Goal: Contribute content: Add original content to the website for others to see

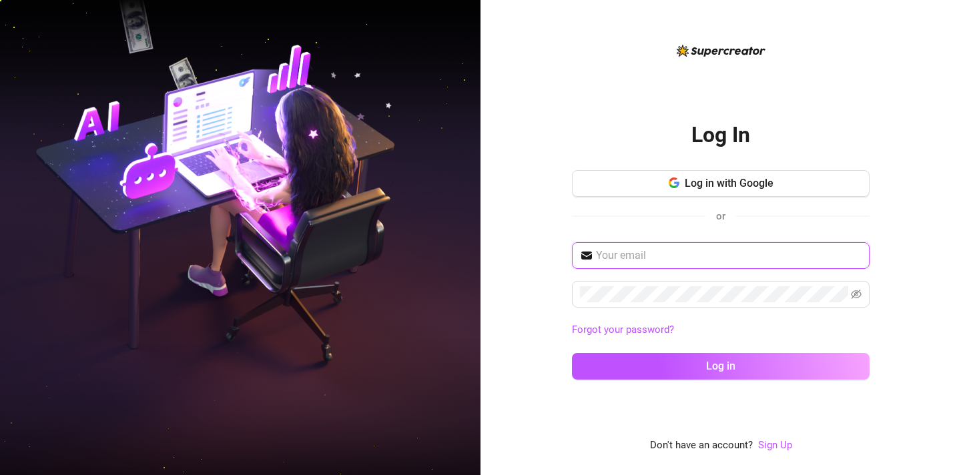
click at [644, 255] on input "text" at bounding box center [729, 255] width 266 height 16
type input "[EMAIL_ADDRESS][DOMAIN_NAME]"
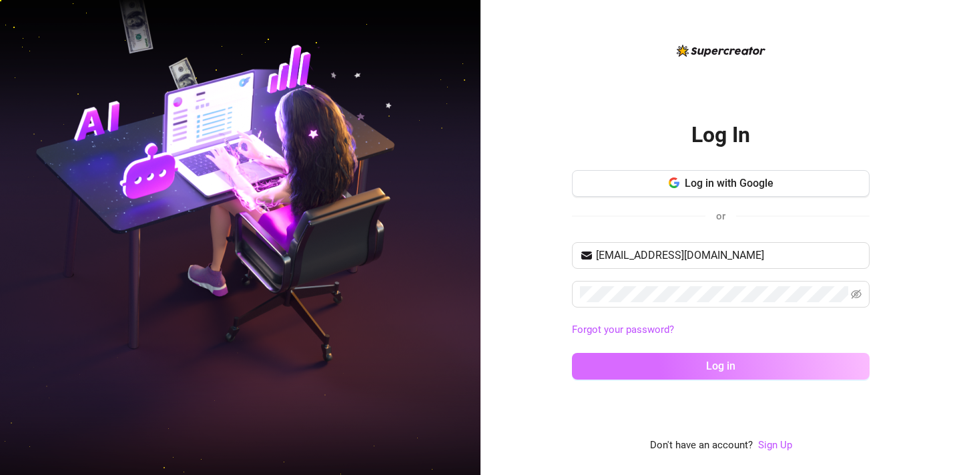
click at [646, 356] on button "Log in" at bounding box center [721, 366] width 298 height 27
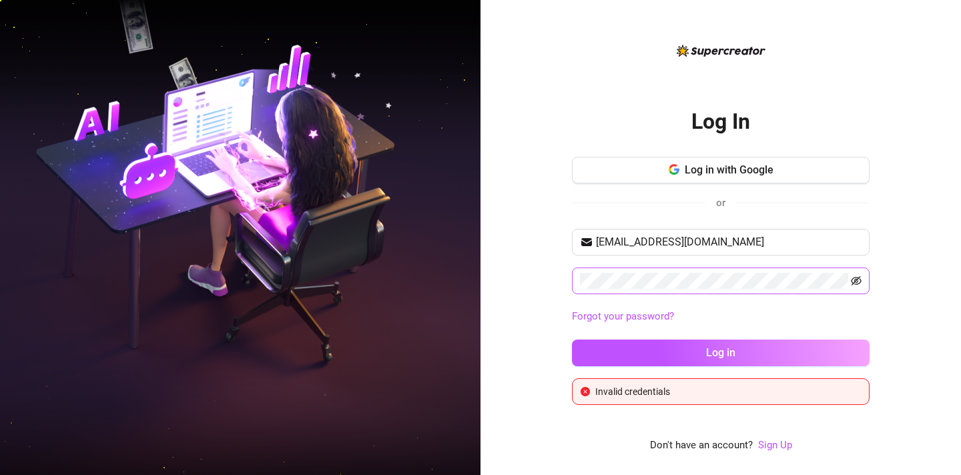
click at [853, 283] on icon "eye-invisible" at bounding box center [856, 281] width 11 height 11
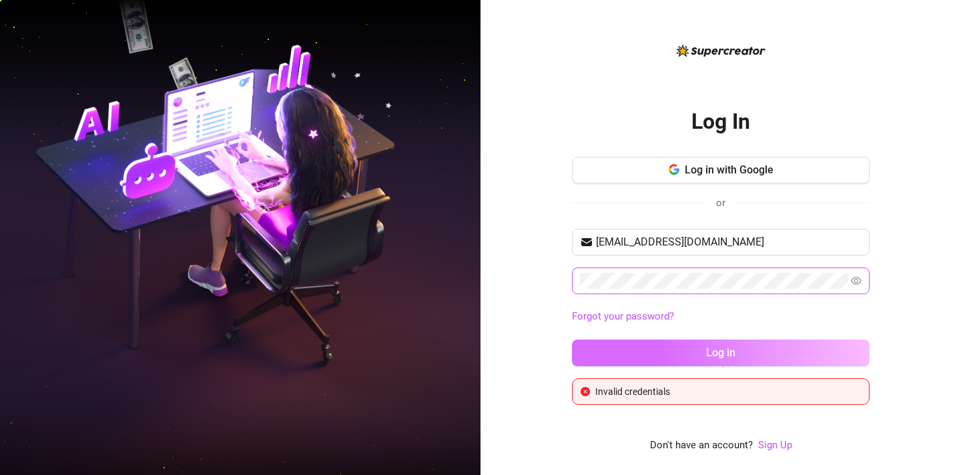
click at [676, 352] on button "Log in" at bounding box center [721, 353] width 298 height 27
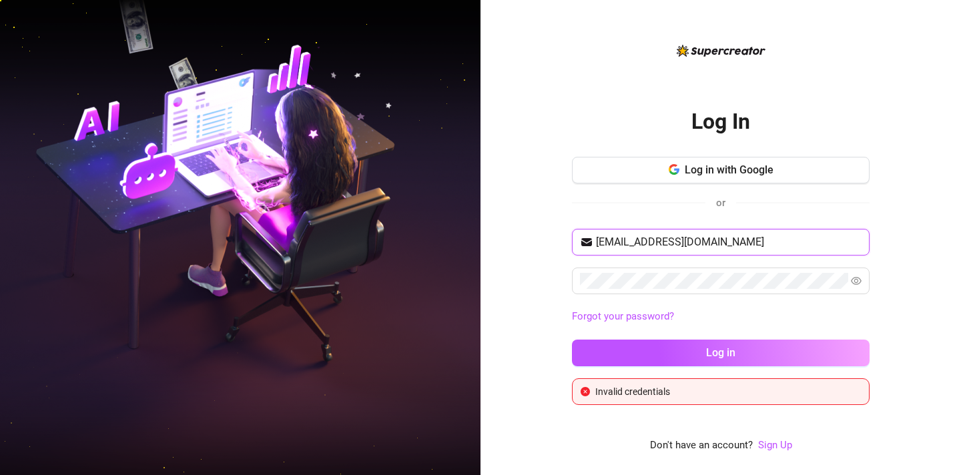
click at [730, 238] on input "[EMAIL_ADDRESS][DOMAIN_NAME]" at bounding box center [729, 242] width 266 height 16
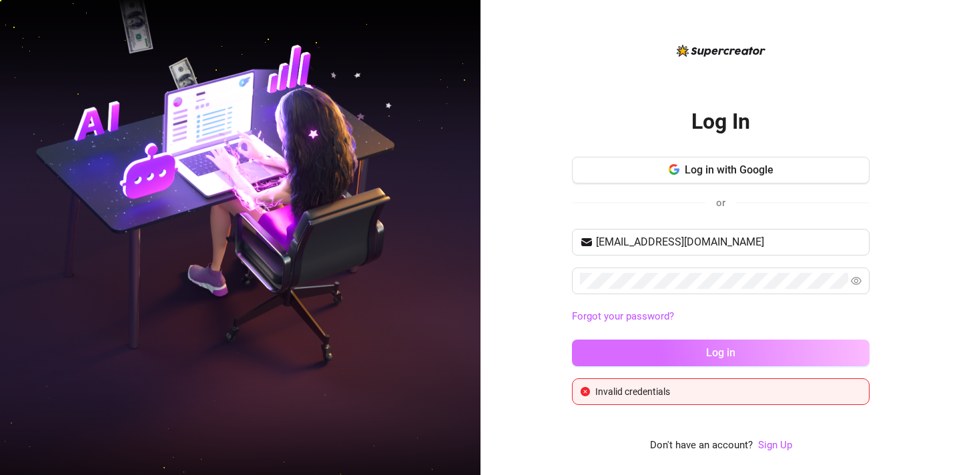
click at [682, 349] on button "Log in" at bounding box center [721, 353] width 298 height 27
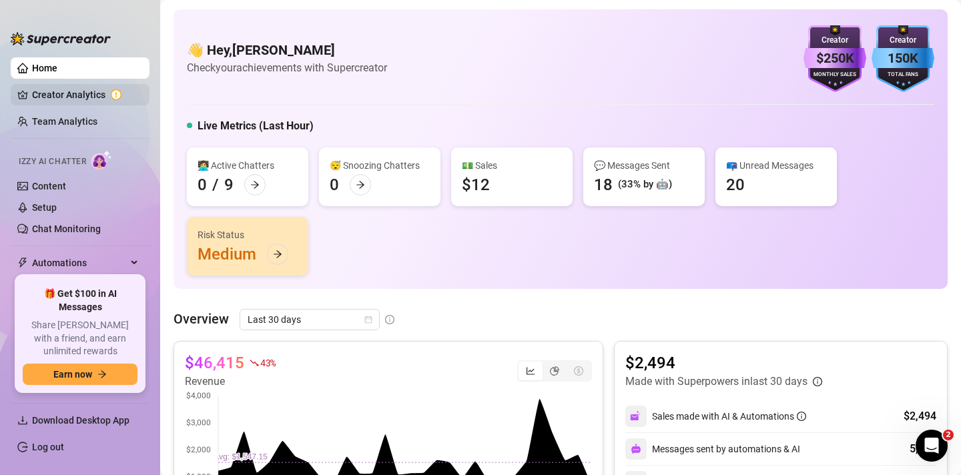
click at [49, 97] on link "Creator Analytics" at bounding box center [85, 94] width 107 height 21
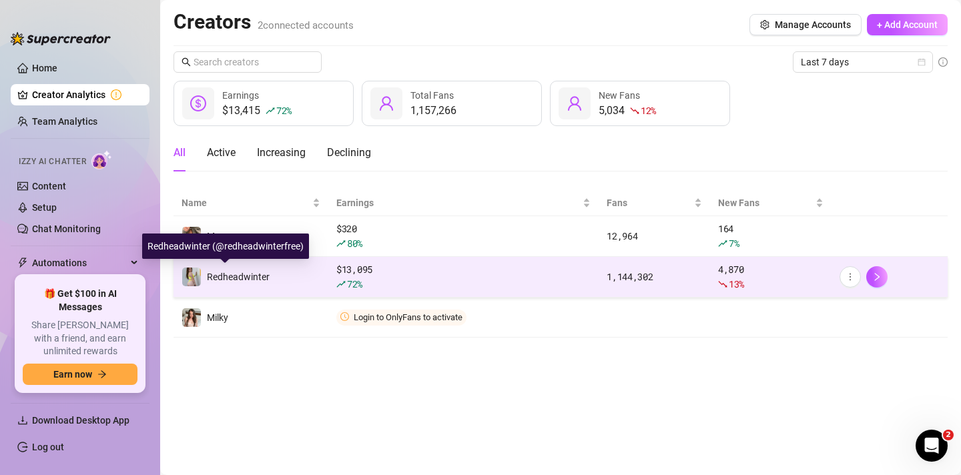
click at [260, 272] on span "Redheadwinter" at bounding box center [238, 277] width 63 height 11
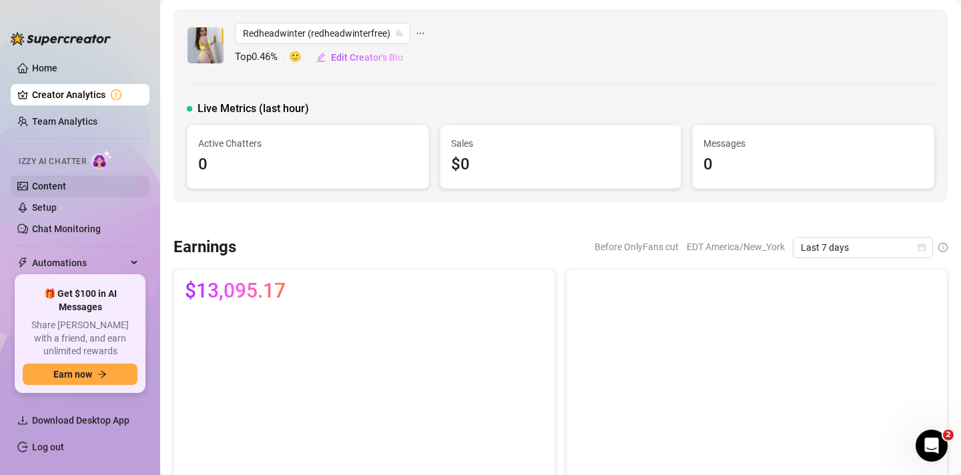
click at [66, 182] on link "Content" at bounding box center [49, 186] width 34 height 11
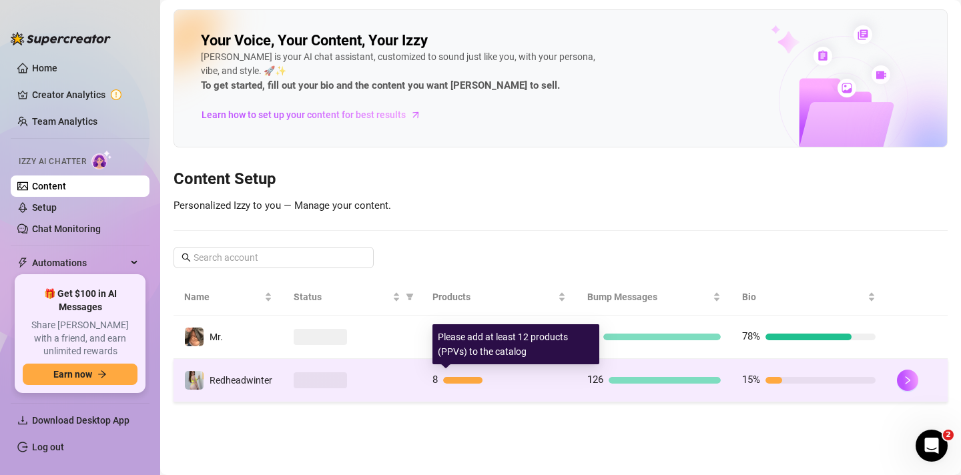
click at [522, 384] on div "8" at bounding box center [498, 380] width 133 height 16
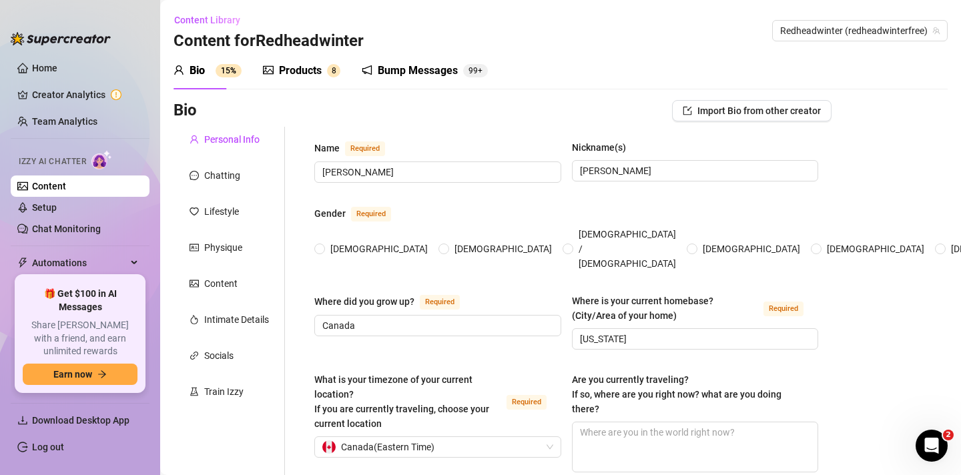
radio input "true"
click at [290, 72] on div "Products" at bounding box center [300, 71] width 43 height 16
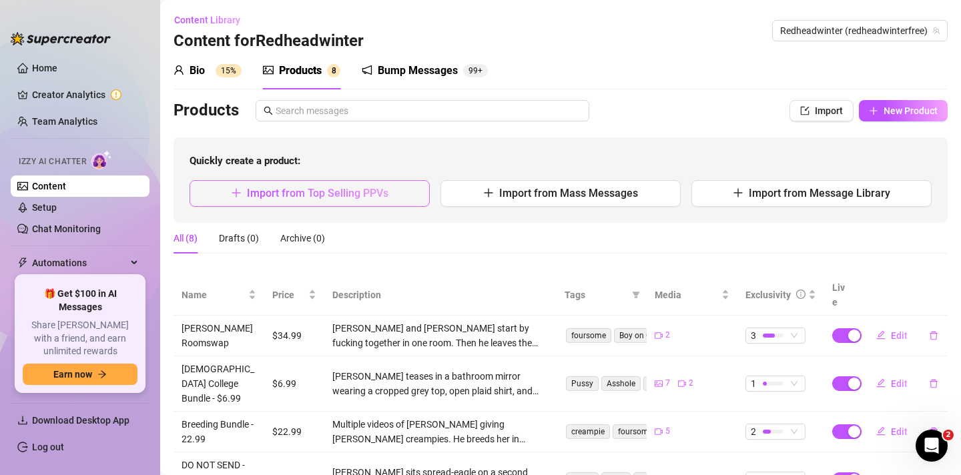
click at [378, 193] on span "Import from Top Selling PPVs" at bounding box center [317, 193] width 141 height 13
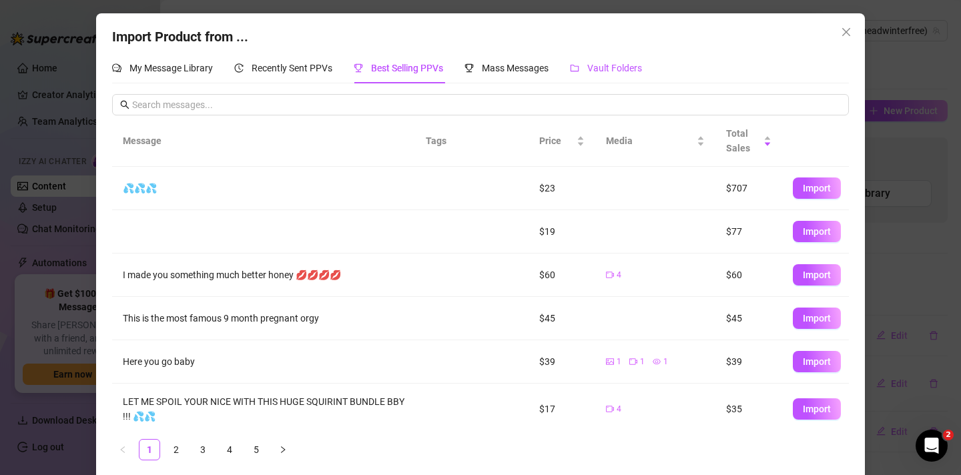
click at [610, 67] on span "Vault Folders" at bounding box center [614, 68] width 55 height 11
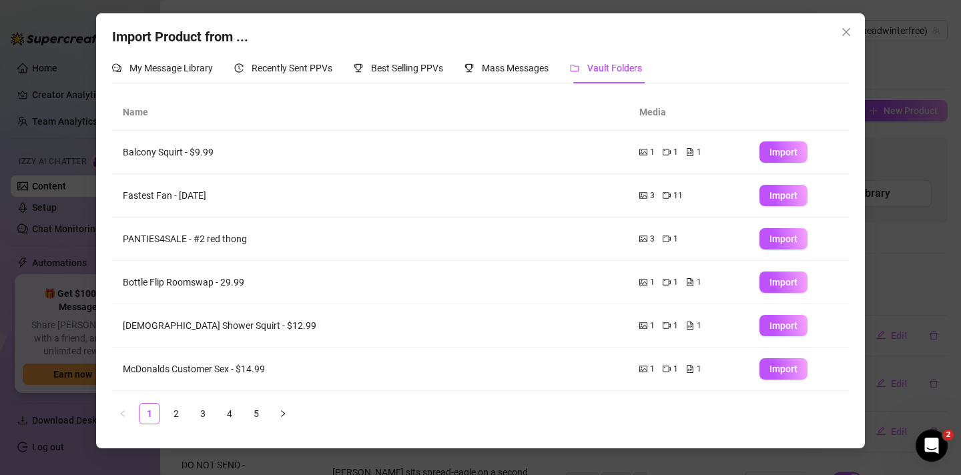
scroll to position [172, 0]
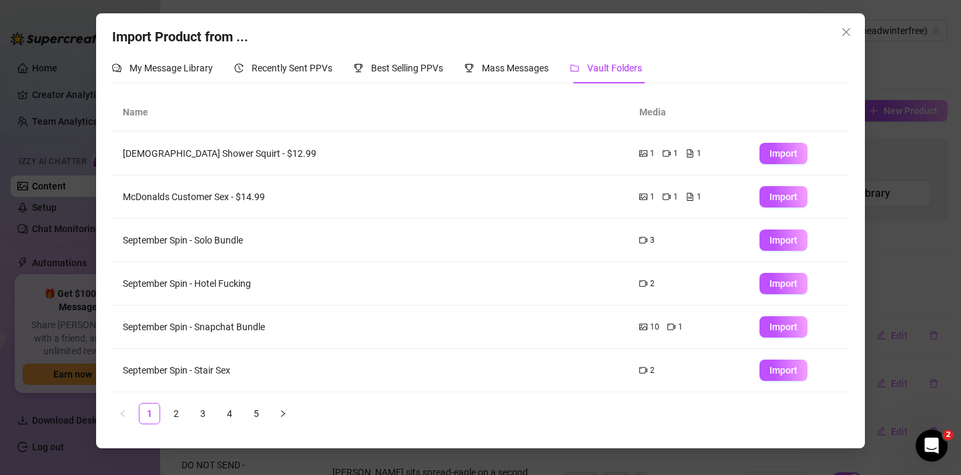
click at [871, 229] on div "Import Product from ... My Message Library Recently Sent PPVs Best Selling PPVs…" at bounding box center [480, 237] width 961 height 475
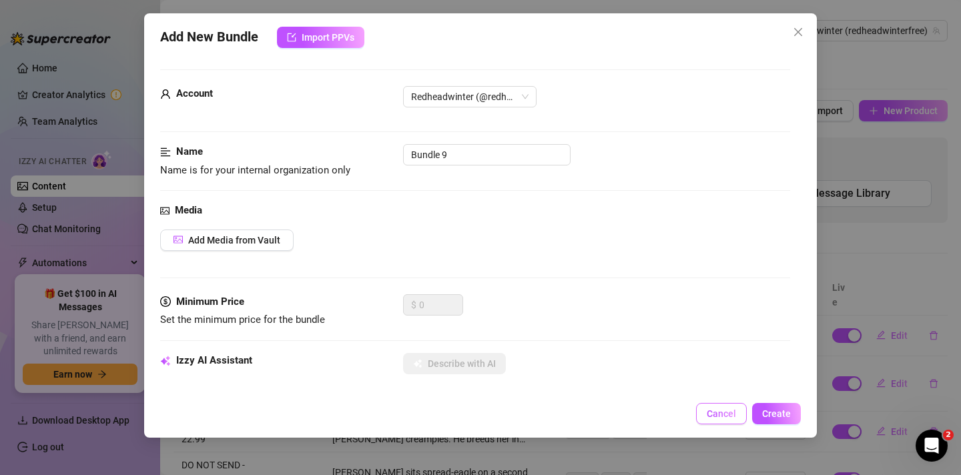
click at [720, 404] on button "Cancel" at bounding box center [721, 413] width 51 height 21
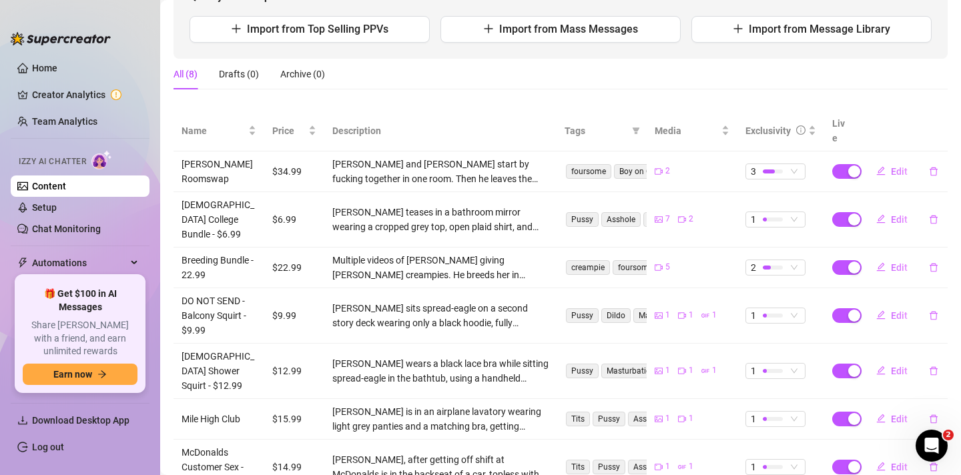
scroll to position [159, 0]
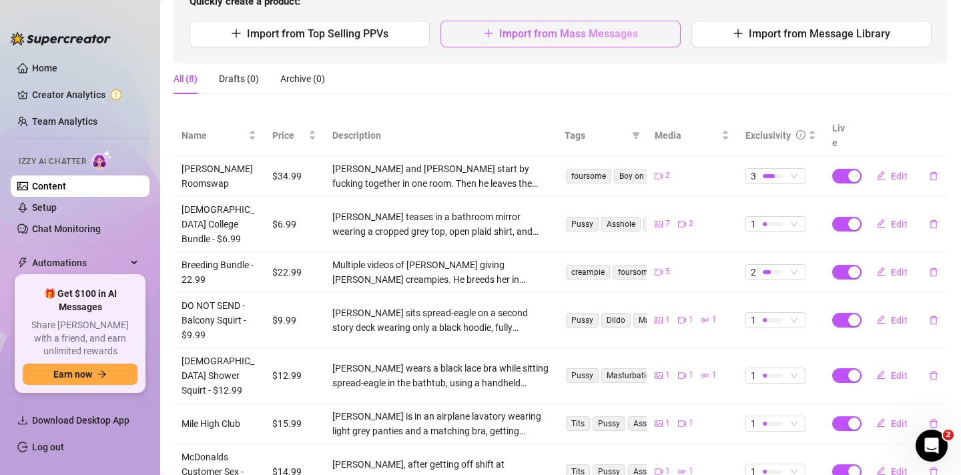
click at [573, 35] on span "Import from Mass Messages" at bounding box center [568, 33] width 139 height 13
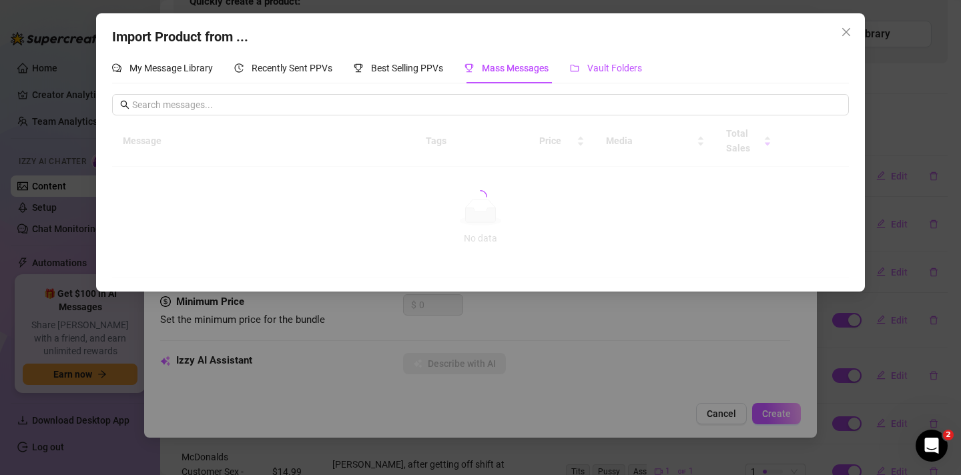
click at [597, 69] on span "Vault Folders" at bounding box center [614, 68] width 55 height 11
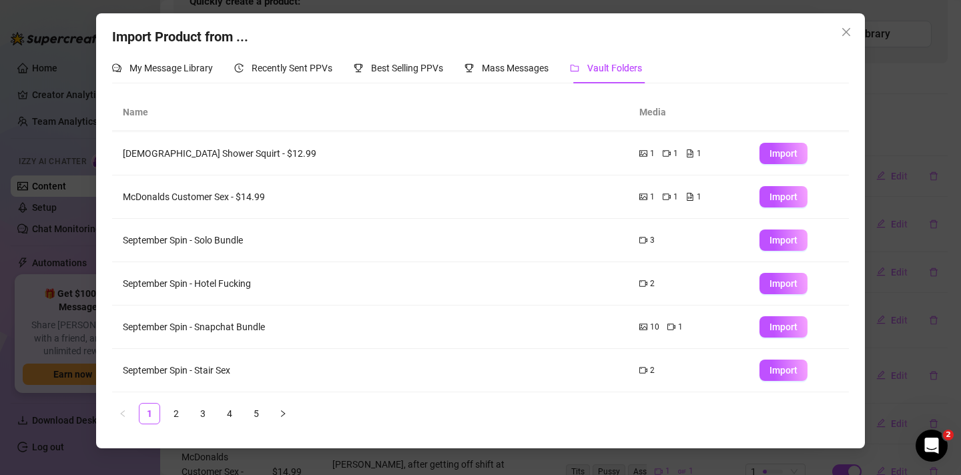
scroll to position [172, 0]
click at [253, 413] on link "5" at bounding box center [256, 414] width 20 height 20
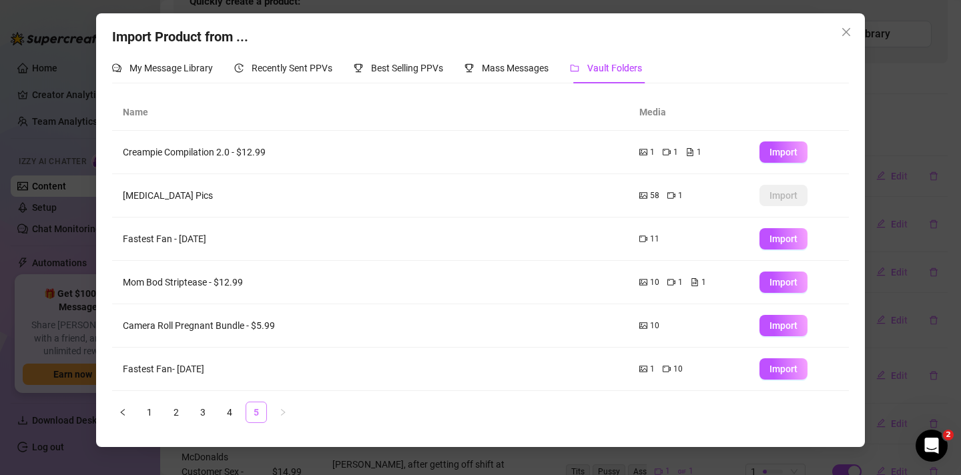
scroll to position [0, 0]
click at [283, 159] on td "Creampie Compilation 2.0 - $12.99" at bounding box center [370, 152] width 516 height 43
click at [772, 151] on span "Import" at bounding box center [783, 152] width 28 height 11
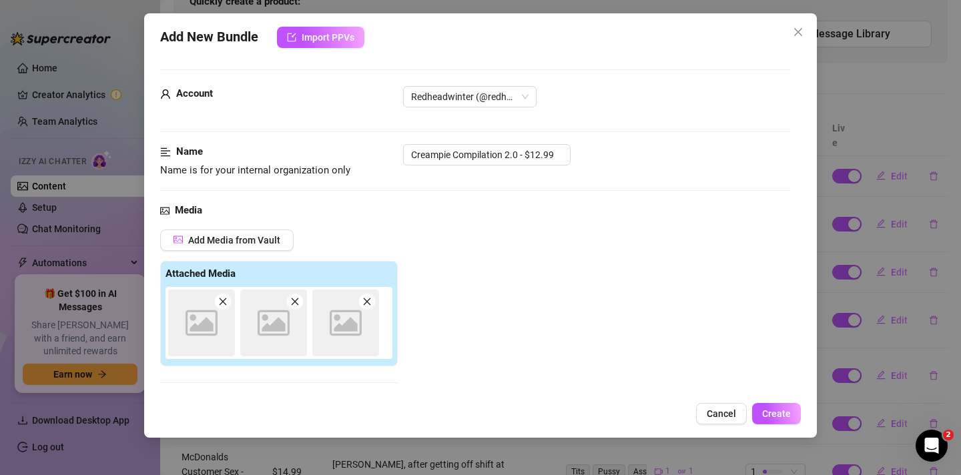
scroll to position [196, 0]
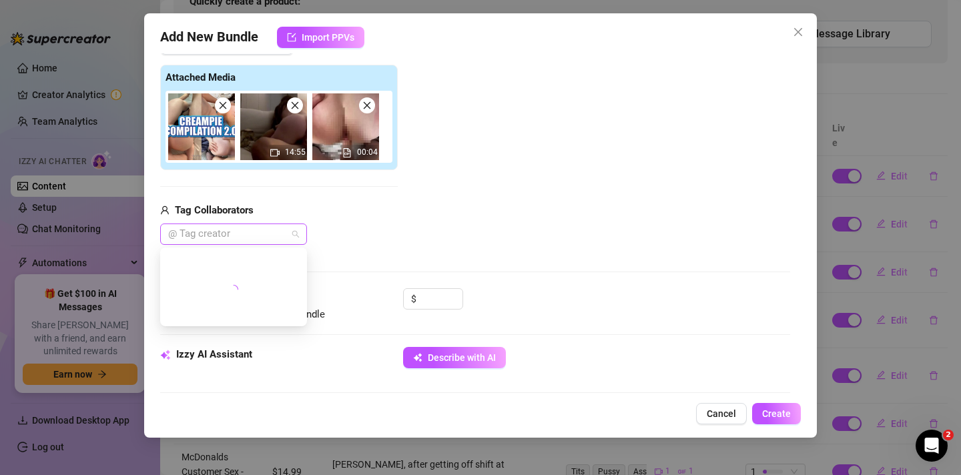
click at [272, 237] on div at bounding box center [226, 234] width 127 height 19
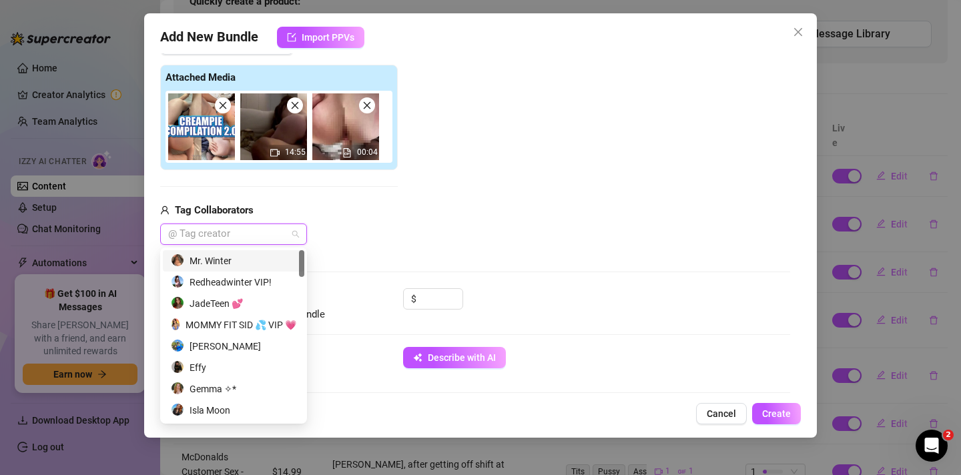
click at [238, 262] on div "Mr. Winter" at bounding box center [233, 260] width 125 height 15
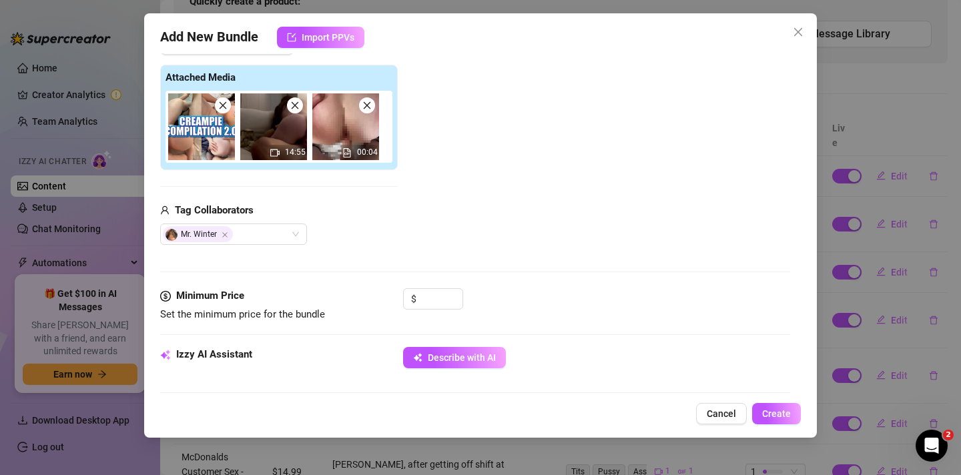
click at [270, 205] on div "Tag Collaborators" at bounding box center [278, 211] width 237 height 16
drag, startPoint x: 436, startPoint y: 24, endPoint x: 438, endPoint y: 41, distance: 16.8
click at [438, 40] on div "Add New Bundle Import PPVs Account Redheadwinter (@redheadwinterfree) Name Name…" at bounding box center [480, 225] width 672 height 424
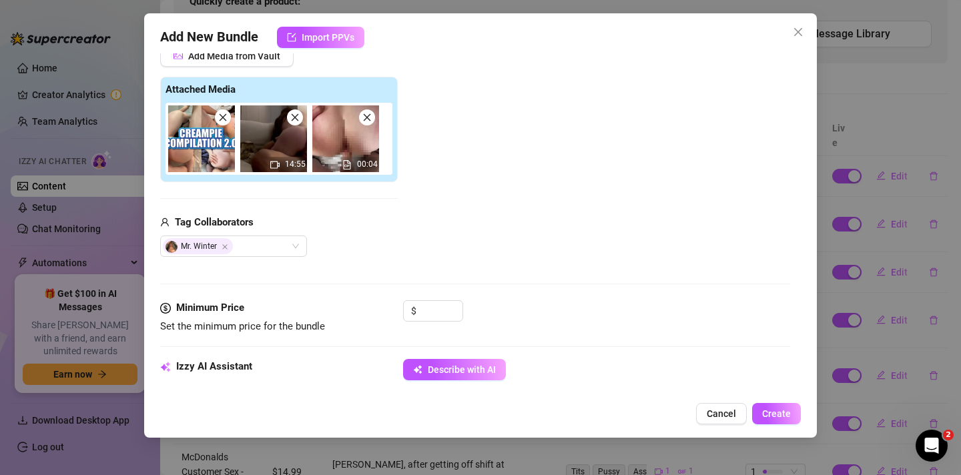
scroll to position [190, 0]
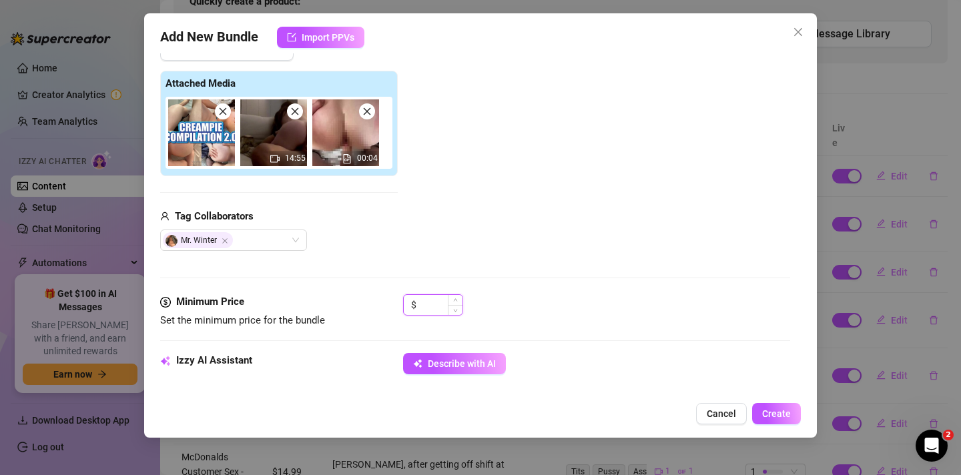
click at [438, 298] on input at bounding box center [440, 305] width 43 height 20
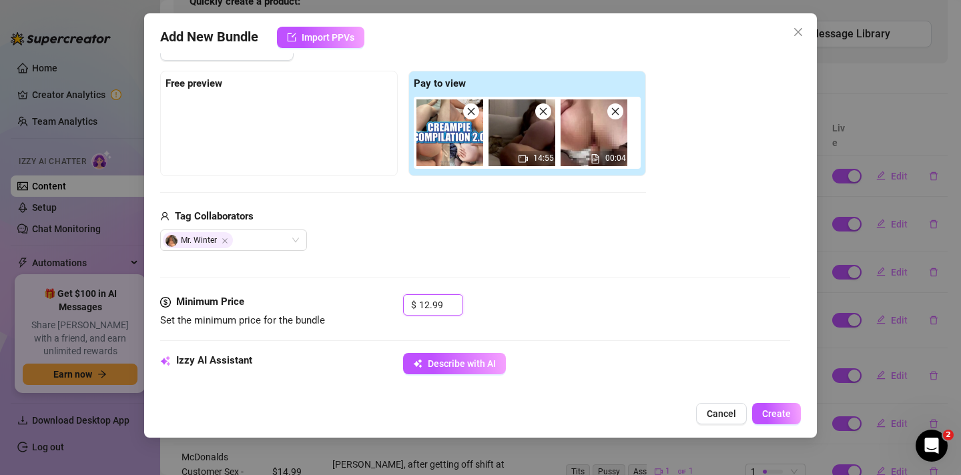
type input "12.99"
click at [407, 243] on div "Mr. Winter" at bounding box center [403, 239] width 486 height 21
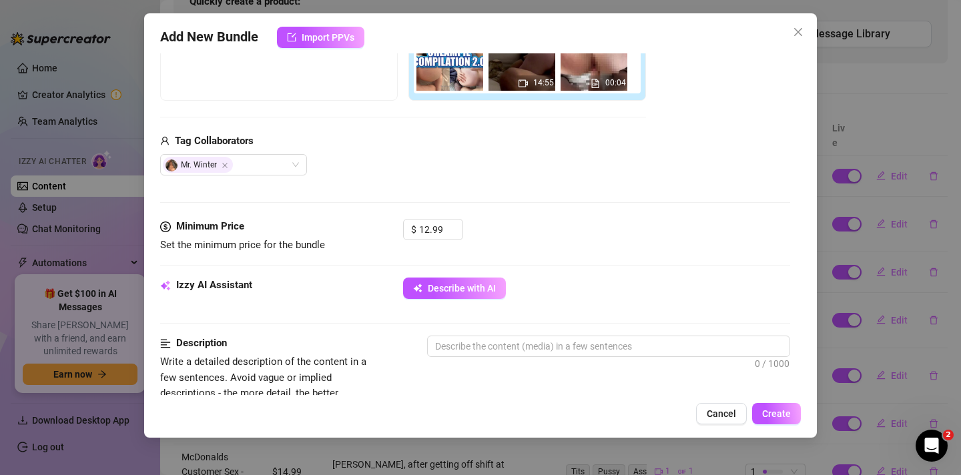
scroll to position [296, 0]
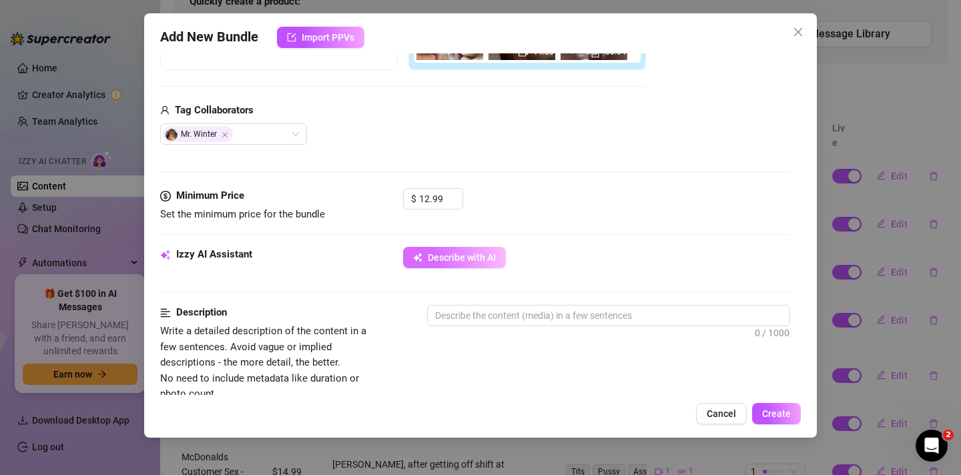
click at [450, 264] on button "Describe with AI" at bounding box center [454, 257] width 103 height 21
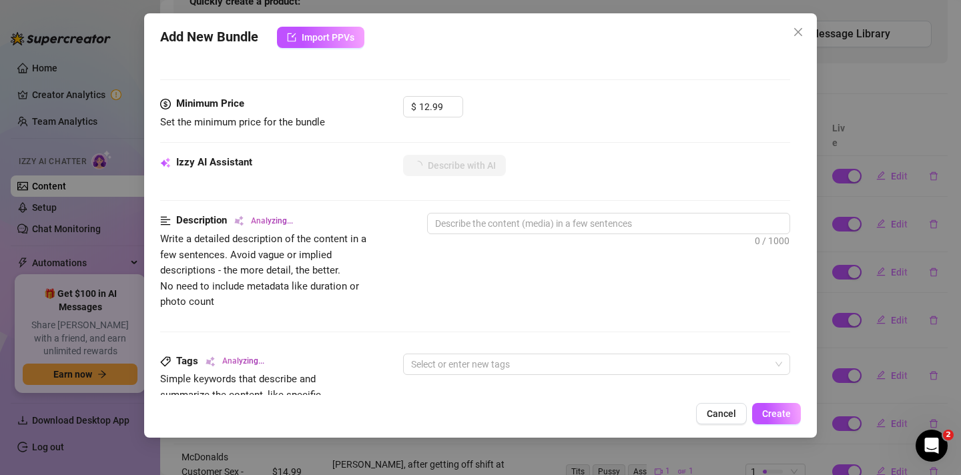
scroll to position [391, 0]
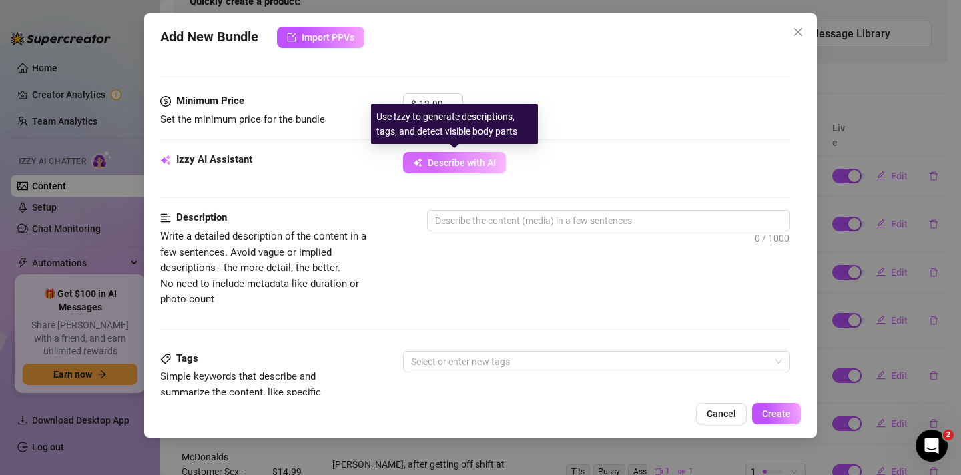
click at [430, 166] on span "Describe with AI" at bounding box center [462, 162] width 68 height 11
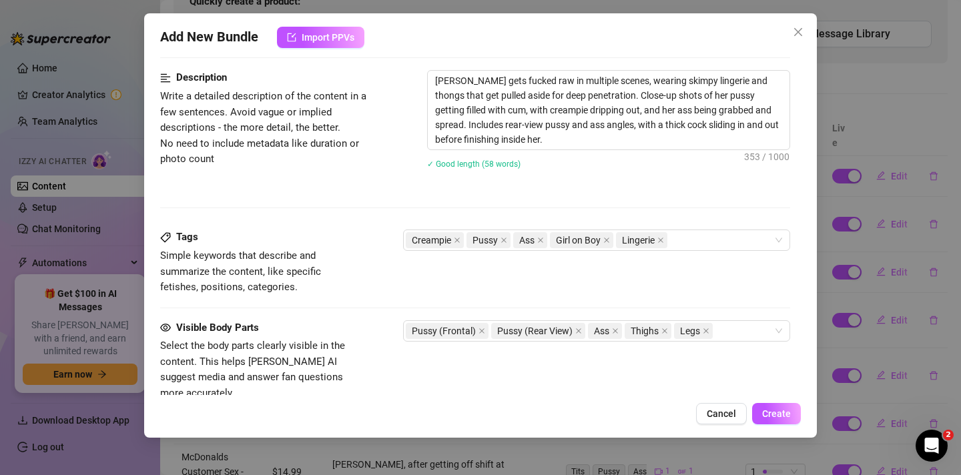
scroll to position [532, 0]
click at [695, 239] on div "Creampie Pussy Ass Girl on Boy Lingerie" at bounding box center [590, 238] width 368 height 19
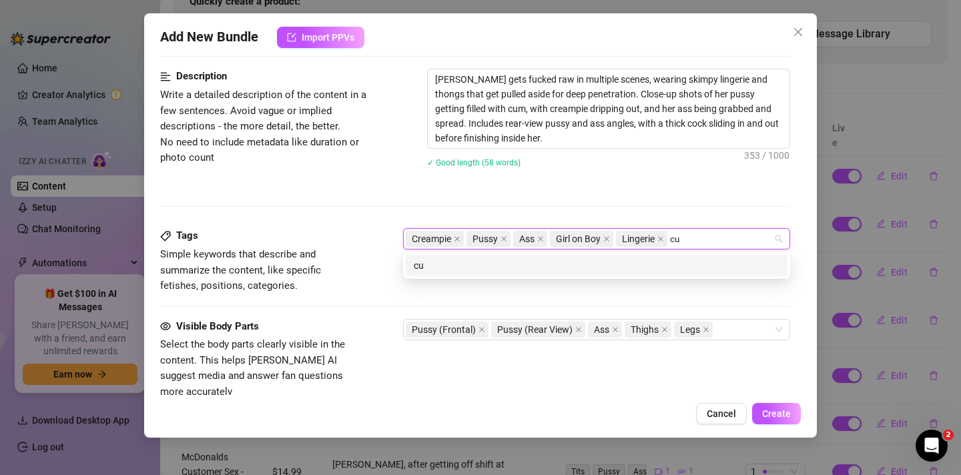
type input "cum"
click at [671, 264] on div "cum" at bounding box center [597, 265] width 366 height 15
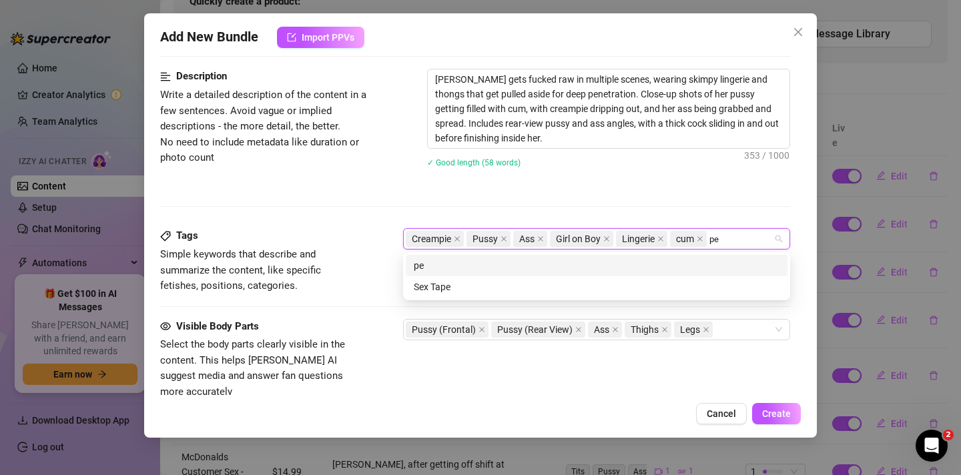
type input "p"
type input "c"
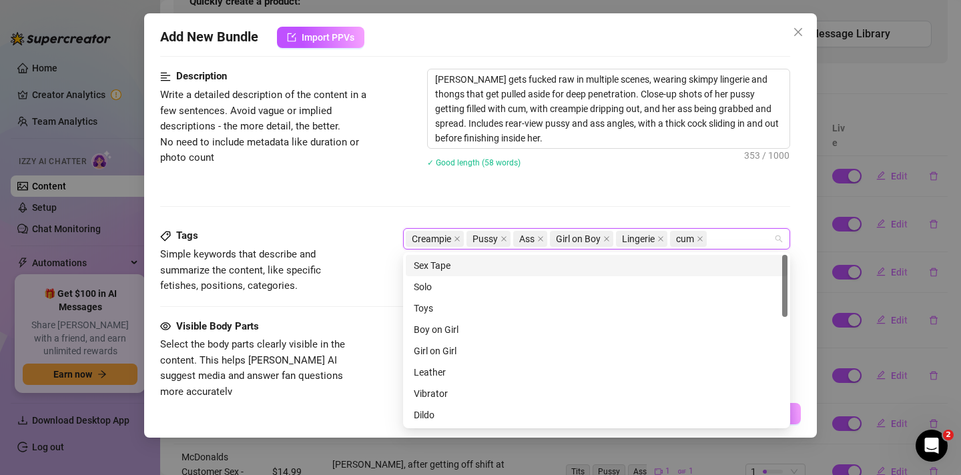
click at [356, 185] on div "Description Write a detailed description of the content in a few sentences. Avo…" at bounding box center [475, 148] width 630 height 159
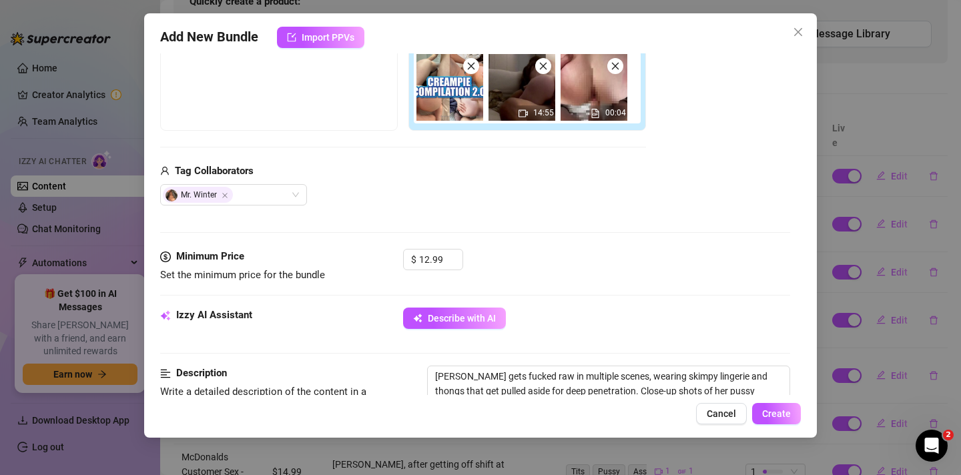
scroll to position [201, 0]
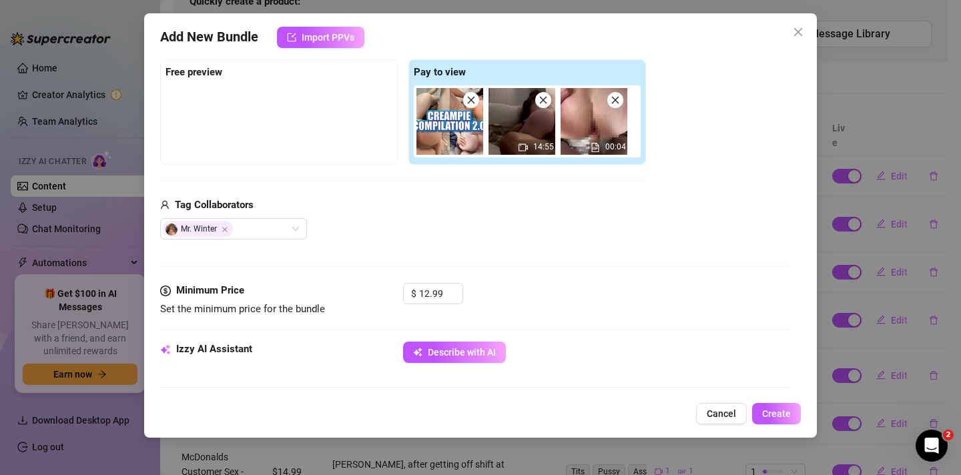
click at [522, 127] on img at bounding box center [521, 121] width 67 height 67
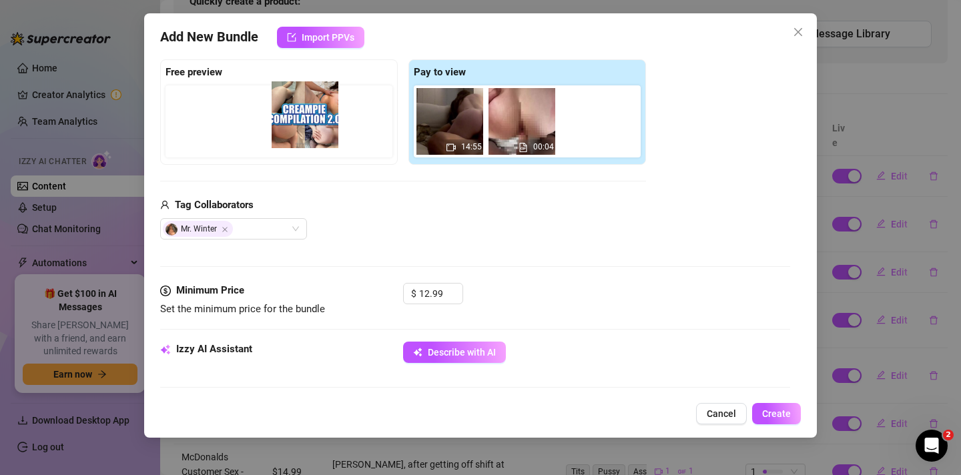
drag, startPoint x: 455, startPoint y: 131, endPoint x: 306, endPoint y: 124, distance: 149.6
click at [306, 124] on div "Free preview Pay to view 14:55 00:04" at bounding box center [403, 111] width 486 height 105
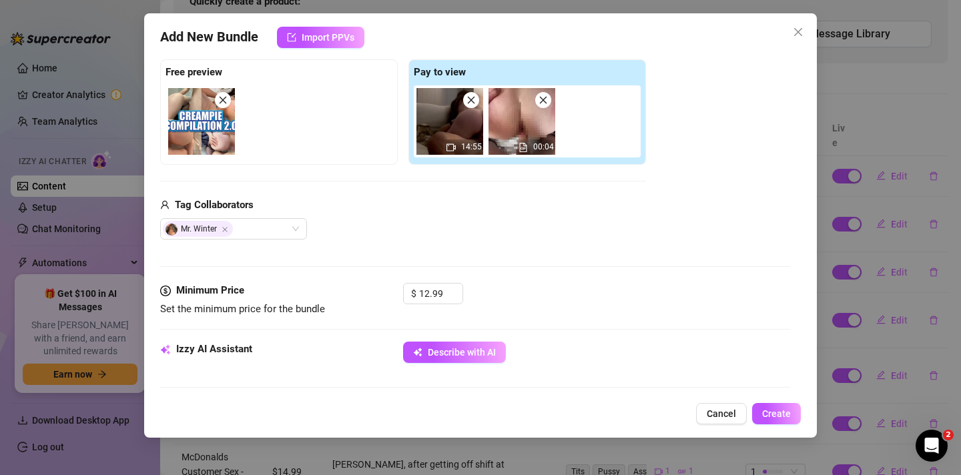
click at [467, 130] on img at bounding box center [449, 121] width 67 height 67
click at [452, 148] on icon "video-camera" at bounding box center [450, 147] width 9 height 9
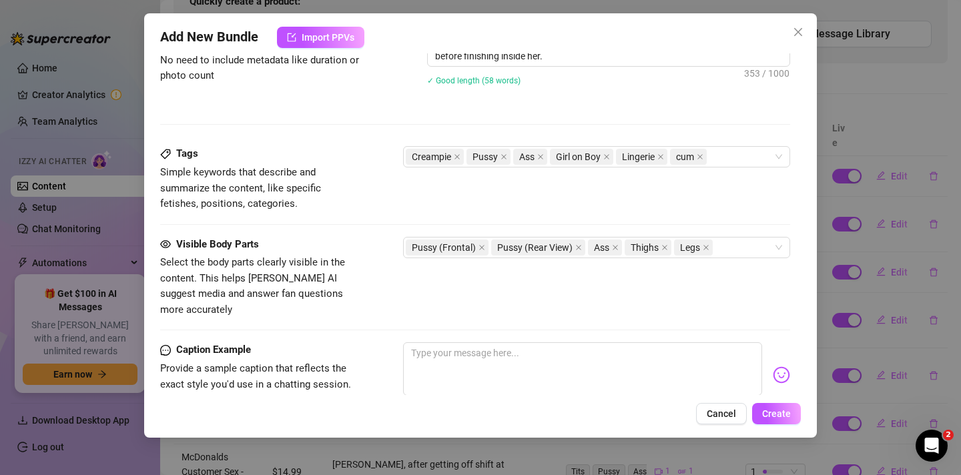
scroll to position [611, 0]
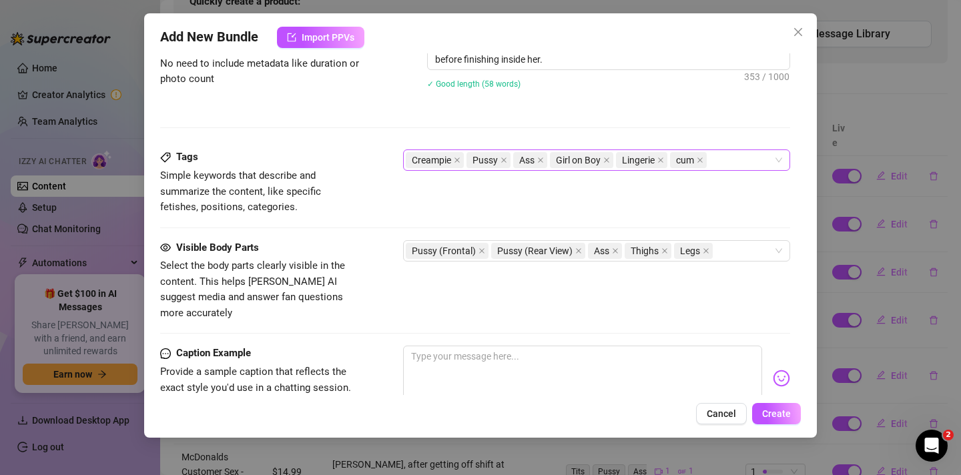
click at [748, 162] on div "Creampie Pussy Ass Girl on Boy Lingerie cum" at bounding box center [590, 160] width 368 height 19
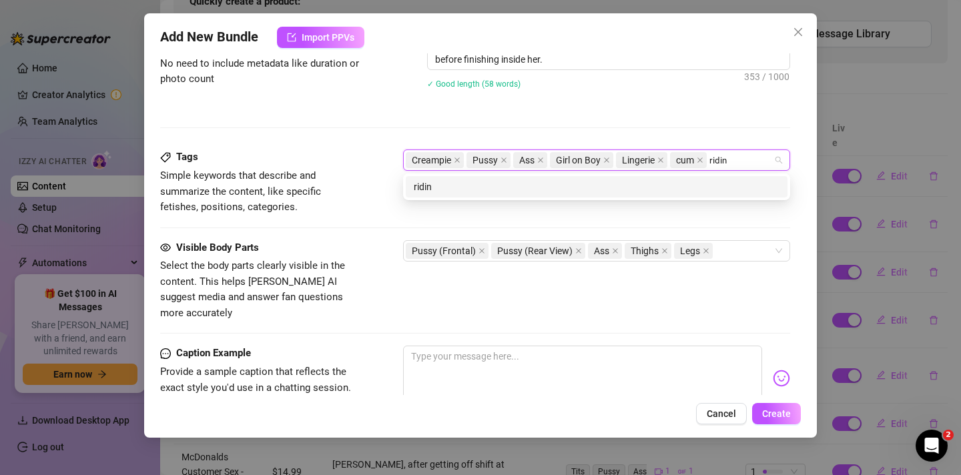
type input "riding"
click at [698, 186] on div "riding" at bounding box center [597, 186] width 366 height 15
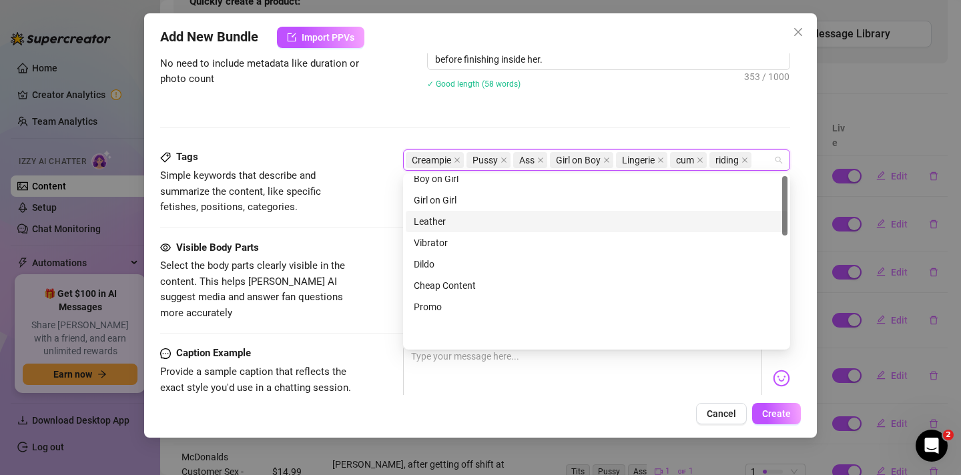
scroll to position [0, 0]
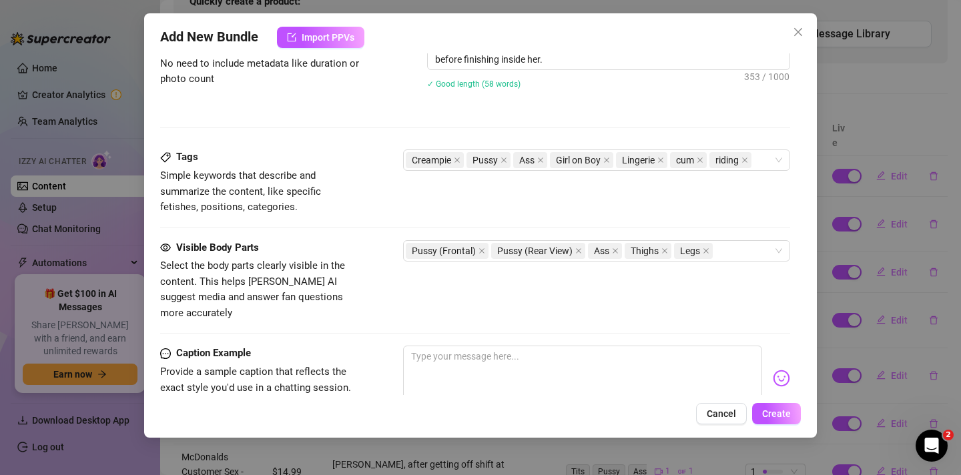
click at [381, 215] on div "Tags Simple keywords that describe and summarize the content, like specific fet…" at bounding box center [475, 194] width 630 height 90
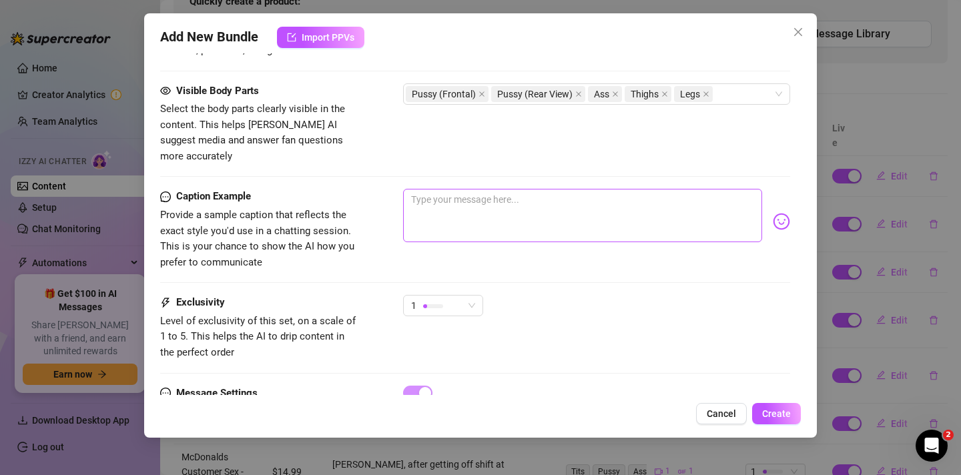
scroll to position [768, 0]
click at [434, 188] on textarea at bounding box center [582, 214] width 359 height 53
click at [686, 194] on textarea "I love getting my pussy filled with cum, here are some of my favourite creampies" at bounding box center [582, 214] width 359 height 53
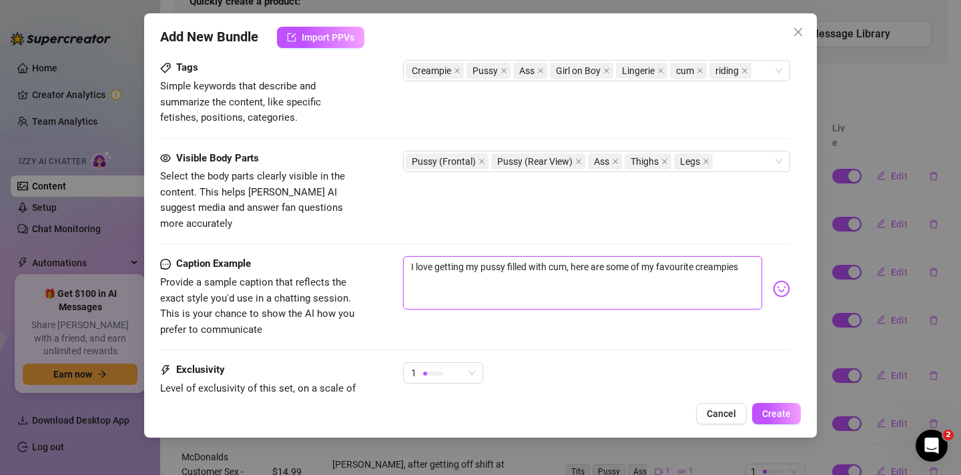
scroll to position [697, 0]
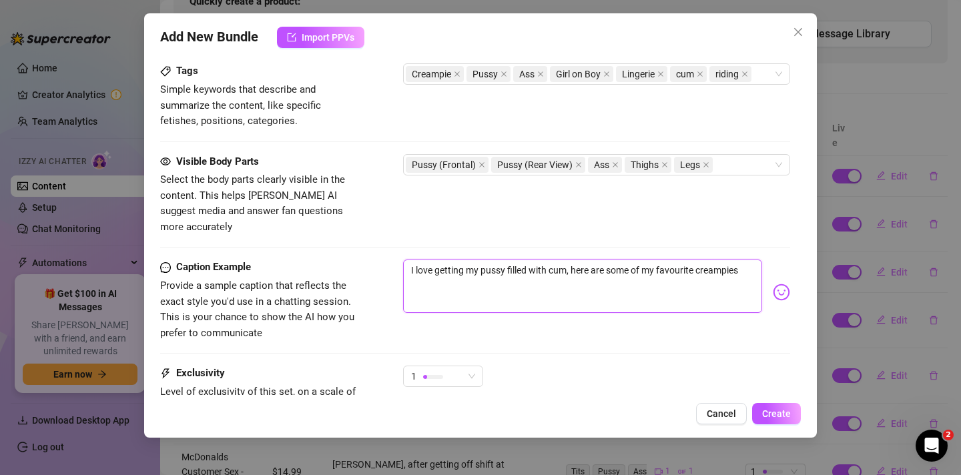
click at [737, 259] on textarea "I love getting my pussy filled with cum, here are some of my favourite creampies" at bounding box center [582, 285] width 359 height 53
click at [750, 259] on textarea "I love getting my pussy filled with cum, here are some of my favourite creampies" at bounding box center [582, 285] width 359 height 53
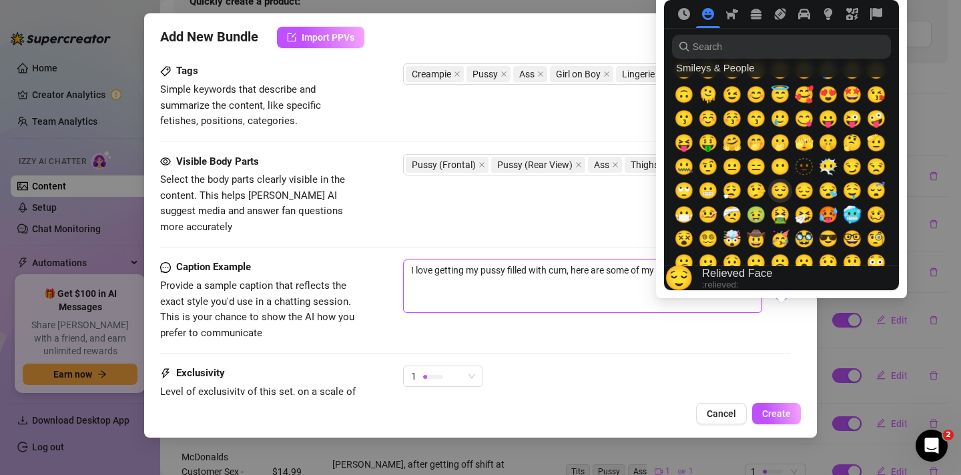
scroll to position [64, 0]
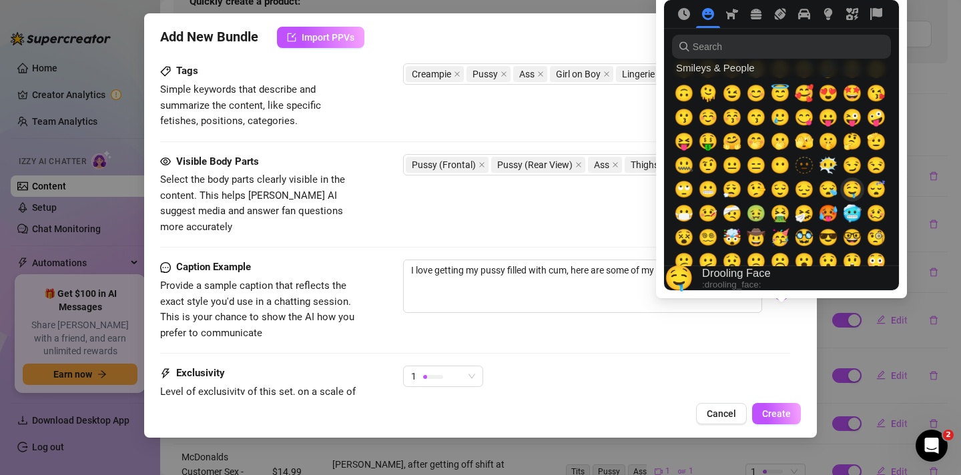
click at [855, 187] on span "🤤" at bounding box center [852, 189] width 20 height 19
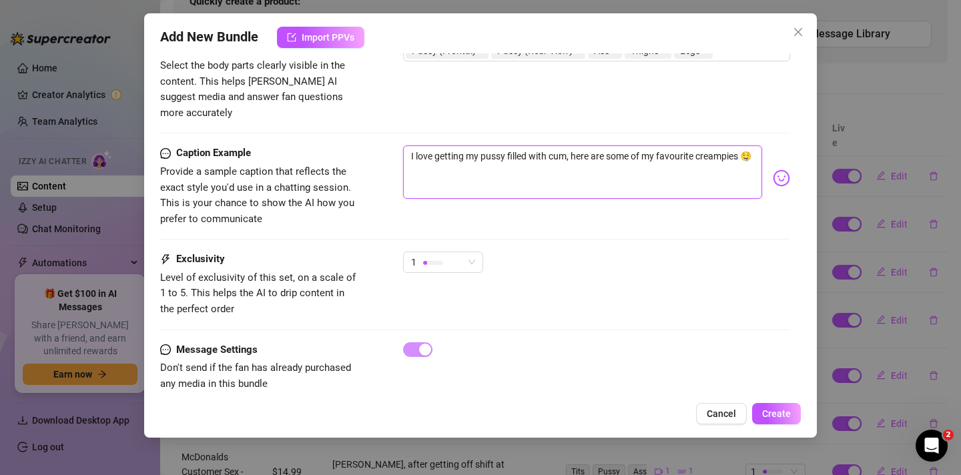
scroll to position [817, 0]
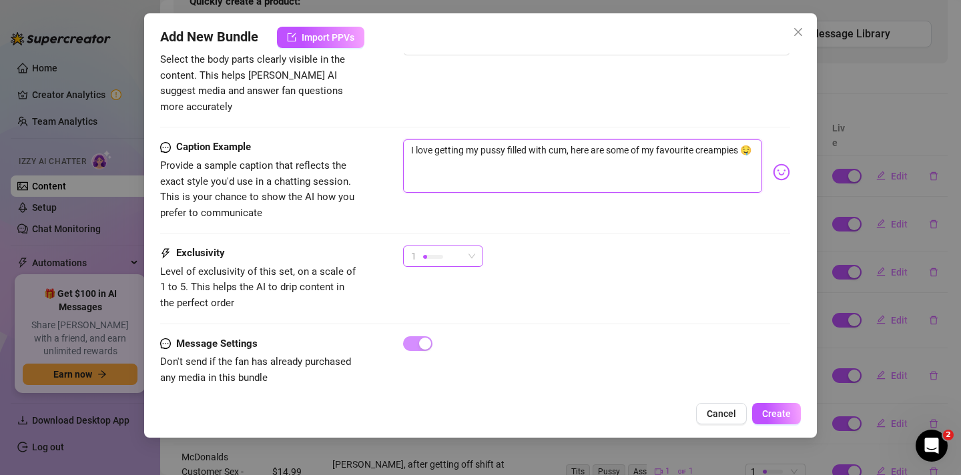
click at [421, 247] on div "1" at bounding box center [437, 256] width 52 height 20
type textarea "I love getting my pussy filled with cum, here are some of my favourite creampie…"
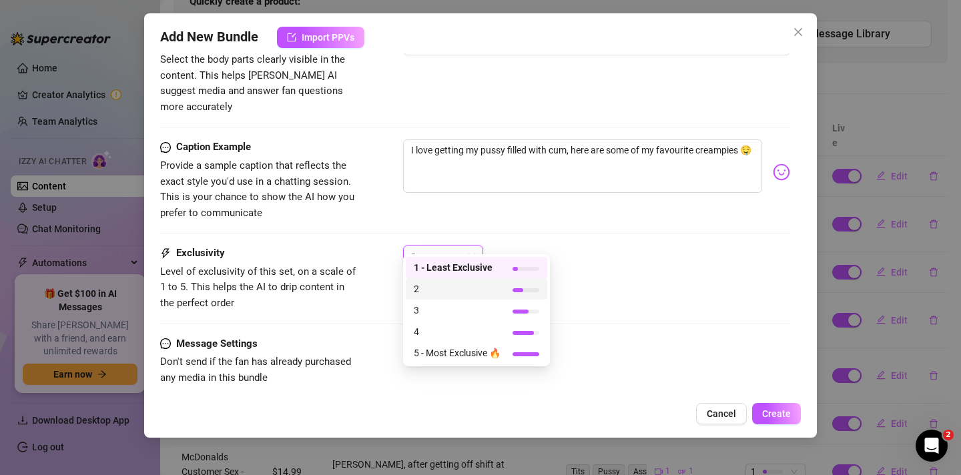
click at [434, 286] on span "2" at bounding box center [457, 289] width 87 height 15
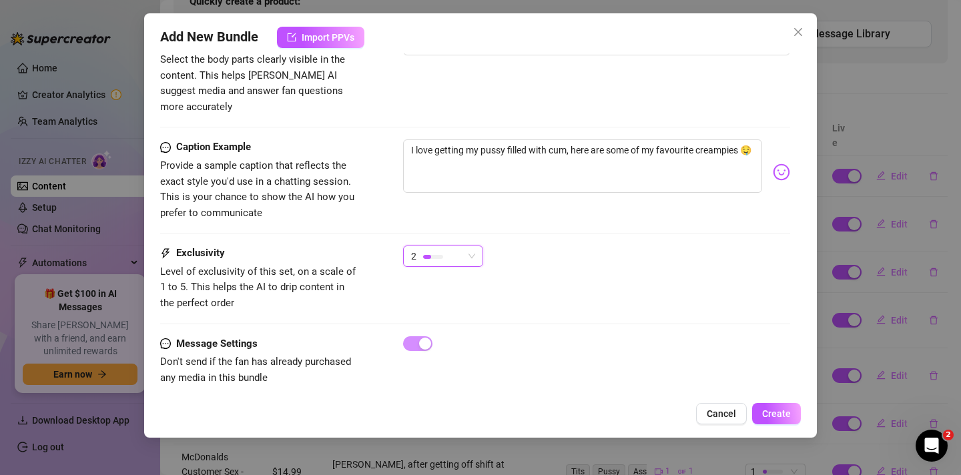
click at [381, 264] on div "Exclusivity Level of exclusivity of this set, on a scale of 1 to 5. This helps …" at bounding box center [475, 277] width 630 height 65
click at [464, 246] on span "2" at bounding box center [443, 256] width 64 height 20
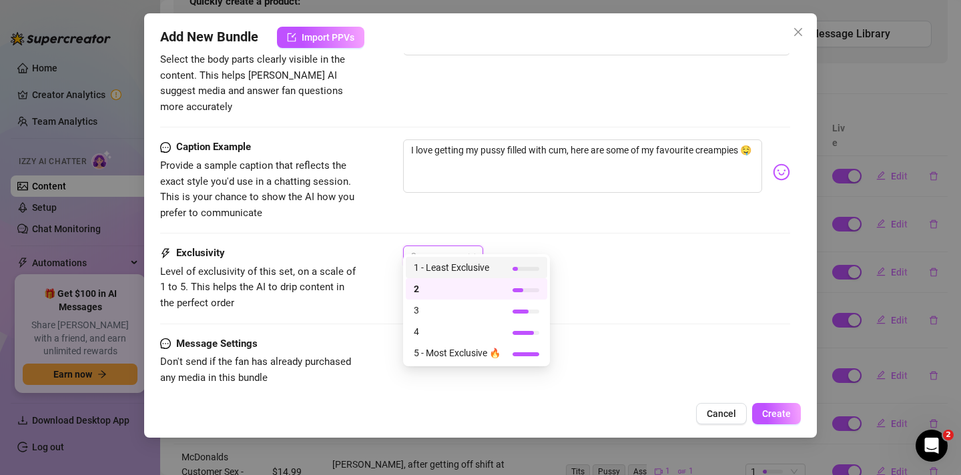
click at [453, 268] on span "1 - Least Exclusive" at bounding box center [457, 267] width 87 height 15
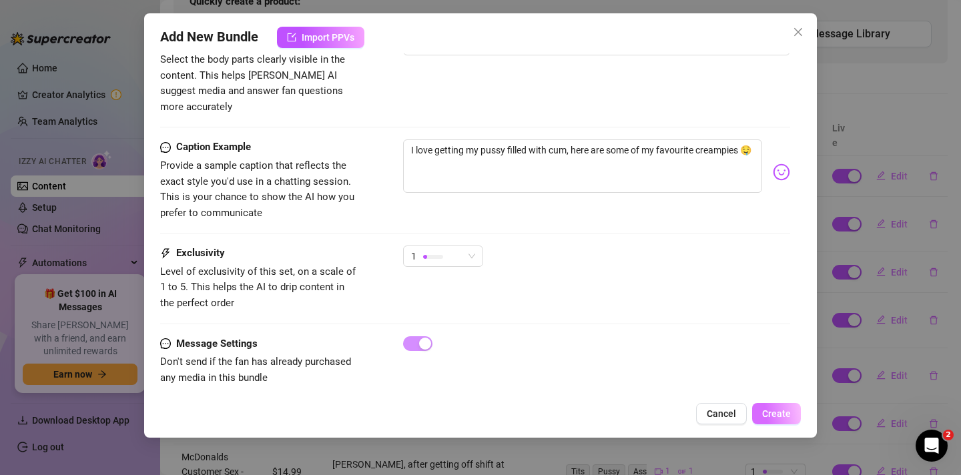
click at [782, 412] on span "Create" at bounding box center [776, 413] width 29 height 11
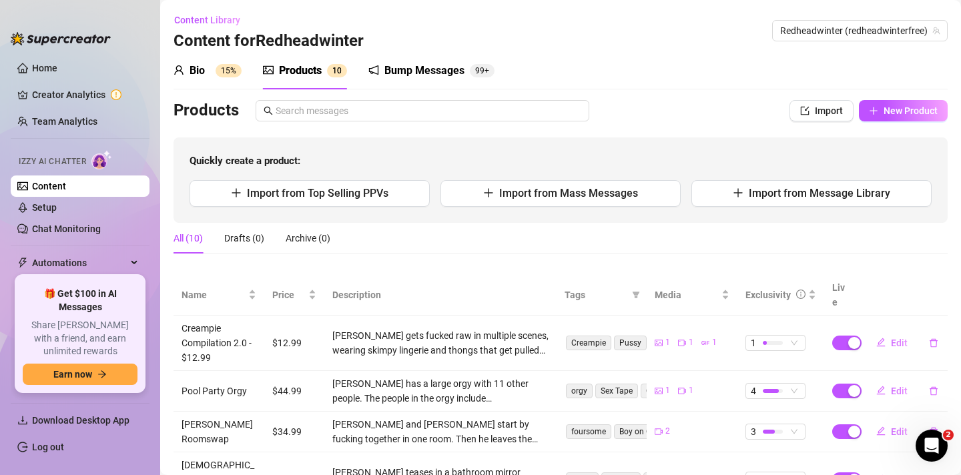
scroll to position [8, 0]
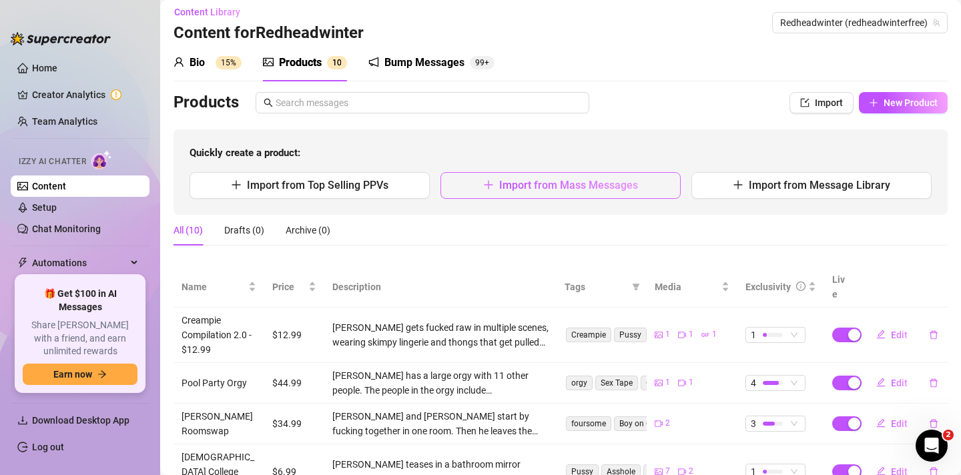
click at [576, 192] on button "Import from Mass Messages" at bounding box center [560, 185] width 240 height 27
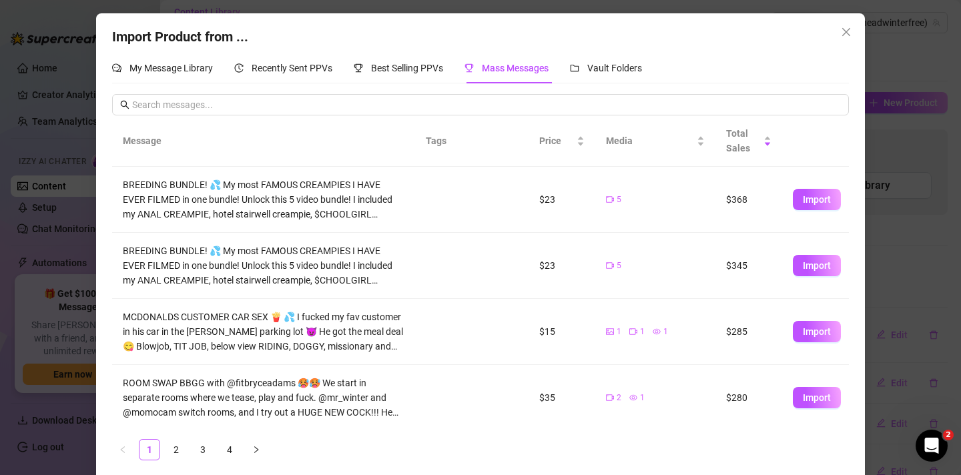
click at [544, 72] on span "Mass Messages" at bounding box center [515, 68] width 67 height 11
click at [594, 70] on span "Vault Folders" at bounding box center [614, 68] width 55 height 11
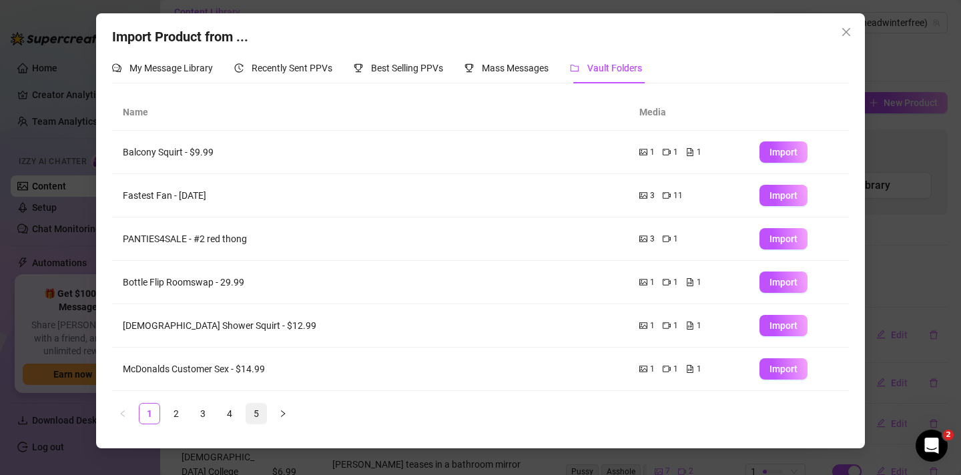
click at [261, 416] on link "5" at bounding box center [256, 414] width 20 height 20
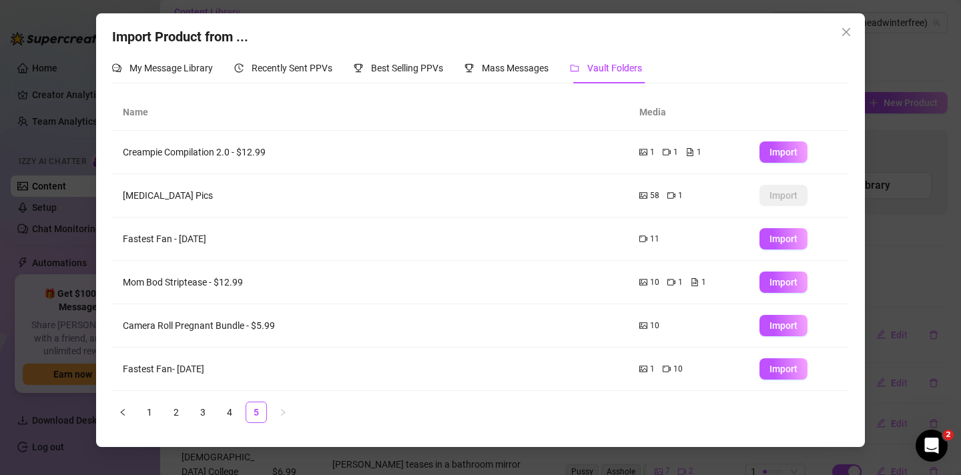
click at [241, 411] on ul "1 2 3 4 5" at bounding box center [480, 412] width 736 height 21
click at [233, 411] on link "4" at bounding box center [229, 412] width 20 height 20
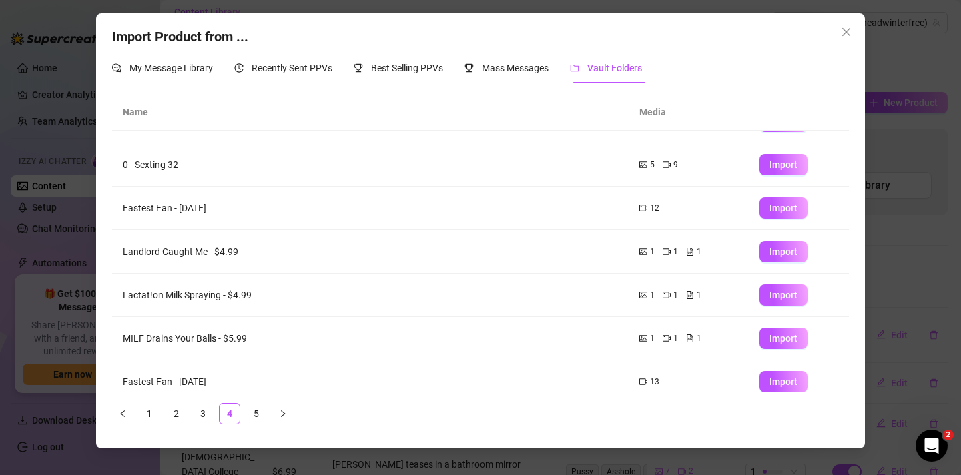
scroll to position [172, 0]
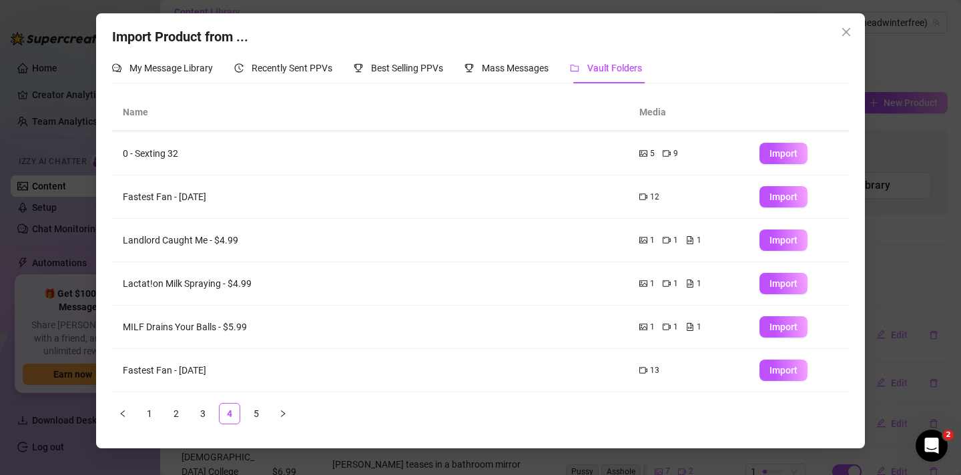
click at [276, 329] on td "MILF Drains Your Balls - $5.99" at bounding box center [370, 327] width 516 height 43
click at [783, 328] on span "Import" at bounding box center [783, 327] width 28 height 11
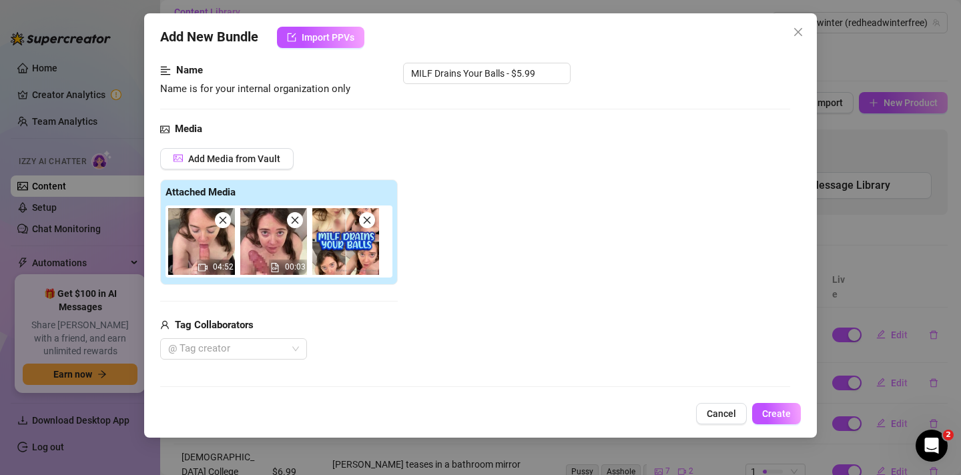
scroll to position [77, 0]
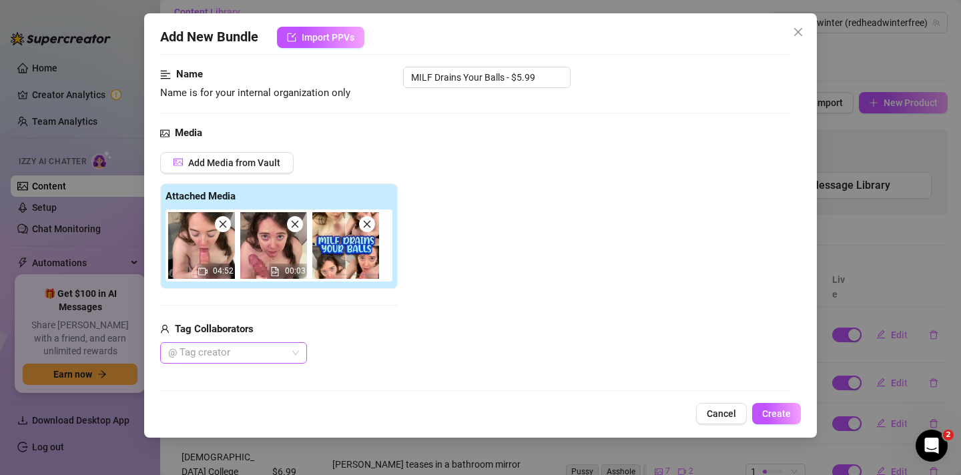
click at [244, 356] on div at bounding box center [226, 353] width 127 height 19
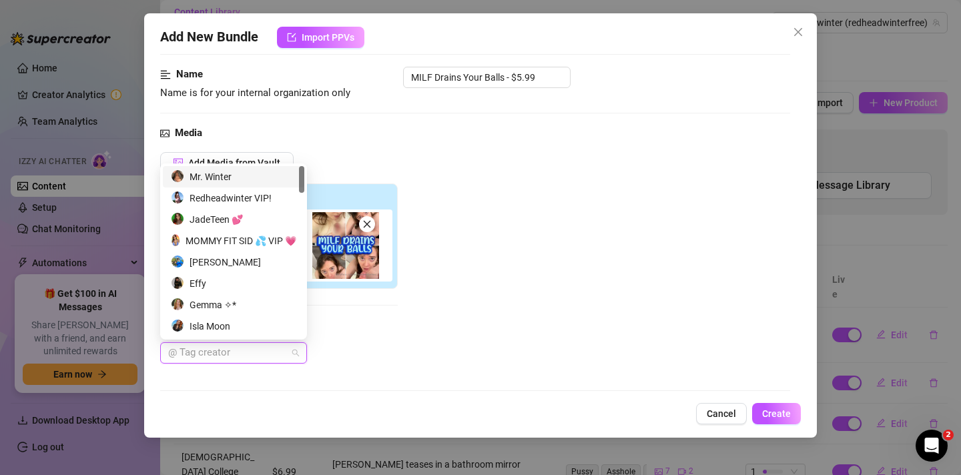
click at [236, 179] on div "Mr. Winter" at bounding box center [233, 176] width 125 height 15
click at [386, 336] on div "Tag Collaborators Mr. Winter" at bounding box center [278, 343] width 237 height 43
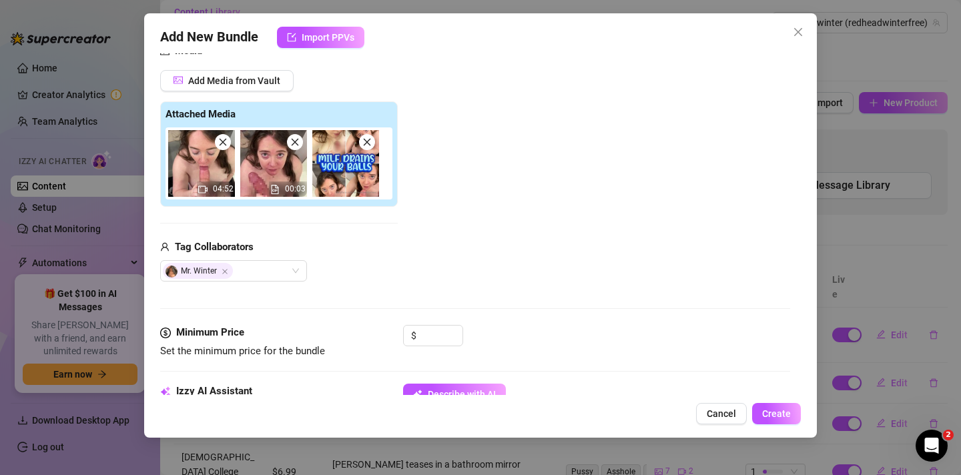
scroll to position [216, 0]
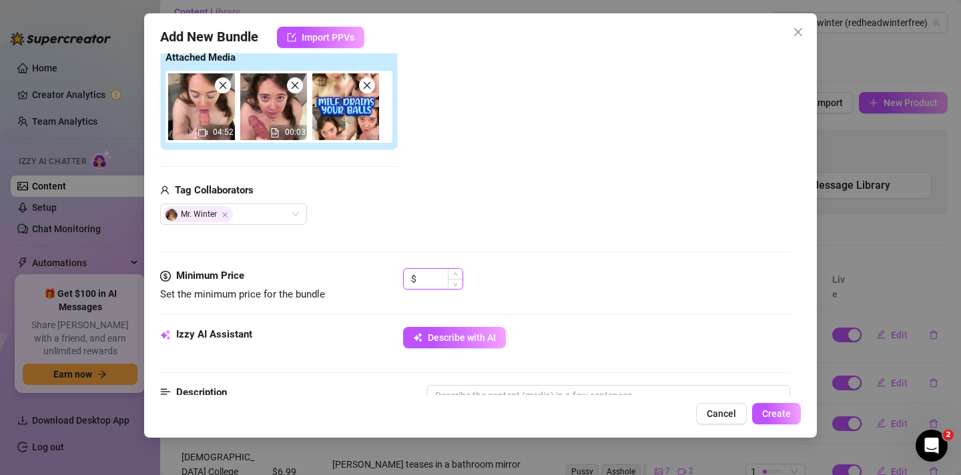
click at [426, 280] on input at bounding box center [440, 279] width 43 height 20
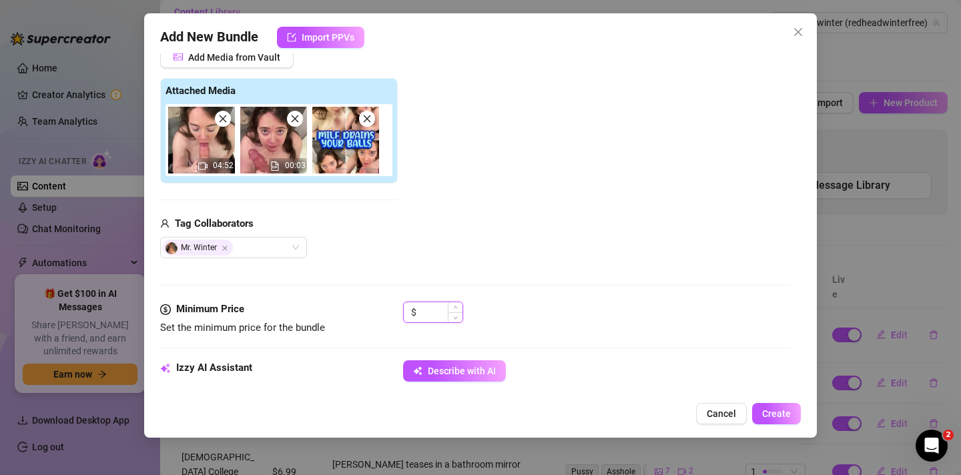
scroll to position [189, 0]
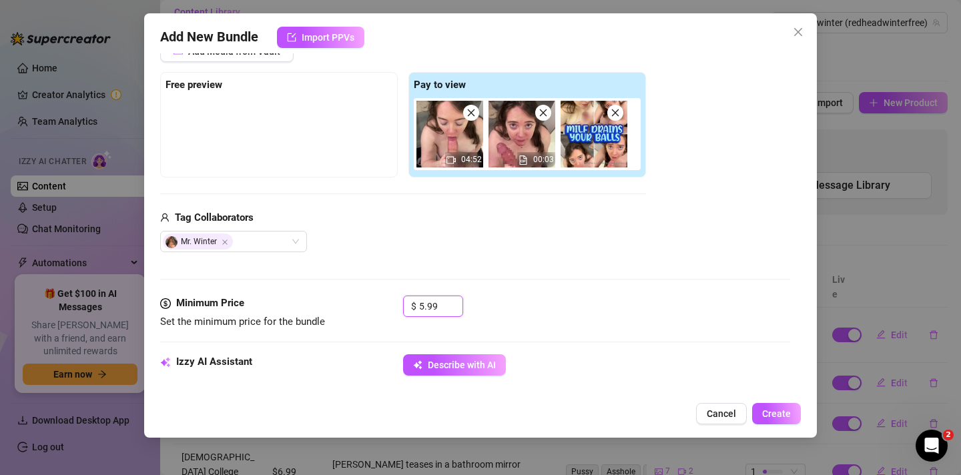
type input "5.99"
click at [444, 249] on div "Mr. Winter" at bounding box center [403, 241] width 486 height 21
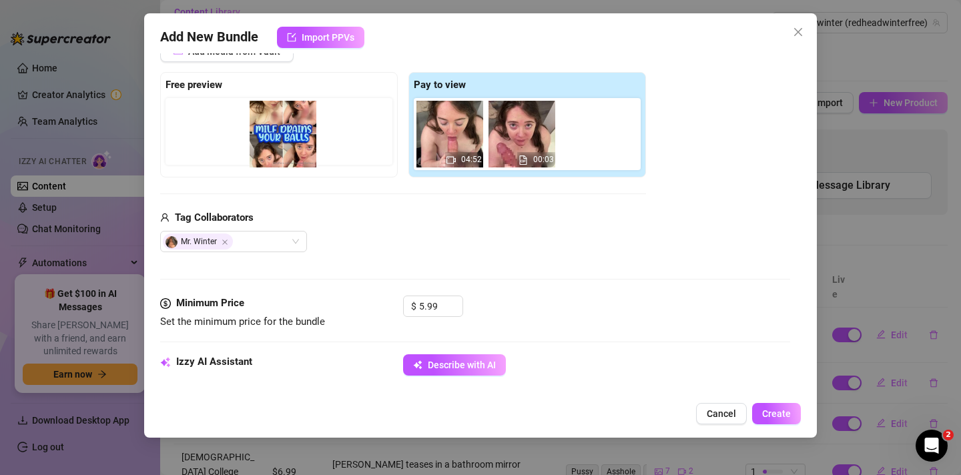
drag, startPoint x: 606, startPoint y: 141, endPoint x: 291, endPoint y: 137, distance: 314.9
click at [291, 137] on div "Free preview Pay to view 04:52 00:03" at bounding box center [403, 124] width 486 height 105
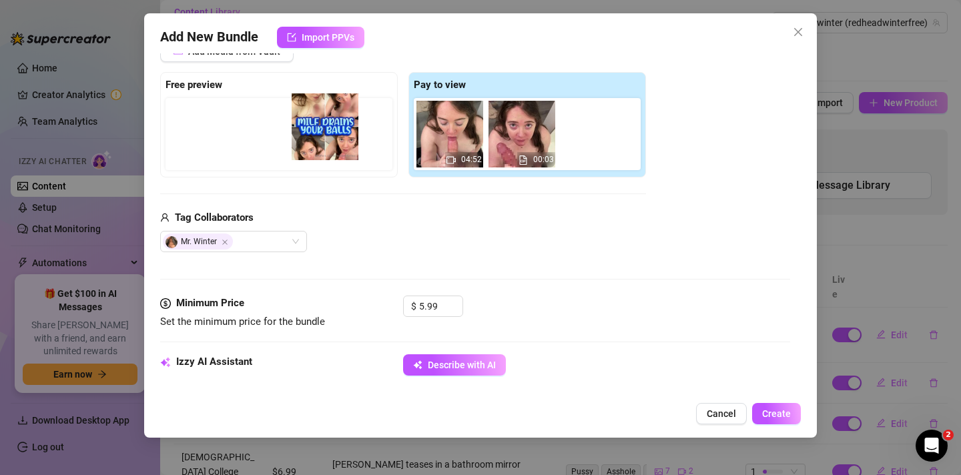
drag, startPoint x: 608, startPoint y: 149, endPoint x: 336, endPoint y: 141, distance: 273.0
click at [336, 141] on div "Free preview Pay to view 04:52 00:03" at bounding box center [403, 124] width 486 height 105
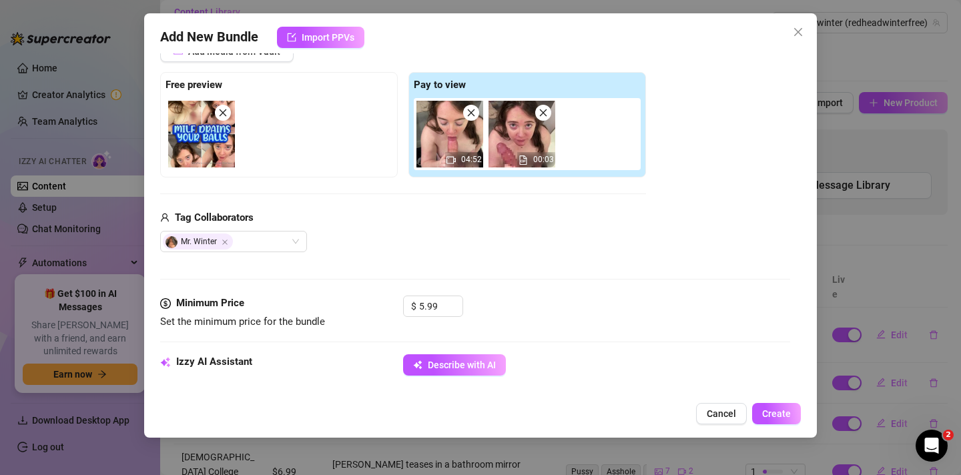
click at [336, 211] on div "Tag Collaborators" at bounding box center [403, 218] width 486 height 16
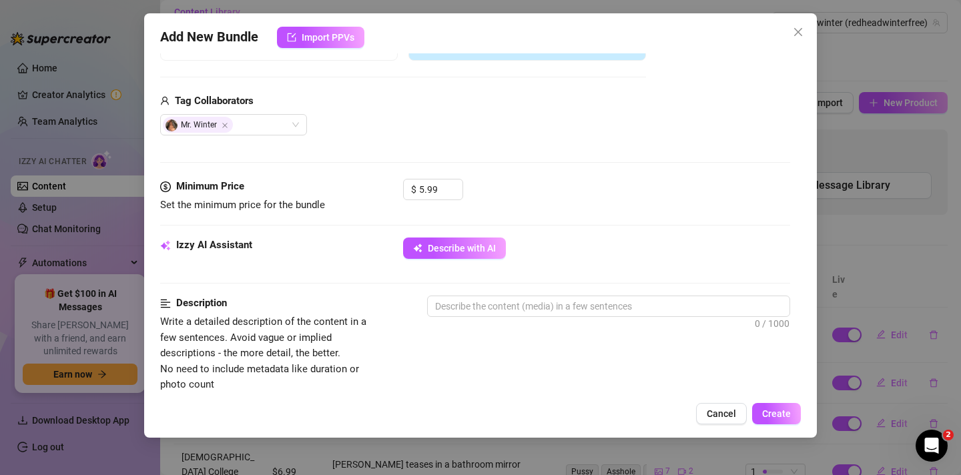
scroll to position [313, 0]
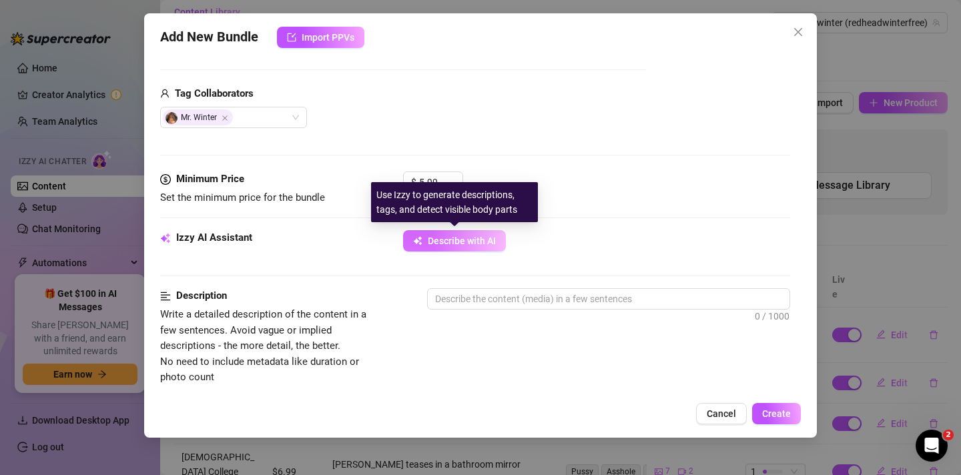
click at [423, 241] on button "Describe with AI" at bounding box center [454, 240] width 103 height 21
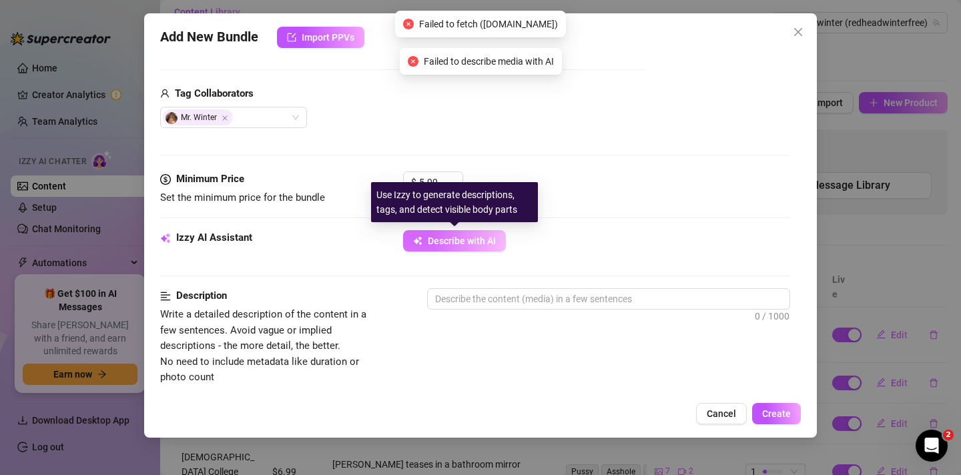
click at [412, 241] on button "Describe with AI" at bounding box center [454, 240] width 103 height 21
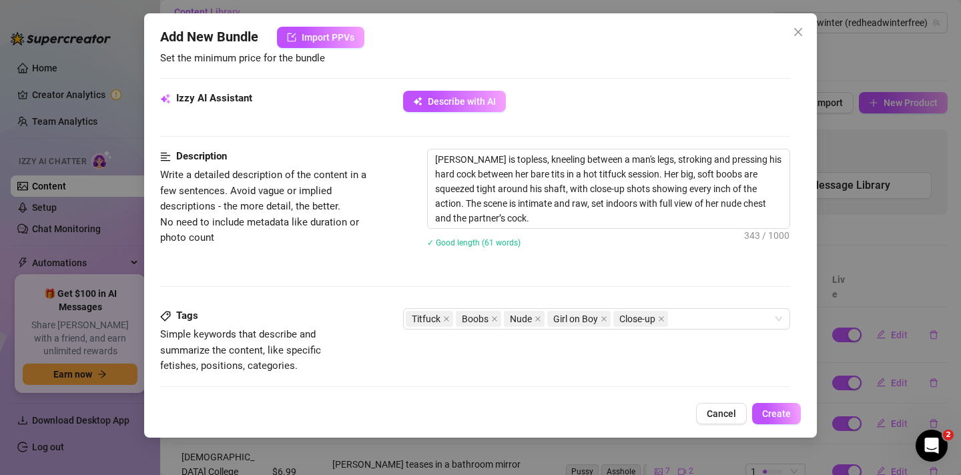
scroll to position [454, 0]
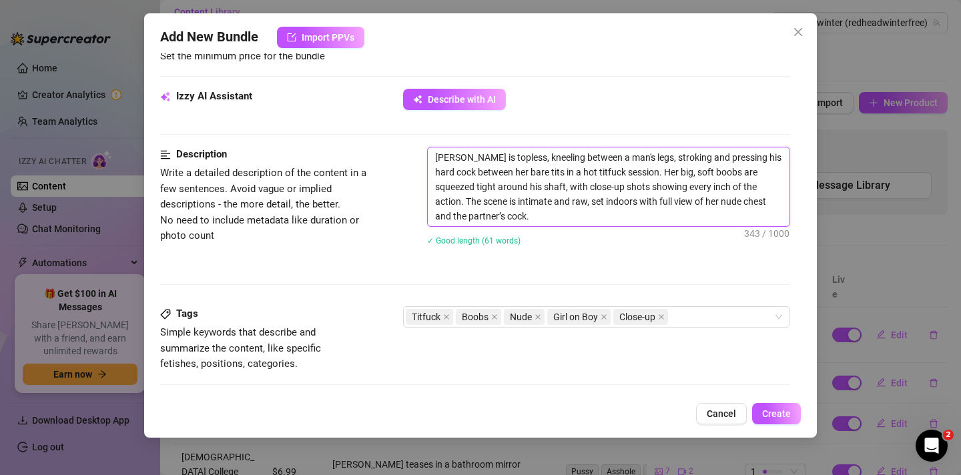
drag, startPoint x: 470, startPoint y: 216, endPoint x: 756, endPoint y: 197, distance: 286.8
click at [756, 197] on textarea "[PERSON_NAME] is topless, kneeling between a man's legs, stroking and pressing …" at bounding box center [609, 186] width 362 height 79
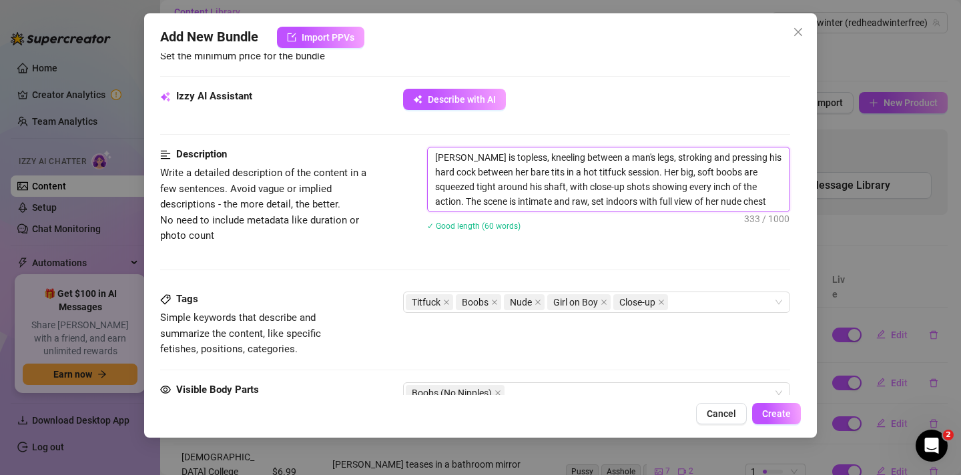
click at [690, 177] on textarea "[PERSON_NAME] is topless, kneeling between a man's legs, stroking and pressing …" at bounding box center [609, 179] width 362 height 64
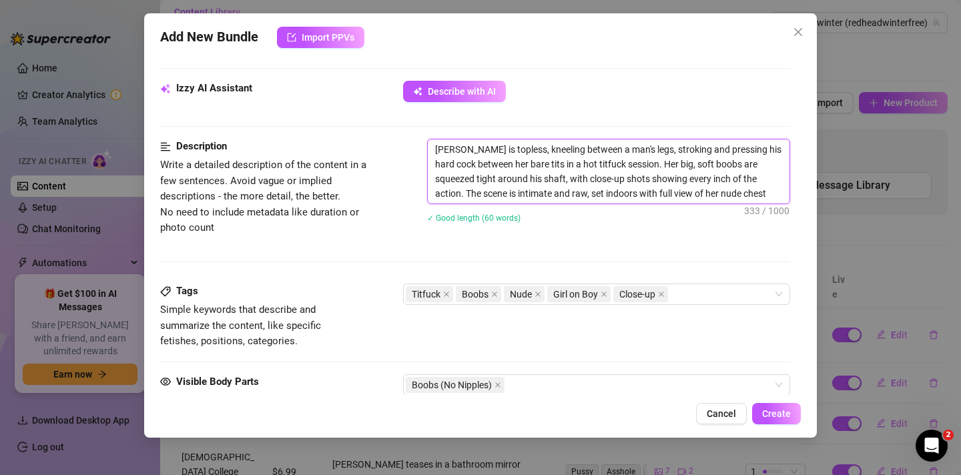
scroll to position [470, 0]
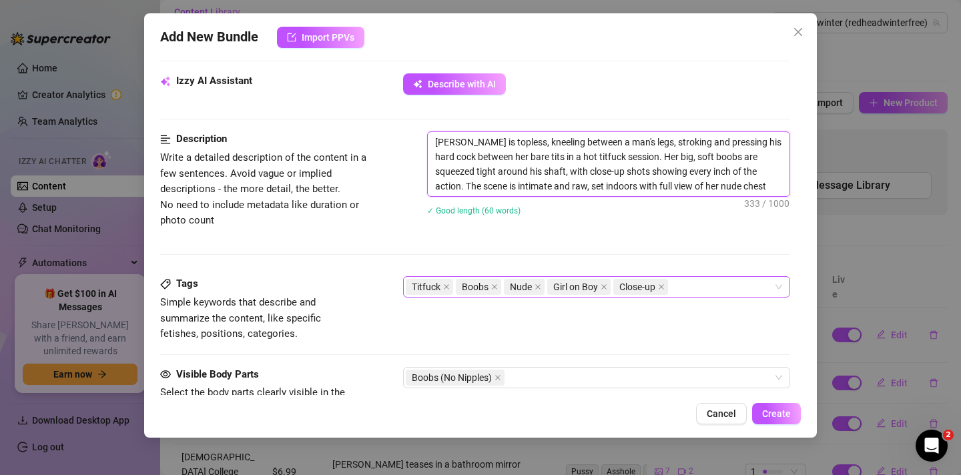
click at [718, 290] on div "Titfuck Boobs Nude Girl on Boy Close-up" at bounding box center [590, 287] width 368 height 19
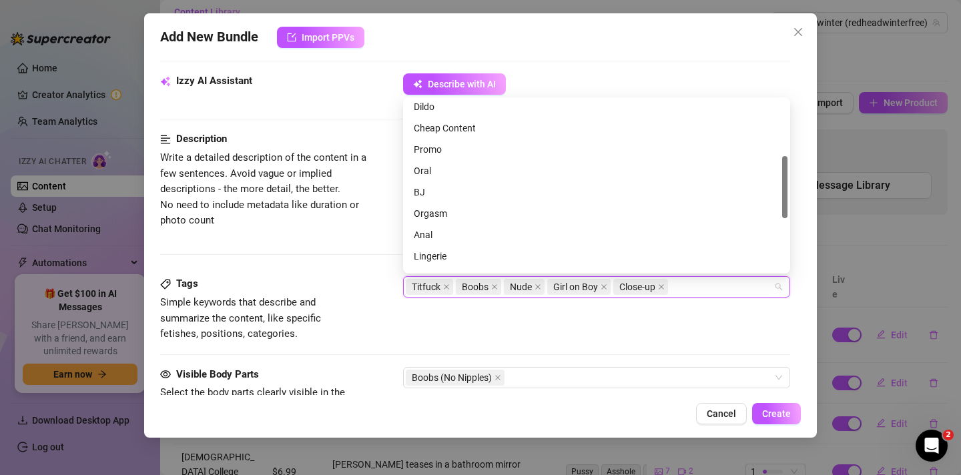
scroll to position [157, 0]
click at [468, 188] on div "BJ" at bounding box center [597, 188] width 366 height 15
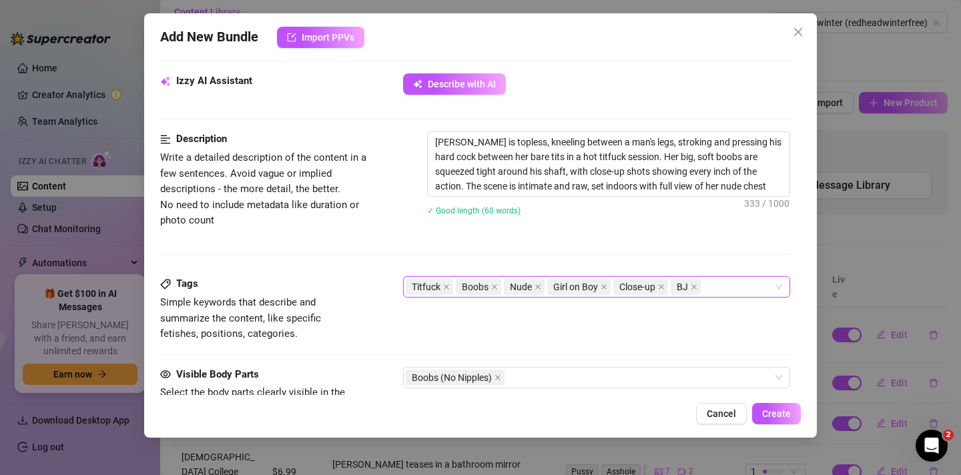
click at [384, 232] on div "Description Write a detailed description of the content in a few sentences. Avo…" at bounding box center [475, 181] width 630 height 101
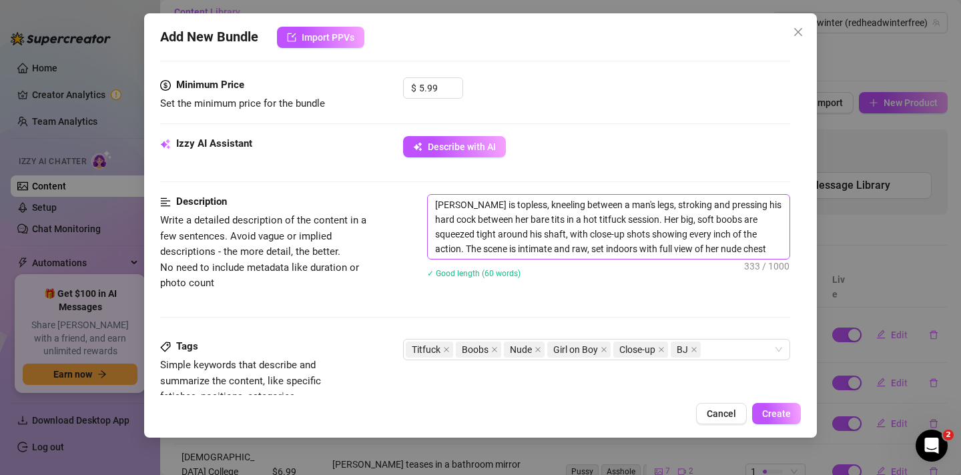
scroll to position [386, 0]
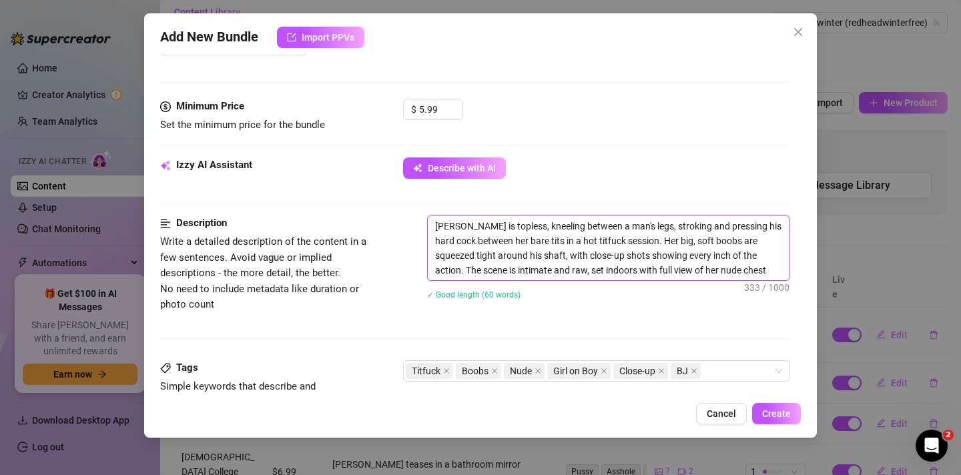
click at [646, 242] on textarea "[PERSON_NAME] is topless, kneeling between a man's legs, stroking and pressing …" at bounding box center [609, 248] width 362 height 64
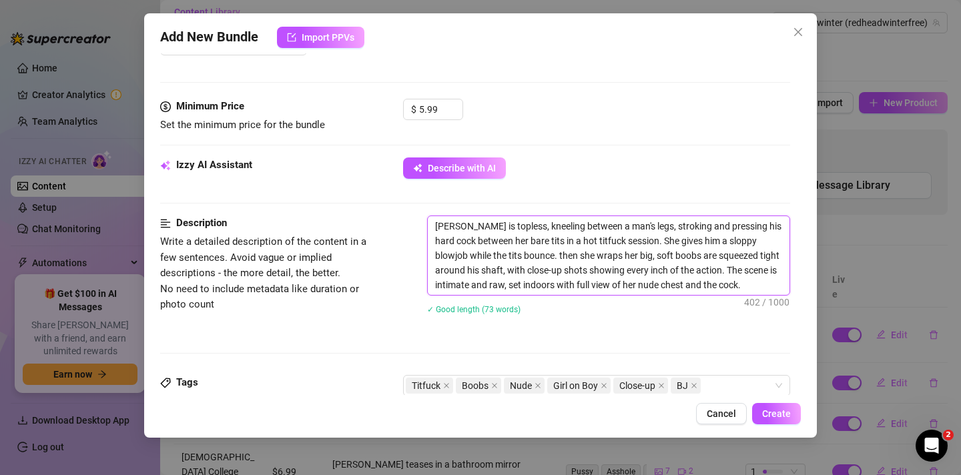
drag, startPoint x: 671, startPoint y: 256, endPoint x: 685, endPoint y: 256, distance: 14.0
click at [685, 256] on textarea "[PERSON_NAME] is topless, kneeling between a man's legs, stroking and pressing …" at bounding box center [609, 255] width 362 height 79
click at [690, 273] on textarea "[PERSON_NAME] is topless, kneeling between a man's legs, stroking and pressing …" at bounding box center [609, 255] width 362 height 79
click at [565, 278] on textarea "[PERSON_NAME] is topless, kneeling between a man's legs, stroking and pressing …" at bounding box center [609, 255] width 362 height 79
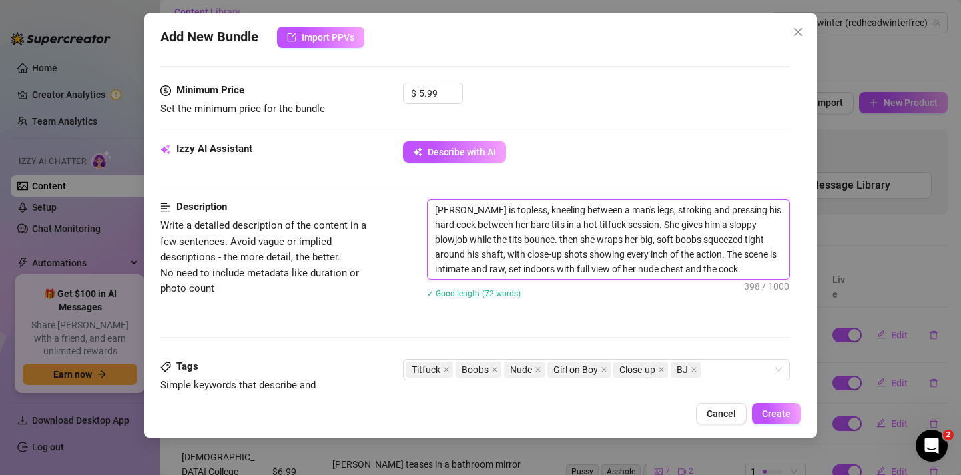
scroll to position [394, 0]
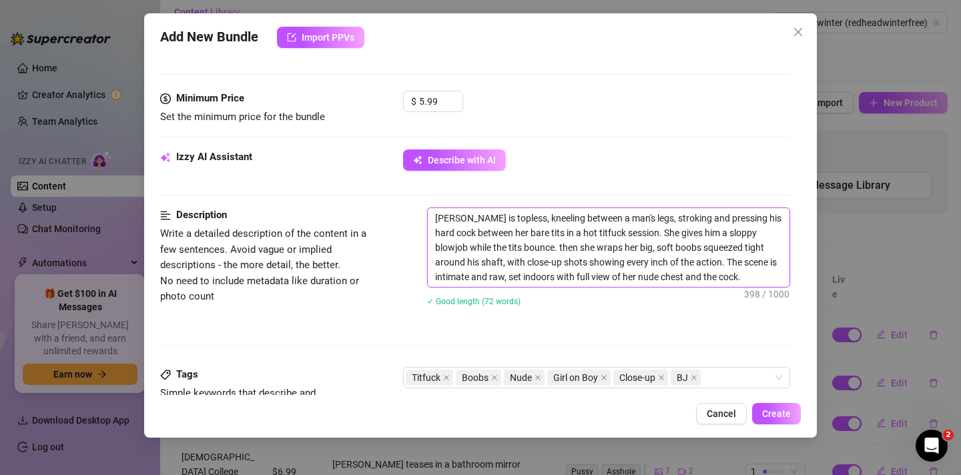
click at [710, 275] on textarea "[PERSON_NAME] is topless, kneeling between a man's legs, stroking and pressing …" at bounding box center [609, 247] width 362 height 79
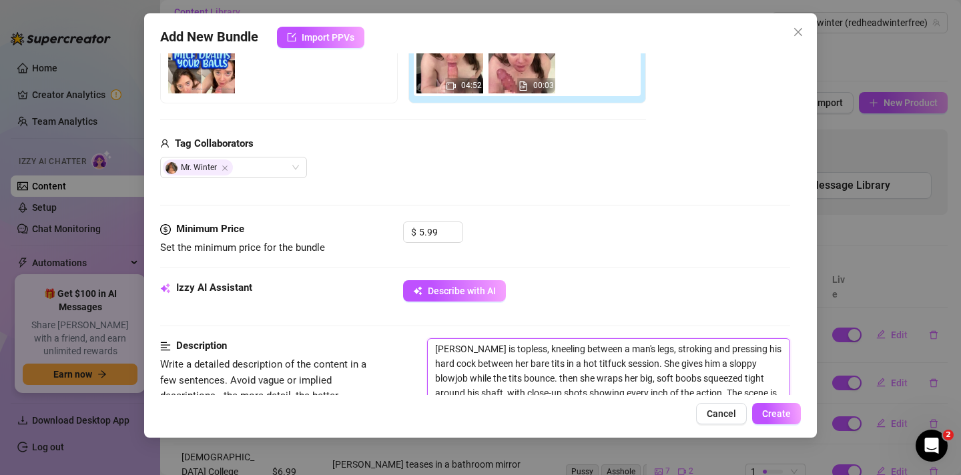
scroll to position [159, 0]
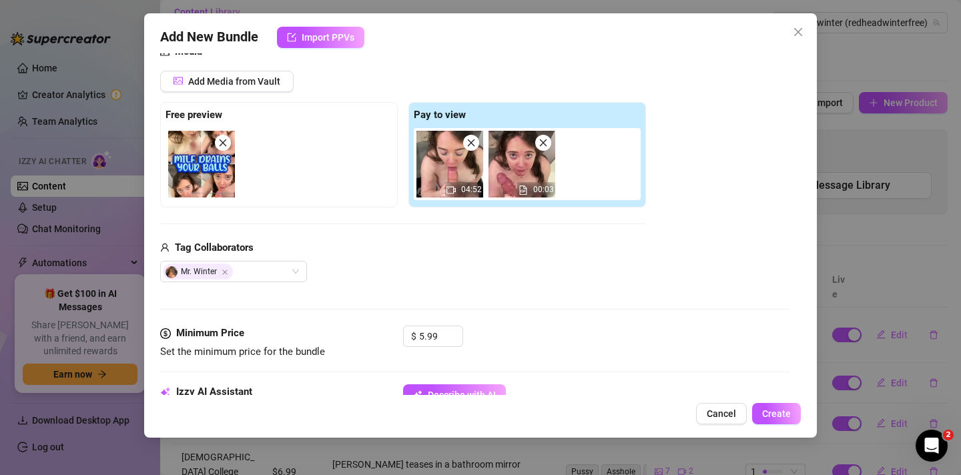
click at [438, 183] on img at bounding box center [449, 164] width 67 height 67
click at [454, 191] on icon "video-camera" at bounding box center [450, 189] width 9 height 7
click at [472, 189] on span "04:52" at bounding box center [471, 189] width 21 height 9
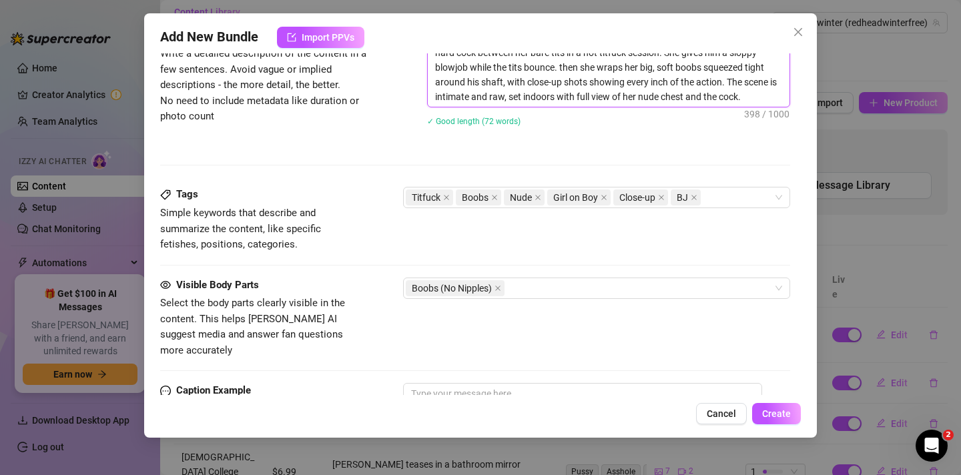
scroll to position [597, 0]
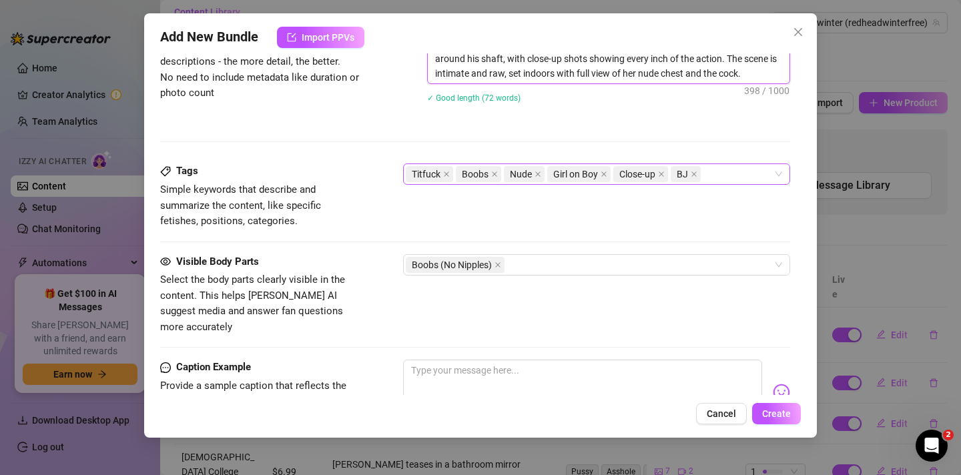
click at [738, 175] on div "Titfuck Boobs Nude Girl on Boy Close-up BJ" at bounding box center [590, 174] width 368 height 19
type textarea "[PERSON_NAME] is topless, kneeling between a man's legs, stroking and pressing …"
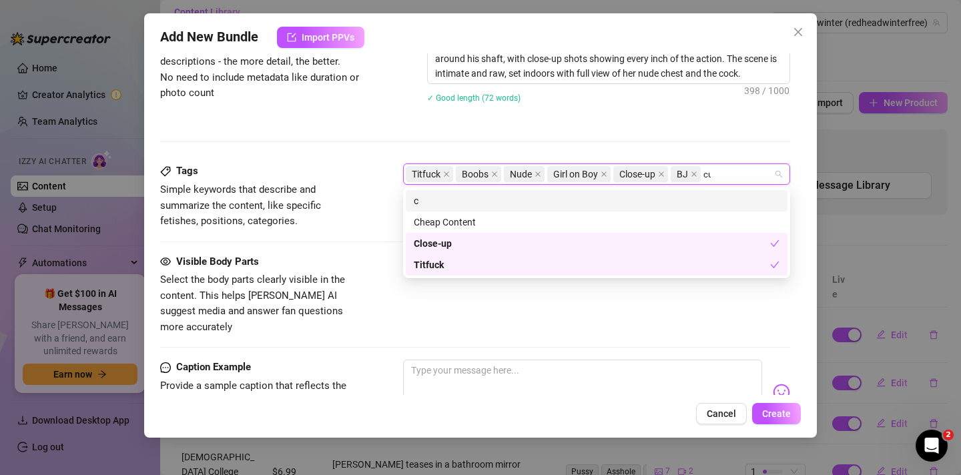
scroll to position [0, 0]
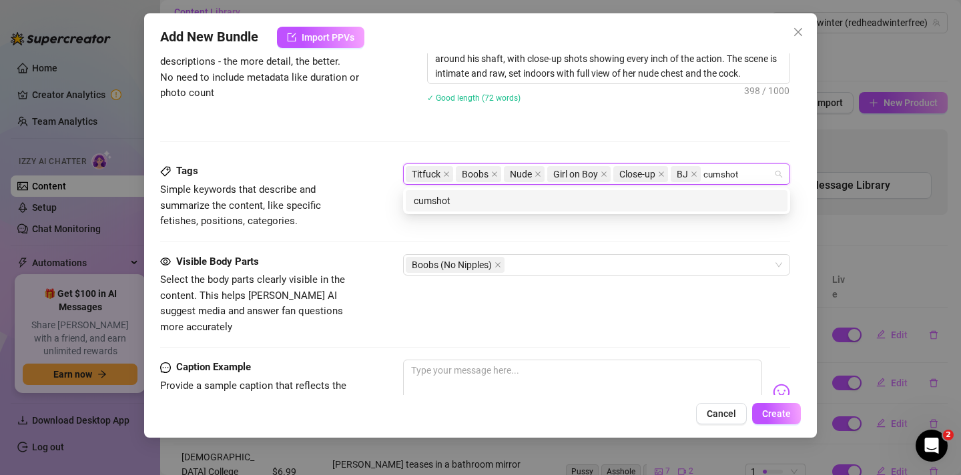
type input "cumshot"
click at [714, 231] on div "Tags Simple keywords that describe and summarize the content, like specific fet…" at bounding box center [475, 208] width 630 height 90
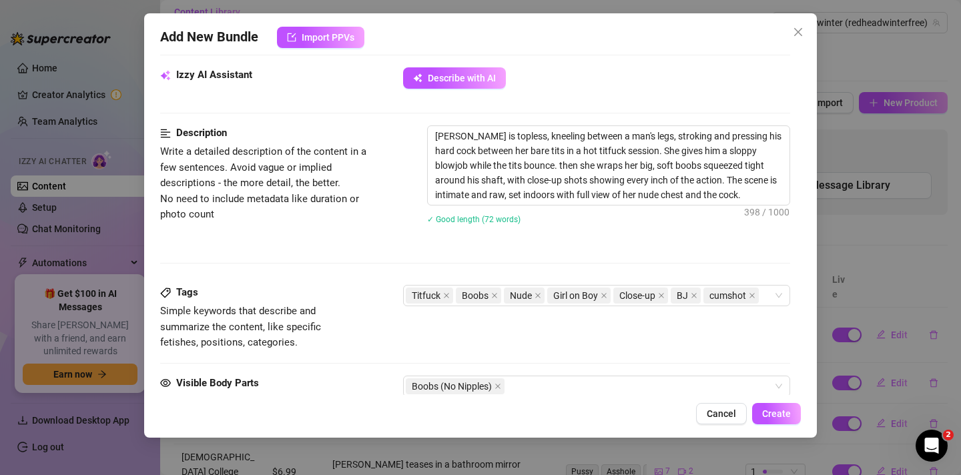
scroll to position [445, 0]
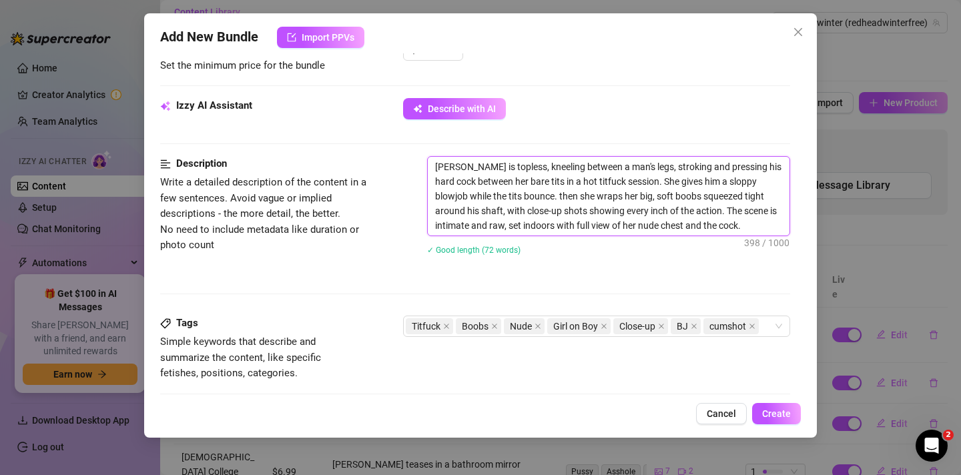
click at [497, 227] on textarea "[PERSON_NAME] is topless, kneeling between a man's legs, stroking and pressing …" at bounding box center [609, 196] width 362 height 79
click at [613, 226] on textarea "[PERSON_NAME] is topless, kneeling between a man's legs, stroking and pressing …" at bounding box center [609, 196] width 362 height 79
click at [736, 223] on textarea "[PERSON_NAME] is topless, kneeling between a man's legs, stroking and pressing …" at bounding box center [609, 196] width 362 height 79
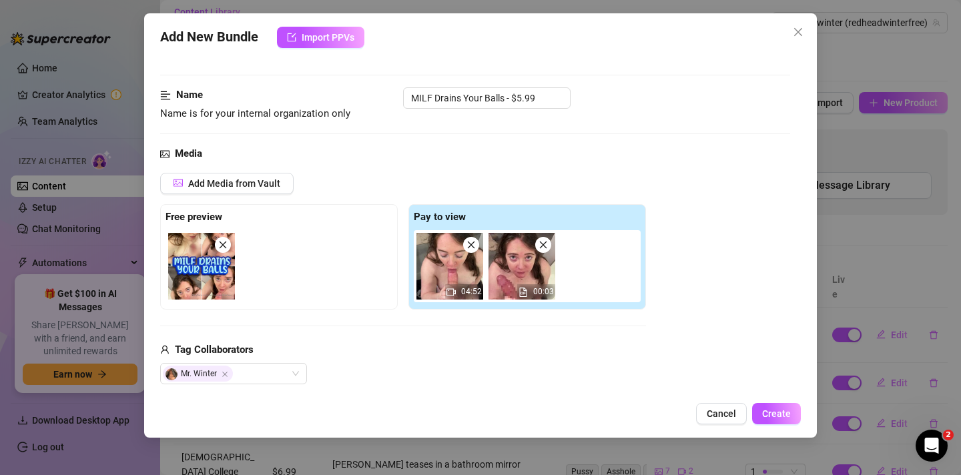
scroll to position [53, 0]
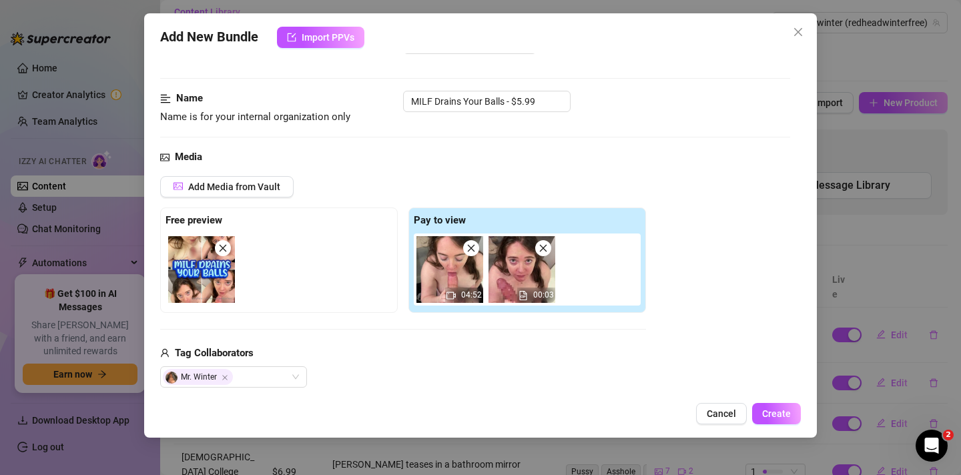
click at [500, 185] on div "Add Media from Vault" at bounding box center [403, 191] width 486 height 31
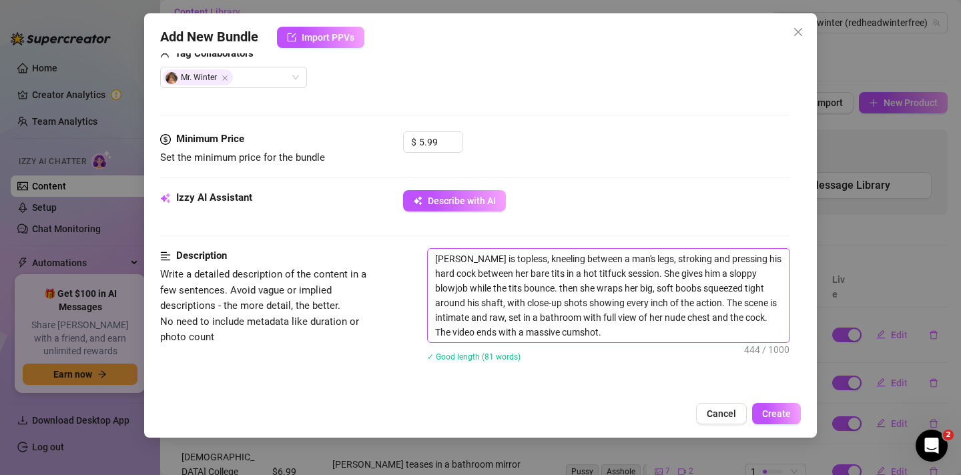
scroll to position [358, 0]
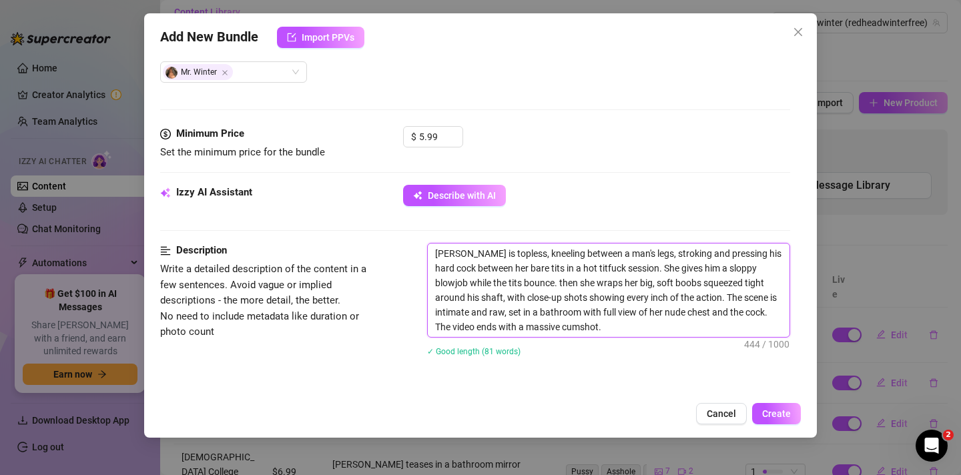
click at [557, 325] on textarea "[PERSON_NAME] is topless, kneeling between a man's legs, stroking and pressing …" at bounding box center [609, 289] width 362 height 93
click at [612, 320] on textarea "[PERSON_NAME] is topless, kneeling between a man's legs, stroking and pressing …" at bounding box center [609, 289] width 362 height 93
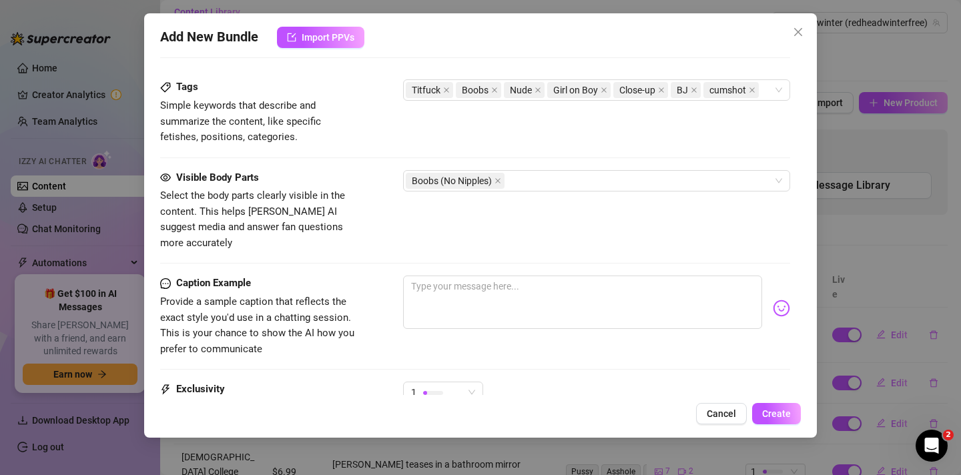
scroll to position [698, 0]
click at [530, 181] on div "Boobs (No Nipples)" at bounding box center [590, 178] width 368 height 19
type textarea "[PERSON_NAME] is topless, kneeling between a man's legs, stroking and pressing …"
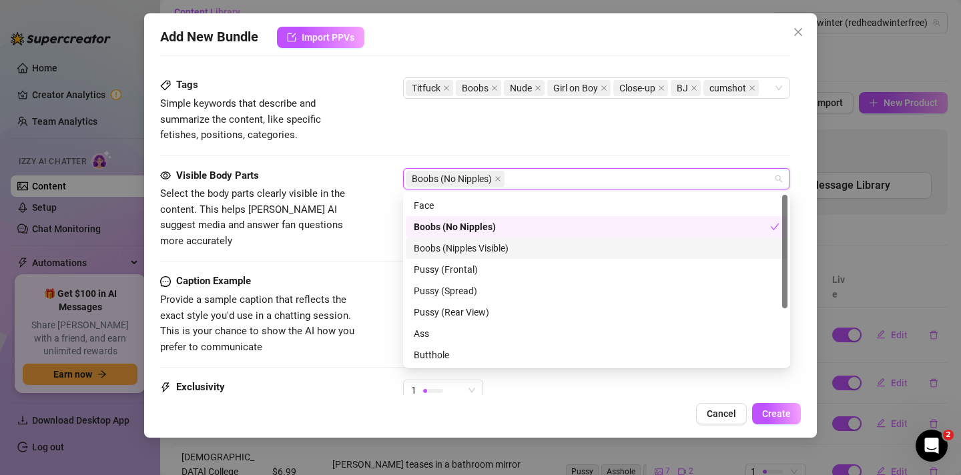
click at [465, 252] on div "Boobs (Nipples Visible)" at bounding box center [597, 248] width 366 height 15
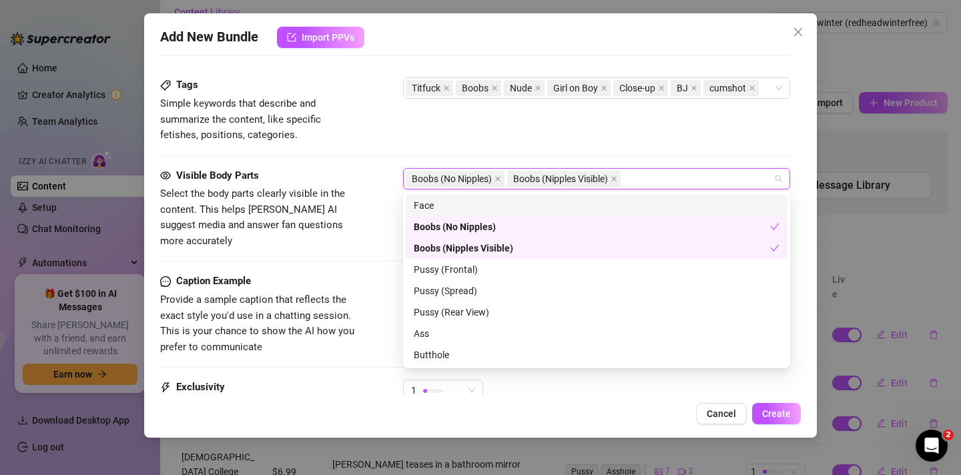
click at [455, 205] on div "Face" at bounding box center [597, 205] width 366 height 15
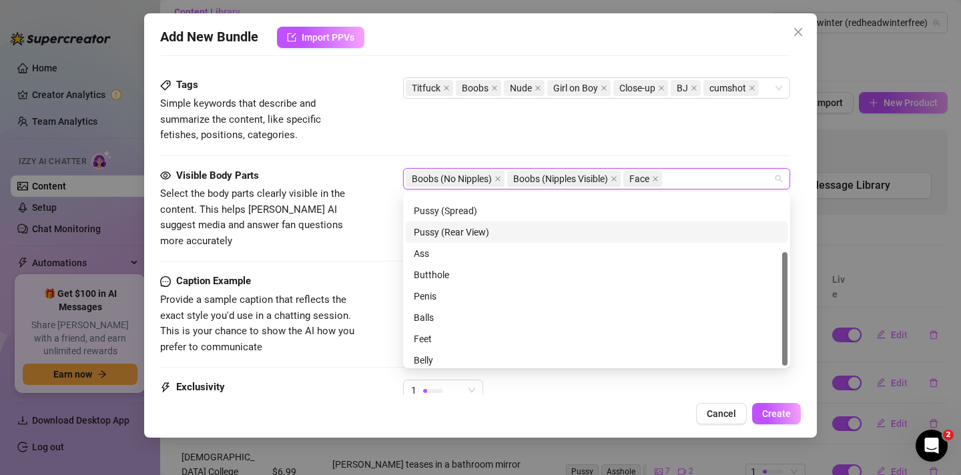
scroll to position [85, 0]
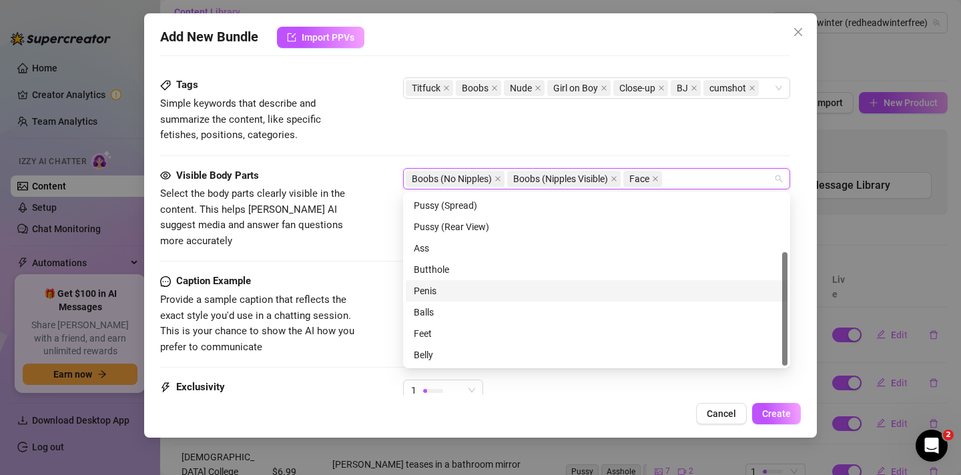
click at [440, 291] on div "Penis" at bounding box center [597, 291] width 366 height 15
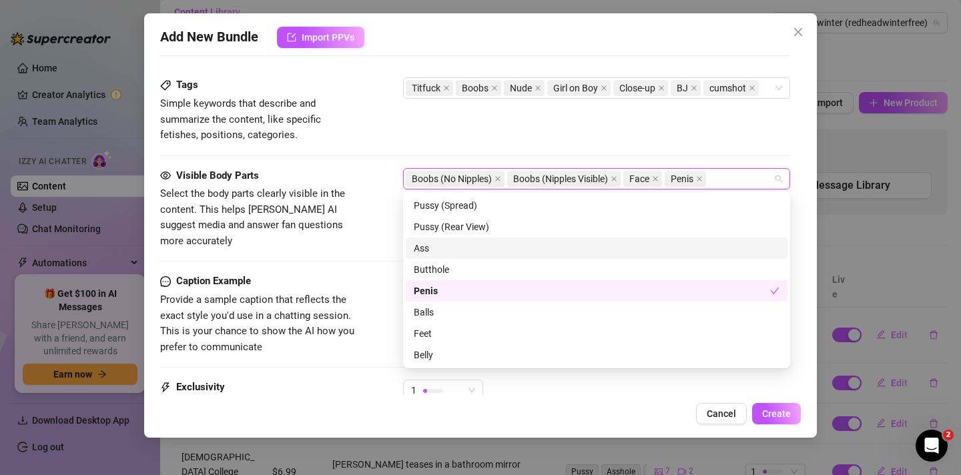
click at [371, 245] on div "Visible Body Parts Select the body parts clearly visible in the content. This h…" at bounding box center [475, 221] width 630 height 106
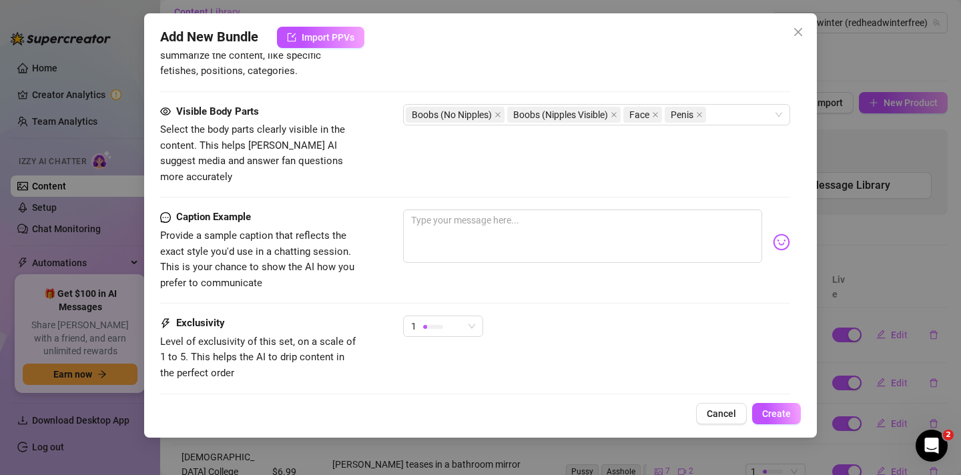
scroll to position [781, 0]
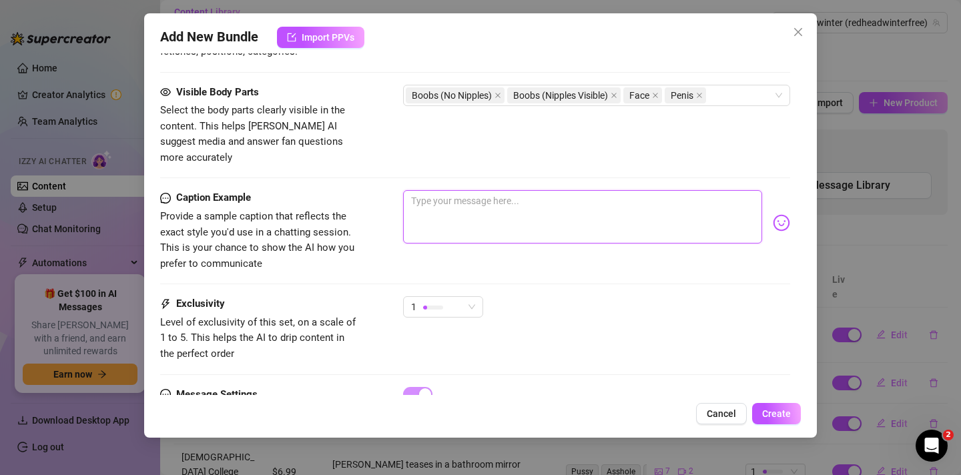
click at [422, 191] on textarea at bounding box center [582, 216] width 359 height 53
click at [560, 190] on textarea "I was so horny before the shower I needed to make him cum all over my tits" at bounding box center [582, 216] width 359 height 53
click at [603, 198] on textarea "I was so horny before the shower I NEEDED to make him cum all over my tits" at bounding box center [582, 216] width 359 height 53
click at [474, 190] on textarea "I was so horny before the shower I NEEDED to make him cum all over my tits" at bounding box center [582, 216] width 359 height 53
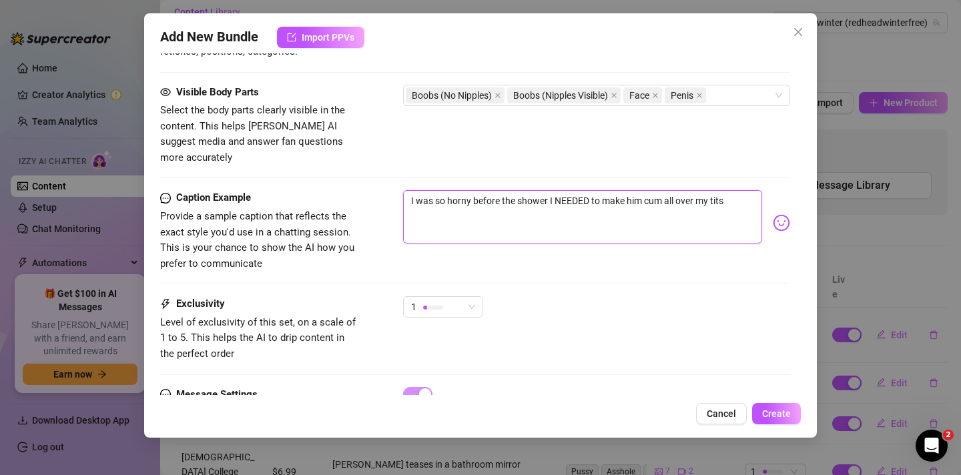
click at [734, 190] on textarea "I was so horny before the shower I NEEDED to make him cum all over my tits" at bounding box center [582, 216] width 359 height 53
click at [780, 196] on div "I was so horny before the shower I NEEDED to make him cum all over my tits" at bounding box center [596, 222] width 387 height 65
click at [781, 207] on body "Home Creator Analytics Team Analytics Izzy AI Chatter Content Setup Chat Monito…" at bounding box center [480, 237] width 961 height 475
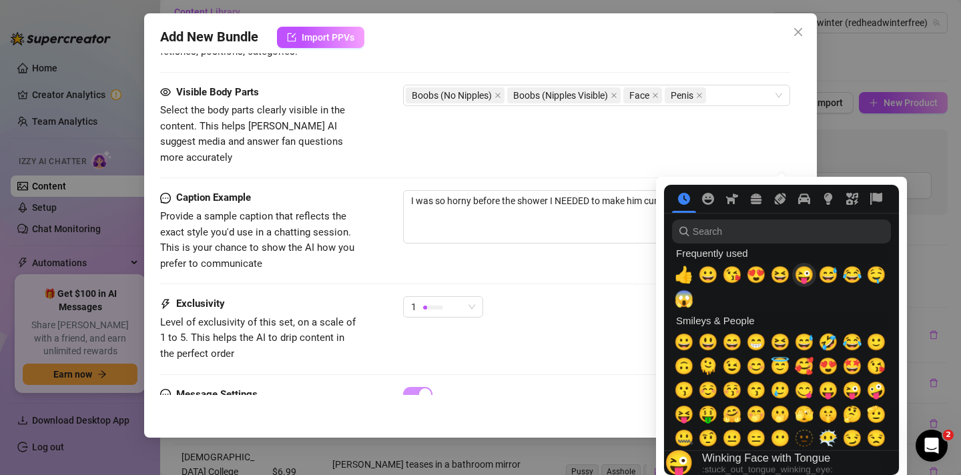
click at [801, 280] on span "😜" at bounding box center [804, 275] width 20 height 19
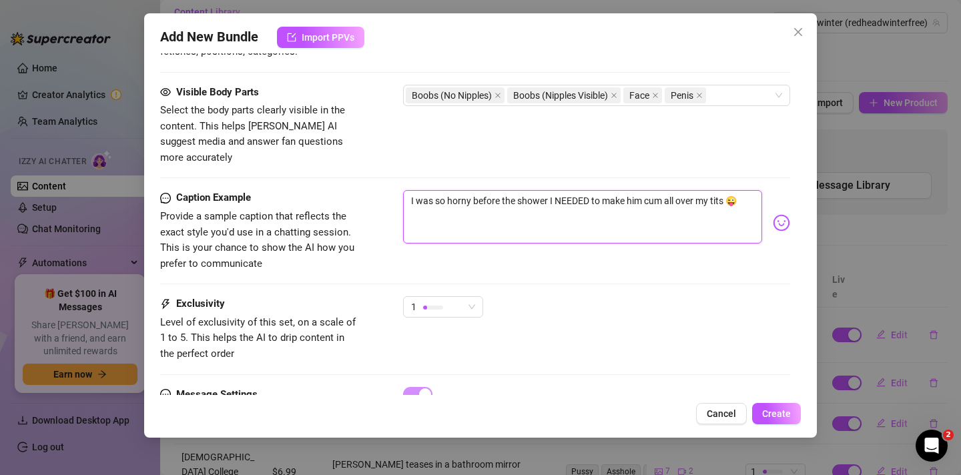
click at [560, 208] on textarea "I was so horny before the shower I NEEDED to make him cum all over my tits 😜" at bounding box center [582, 216] width 359 height 53
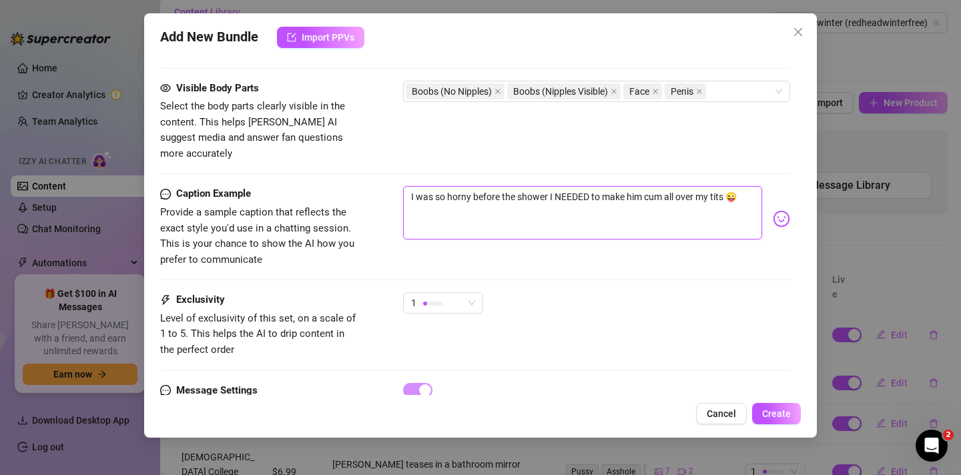
scroll to position [832, 0]
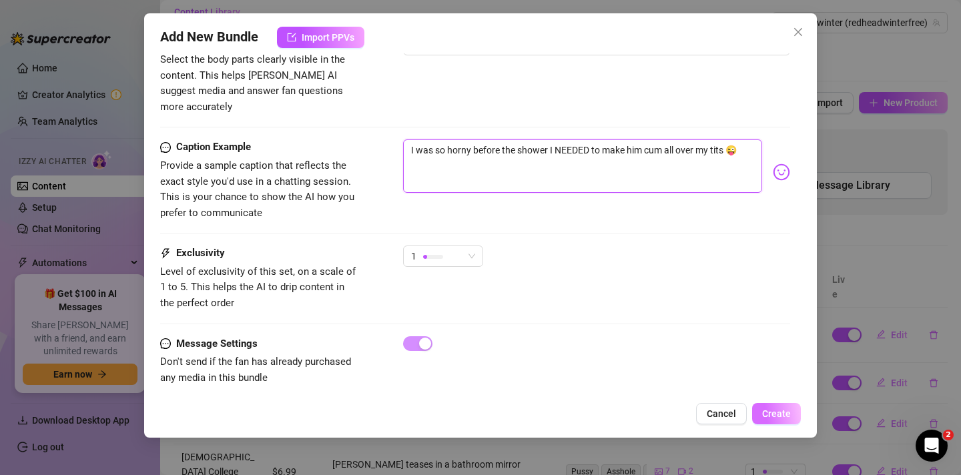
type textarea "I was so horny before the shower I NEEDED to make him cum all over my tits 😜"
click at [769, 421] on button "Create" at bounding box center [776, 413] width 49 height 21
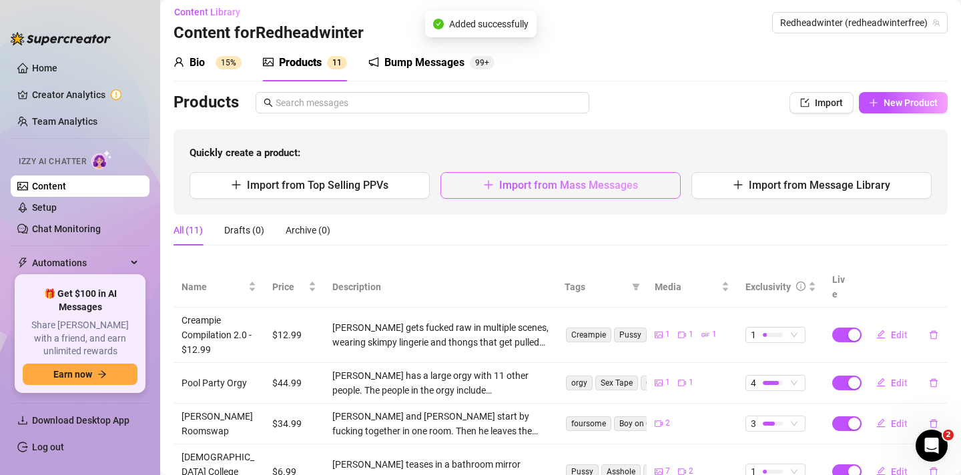
click at [618, 187] on span "Import from Mass Messages" at bounding box center [568, 185] width 139 height 13
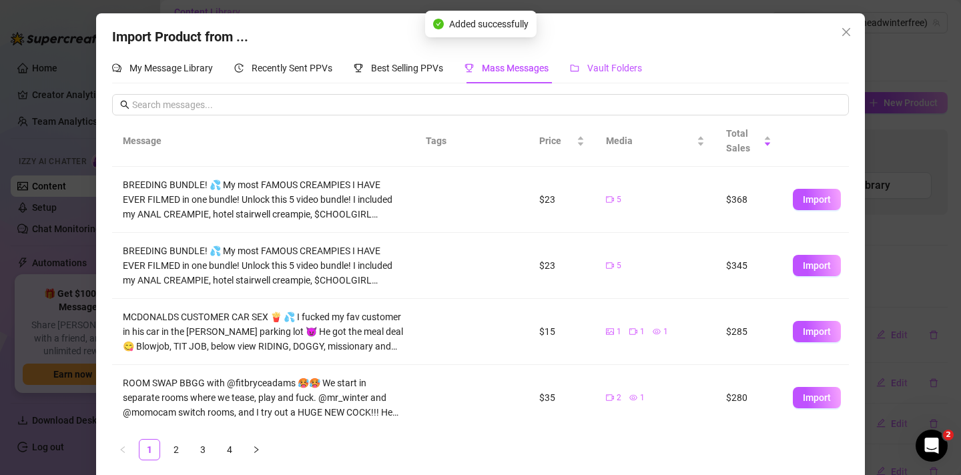
click at [630, 72] on span "Vault Folders" at bounding box center [614, 68] width 55 height 11
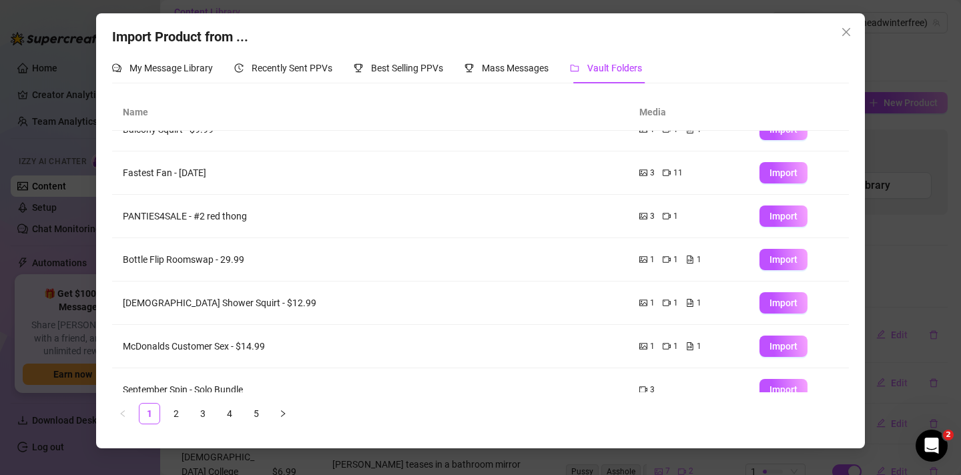
scroll to position [24, 0]
click at [227, 410] on link "4" at bounding box center [229, 414] width 20 height 20
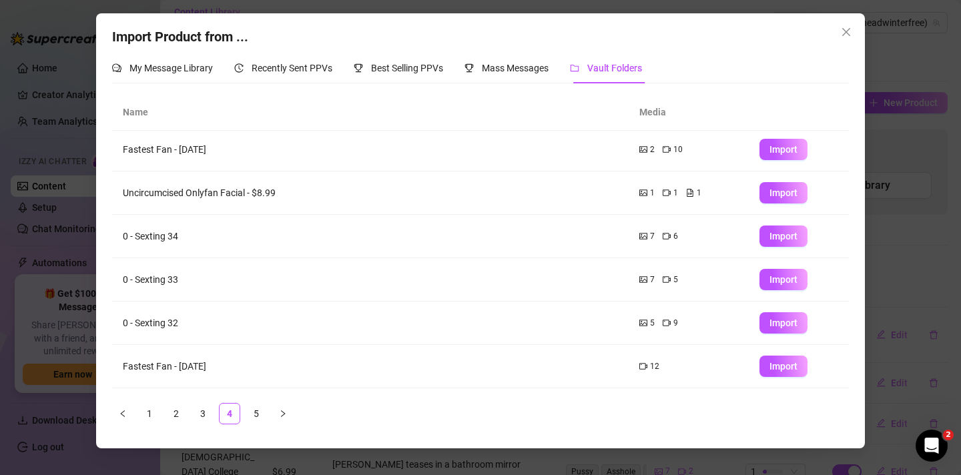
scroll to position [0, 0]
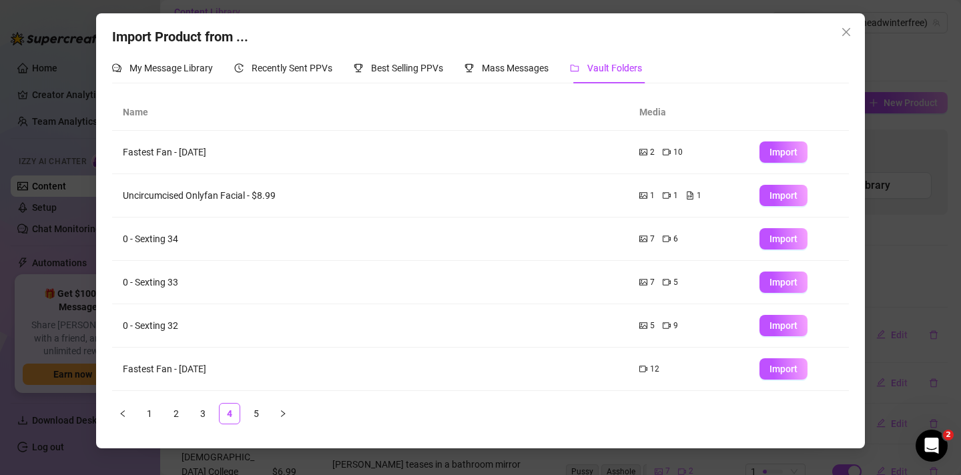
click at [320, 201] on td "Uncircumcised Onlyfan Facial - $8.99" at bounding box center [370, 195] width 516 height 43
click at [797, 195] on button "Import" at bounding box center [783, 195] width 48 height 21
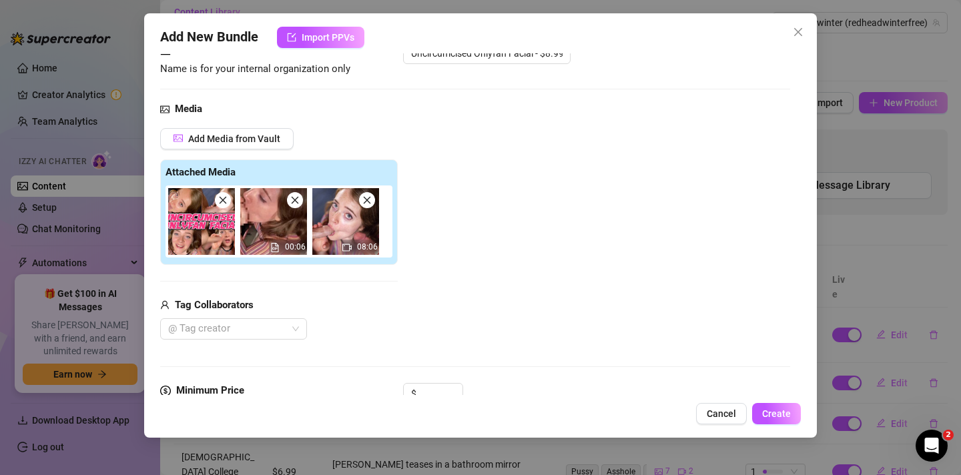
scroll to position [161, 0]
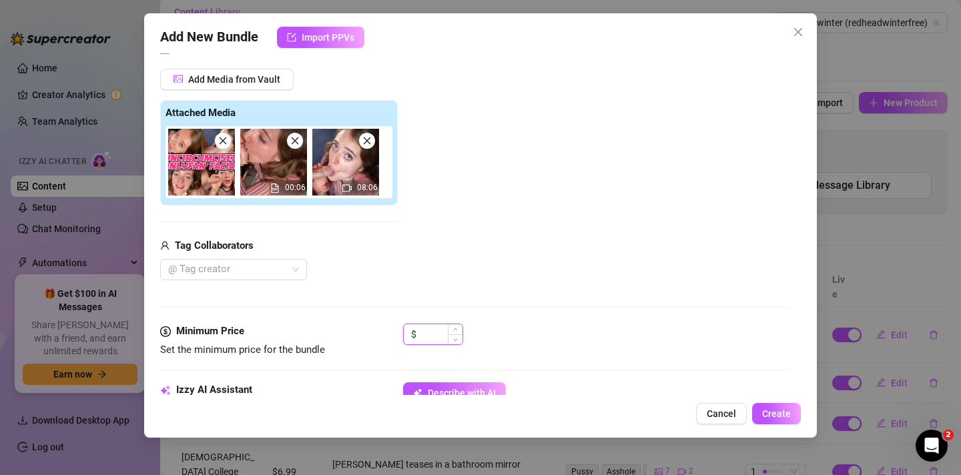
click at [425, 336] on input at bounding box center [440, 334] width 43 height 20
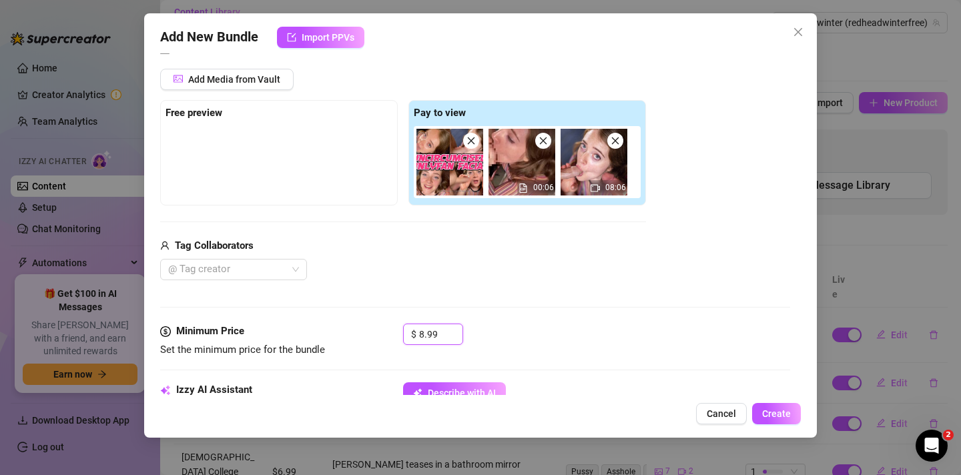
type input "8.99"
click at [358, 277] on div "@ Tag creator" at bounding box center [403, 269] width 486 height 21
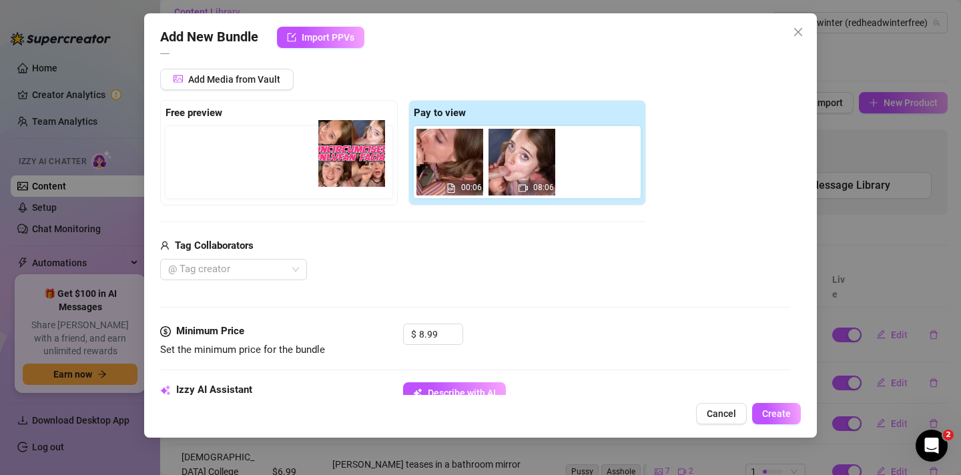
drag, startPoint x: 470, startPoint y: 161, endPoint x: 368, endPoint y: 153, distance: 102.4
click at [368, 153] on div "Free preview Pay to view 00:06 08:06" at bounding box center [403, 152] width 486 height 105
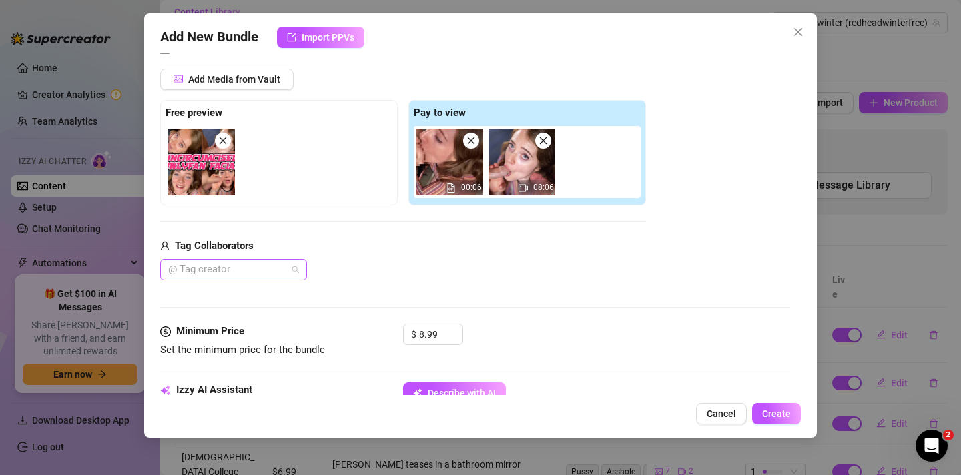
click at [280, 268] on div at bounding box center [226, 269] width 127 height 19
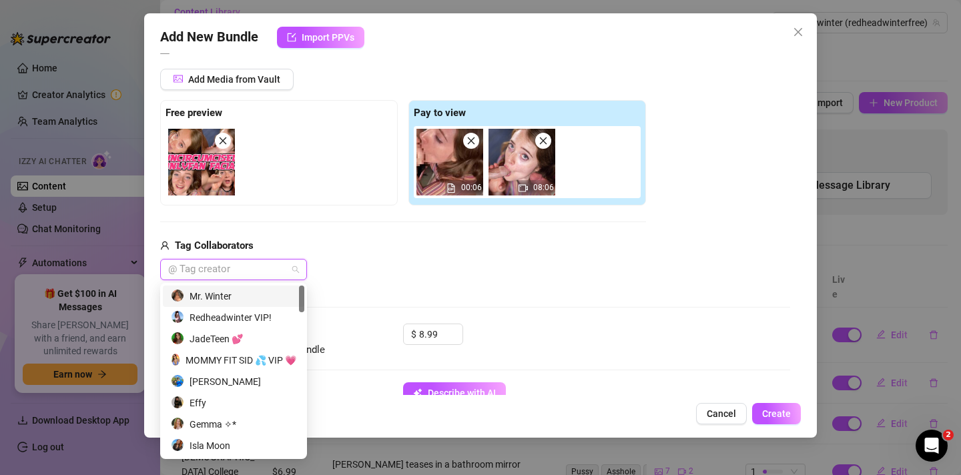
click at [223, 298] on div "Mr. Winter" at bounding box center [233, 296] width 125 height 15
click at [245, 270] on div "Mr. Winter" at bounding box center [226, 269] width 127 height 19
click at [234, 378] on div "[PERSON_NAME]" at bounding box center [233, 381] width 125 height 15
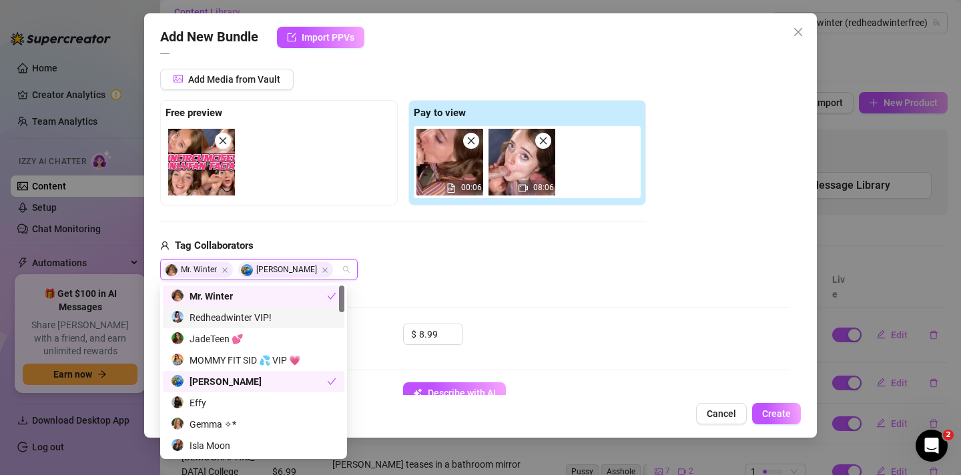
click at [417, 294] on div "Media Add Media from Vault Free preview Pay to view 00:06 08:06 Tag Collaborato…" at bounding box center [475, 183] width 630 height 282
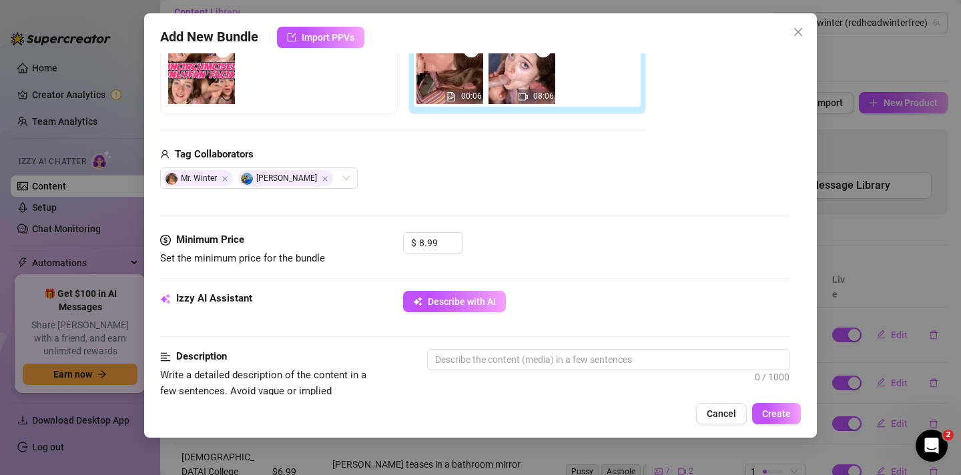
scroll to position [266, 0]
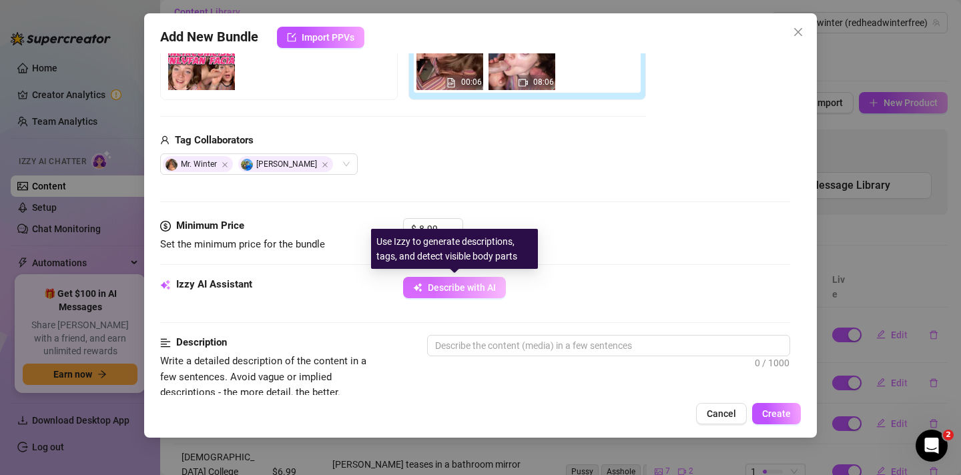
click at [435, 286] on span "Describe with AI" at bounding box center [462, 287] width 68 height 11
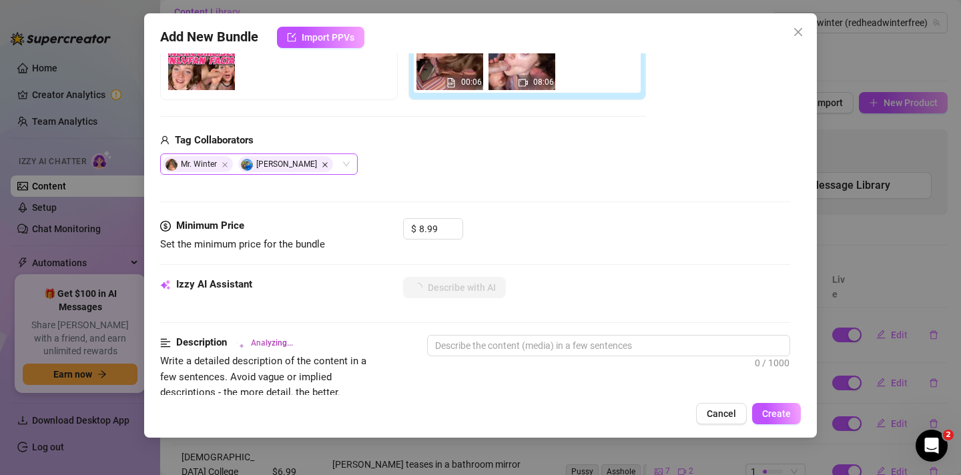
click at [322, 166] on icon "Close" at bounding box center [325, 164] width 7 height 7
click at [286, 161] on div "Mr. Winter" at bounding box center [226, 164] width 127 height 19
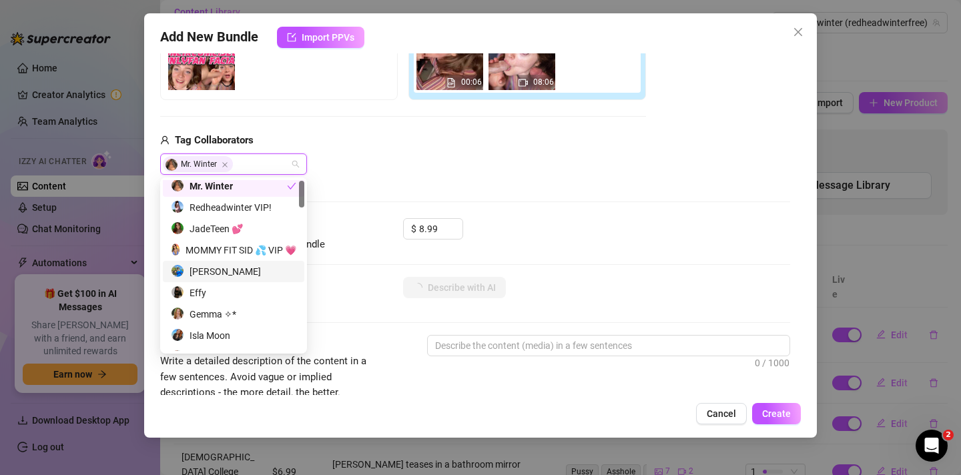
scroll to position [0, 0]
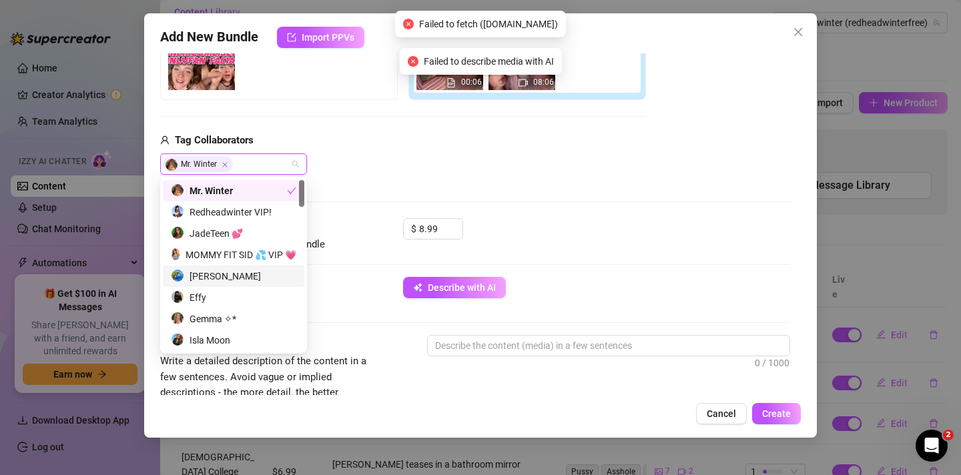
click at [217, 277] on div "[PERSON_NAME]" at bounding box center [233, 276] width 125 height 15
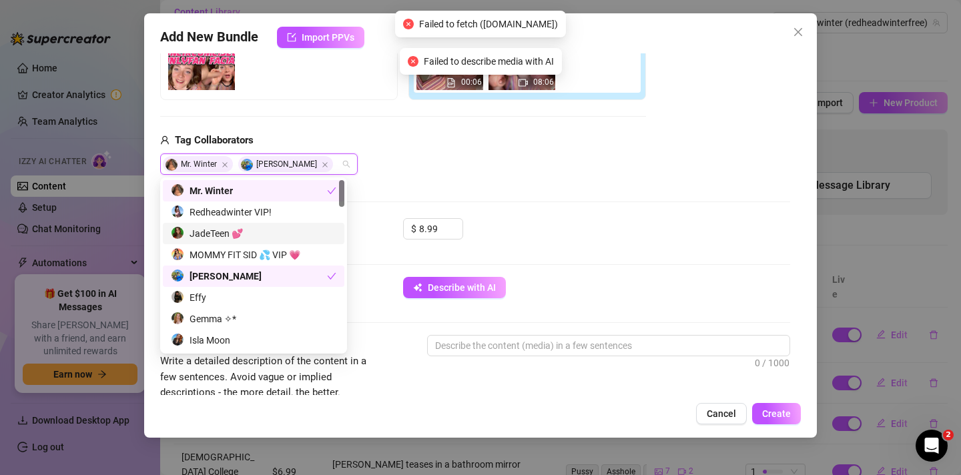
click at [454, 153] on div "Mr. Winter [PERSON_NAME]" at bounding box center [403, 163] width 486 height 21
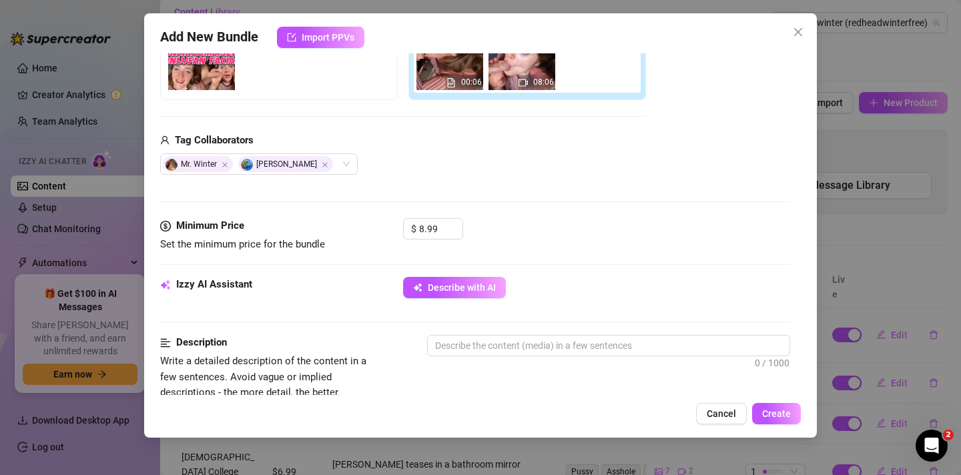
click at [462, 300] on div "Izzy AI Assistant Describe with AI" at bounding box center [475, 293] width 630 height 33
click at [462, 296] on button "Describe with AI" at bounding box center [454, 287] width 103 height 21
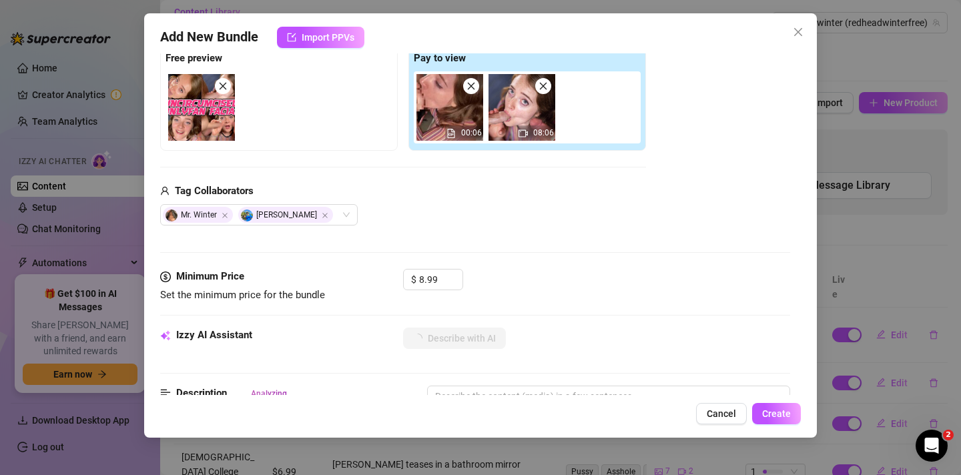
scroll to position [212, 0]
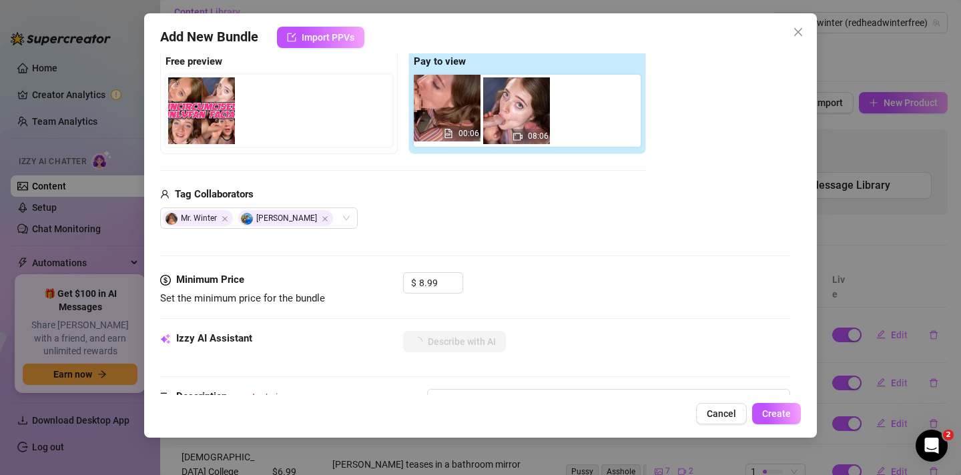
drag, startPoint x: 435, startPoint y: 129, endPoint x: 424, endPoint y: 125, distance: 11.4
click at [427, 125] on div "00:06 08:06" at bounding box center [530, 111] width 232 height 72
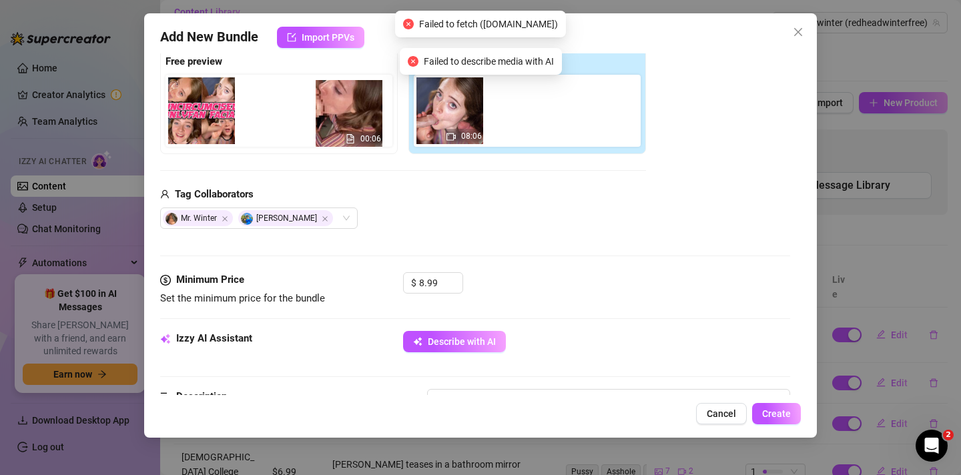
drag, startPoint x: 424, startPoint y: 125, endPoint x: 307, endPoint y: 126, distance: 117.4
click at [307, 126] on div "Free preview Pay to view 00:06 08:06" at bounding box center [403, 101] width 486 height 105
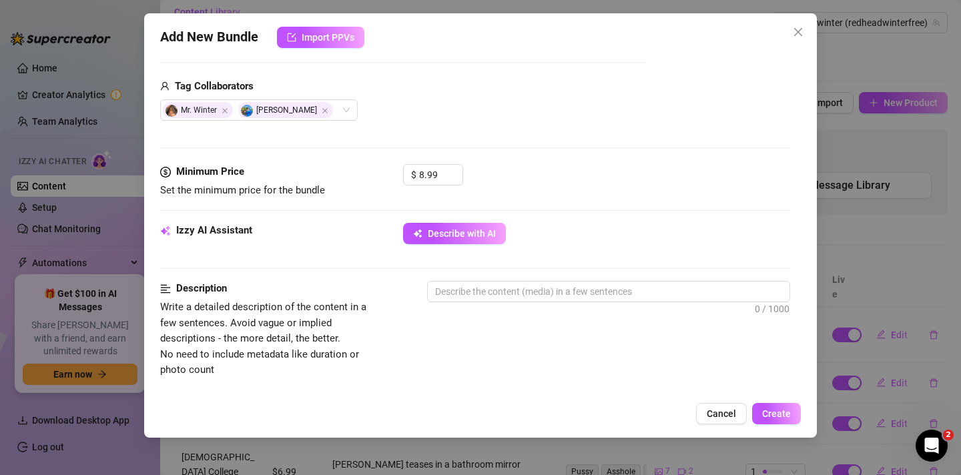
scroll to position [322, 0]
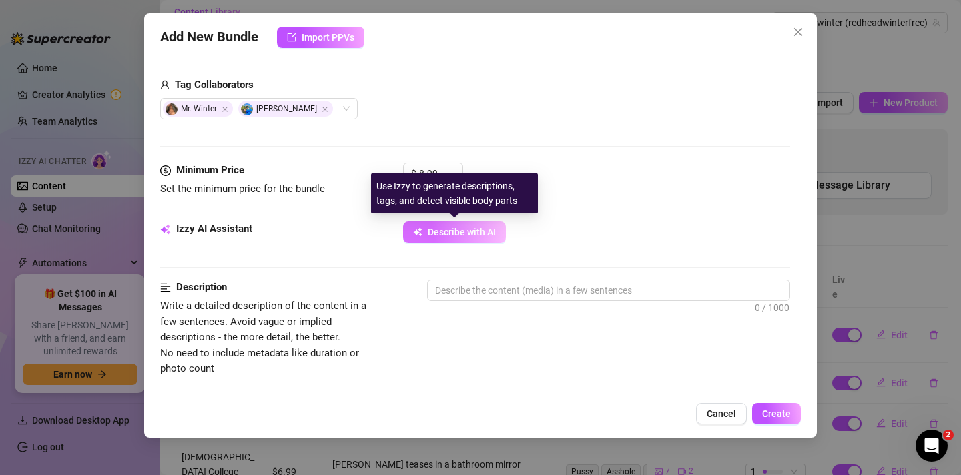
click at [434, 238] on button "Describe with AI" at bounding box center [454, 231] width 103 height 21
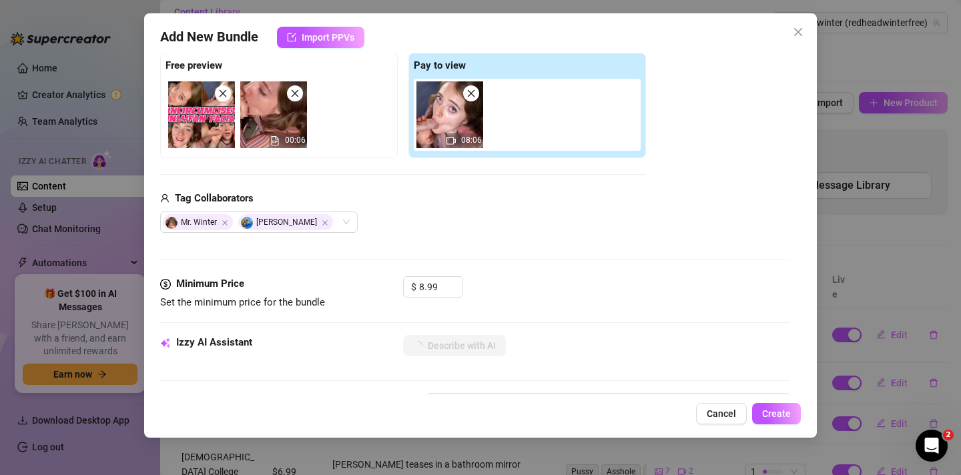
scroll to position [206, 0]
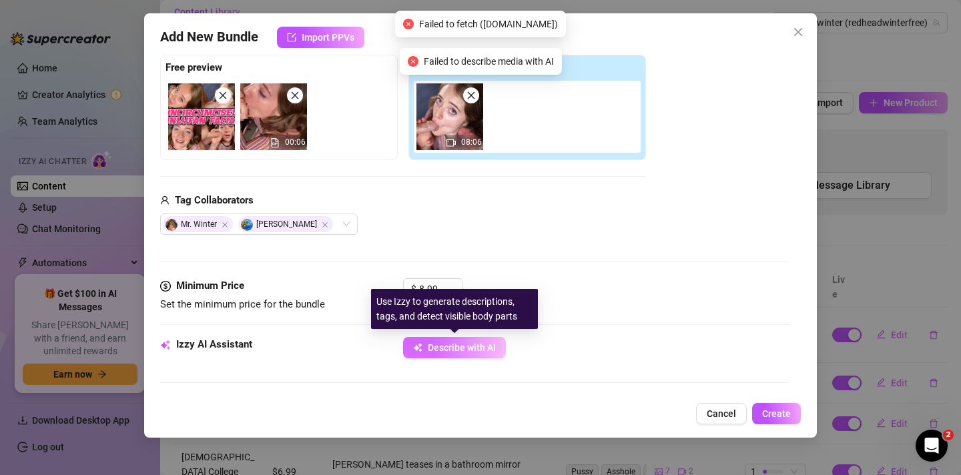
click at [439, 354] on button "Describe with AI" at bounding box center [454, 347] width 103 height 21
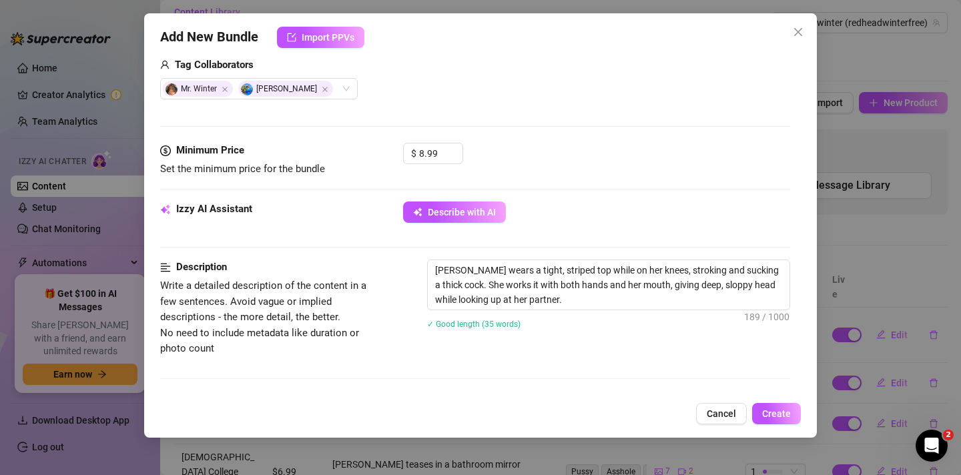
scroll to position [348, 0]
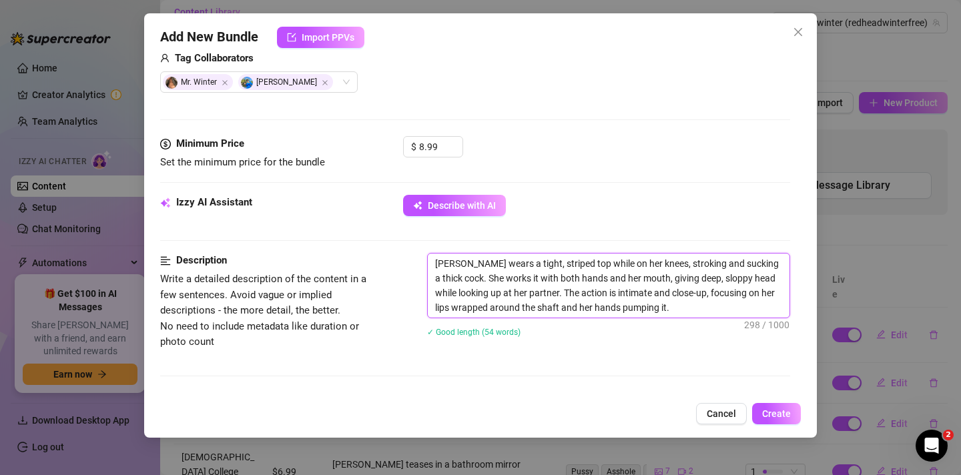
click at [742, 261] on textarea "[PERSON_NAME] wears a tight, striped top while on her knees, stroking and sucki…" at bounding box center [609, 285] width 362 height 64
click at [768, 261] on textarea "[PERSON_NAME] wears a tight, striped top while on her knees, stroking and sucki…" at bounding box center [609, 285] width 362 height 64
click at [774, 261] on textarea "[PERSON_NAME] wears a tight, striped top while on her knees, stroking and sucki…" at bounding box center [609, 285] width 362 height 64
click at [436, 276] on textarea "[PERSON_NAME] wears a tight, striped top while on her knees, stroking and sucki…" at bounding box center [609, 285] width 362 height 64
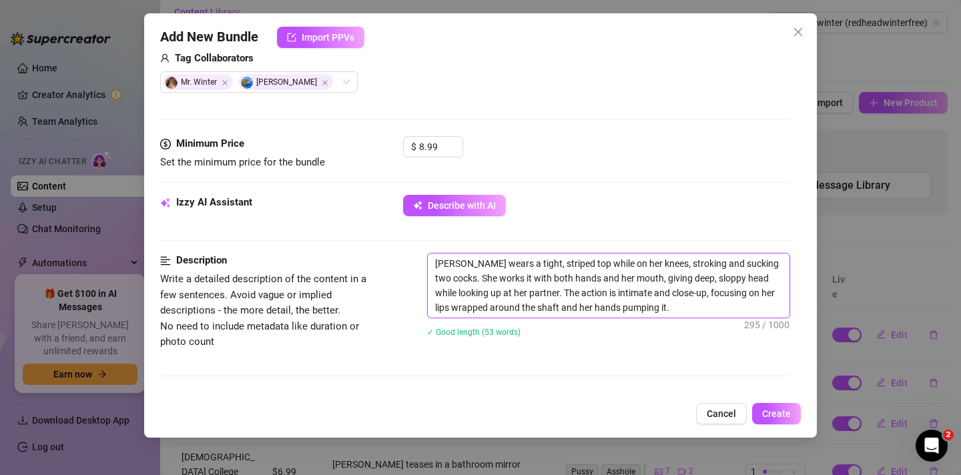
click at [485, 275] on textarea "[PERSON_NAME] wears a tight, striped top while on her knees, stroking and sucki…" at bounding box center [609, 285] width 362 height 64
click at [613, 286] on textarea "[PERSON_NAME] wears a tight, striped top while on her knees, stroking and sucki…" at bounding box center [609, 285] width 362 height 64
click at [655, 291] on textarea "[PERSON_NAME] wears a tight, striped top while on her knees, stroking and sucki…" at bounding box center [609, 285] width 362 height 64
drag, startPoint x: 492, startPoint y: 292, endPoint x: 534, endPoint y: 288, distance: 42.2
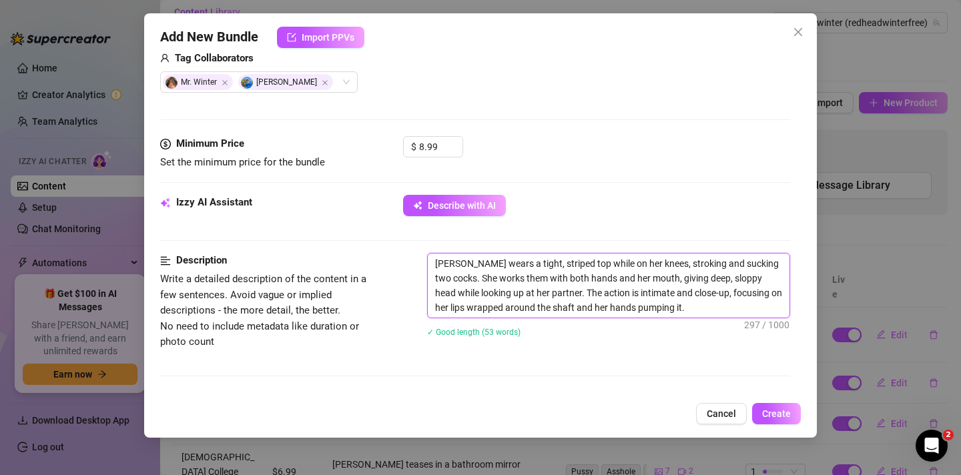
click at [534, 288] on textarea "[PERSON_NAME] wears a tight, striped top while on her knees, stroking and sucki…" at bounding box center [609, 285] width 362 height 64
click at [586, 303] on textarea "[PERSON_NAME] wears a tight, striped top while on her knees, stroking and sucki…" at bounding box center [609, 285] width 362 height 64
click at [658, 308] on textarea "[PERSON_NAME] wears a tight, striped top while on her knees, stroking and sucki…" at bounding box center [609, 285] width 362 height 64
click at [530, 307] on textarea "[PERSON_NAME] wears a tight, striped top while on her knees, stroking and sucki…" at bounding box center [609, 285] width 362 height 64
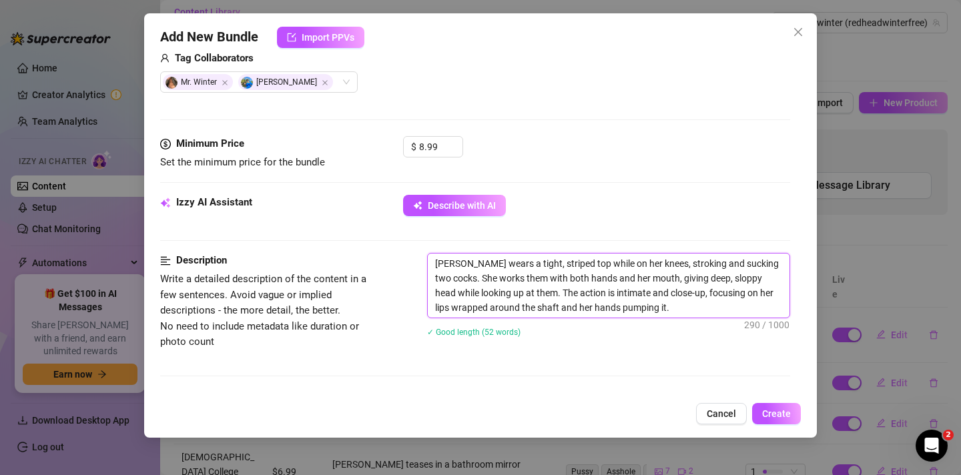
click at [540, 309] on textarea "[PERSON_NAME] wears a tight, striped top while on her knees, stroking and sucki…" at bounding box center [609, 285] width 362 height 64
click at [568, 308] on textarea "[PERSON_NAME] wears a tight, striped top while on her knees, stroking and sucki…" at bounding box center [609, 285] width 362 height 64
click at [651, 306] on textarea "[PERSON_NAME] wears a tight, striped top while on her knees, stroking and sucki…" at bounding box center [609, 285] width 362 height 64
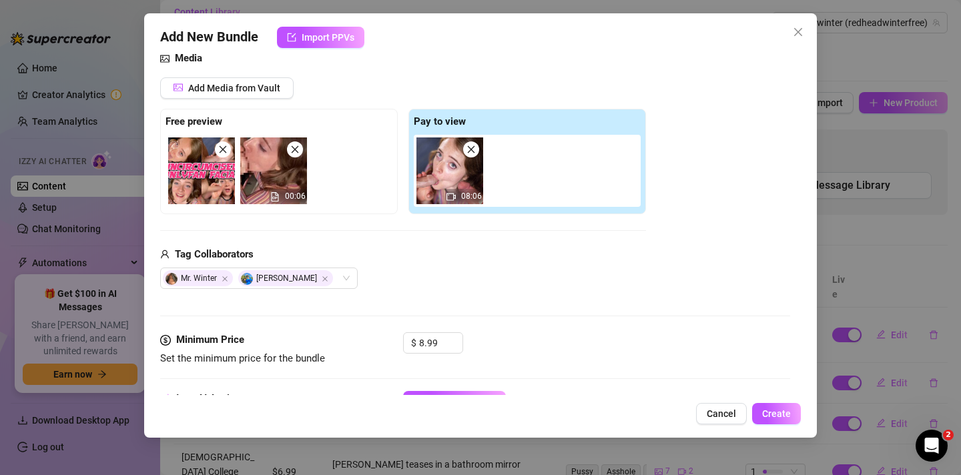
scroll to position [0, 0]
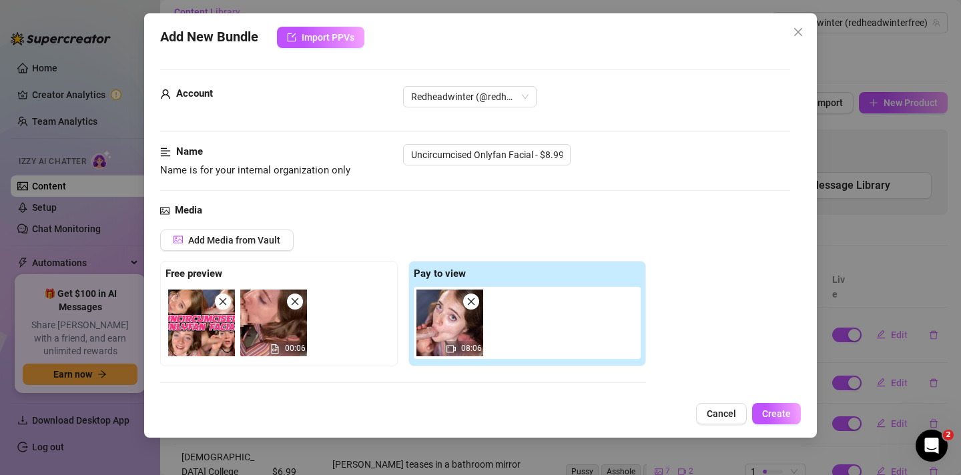
type textarea "[PERSON_NAME] wears a tight, striped top while on her knees, stroking and sucki…"
click at [400, 206] on div "Media" at bounding box center [475, 211] width 630 height 16
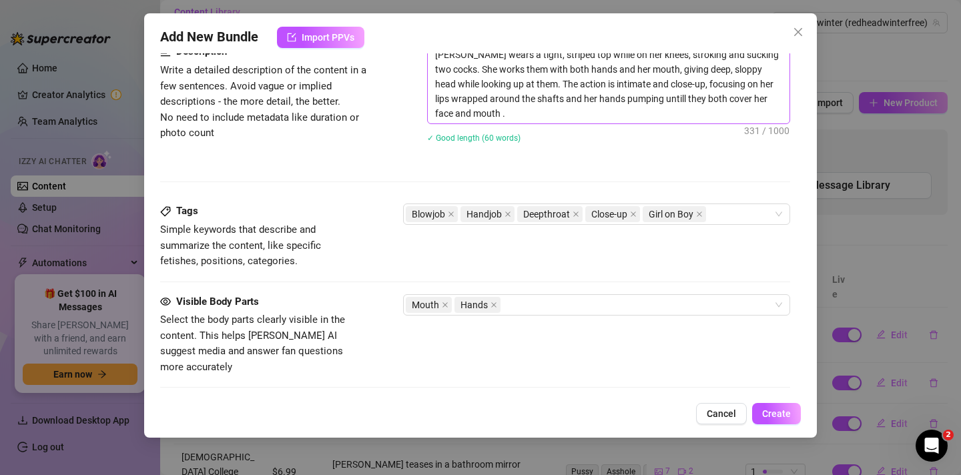
scroll to position [609, 0]
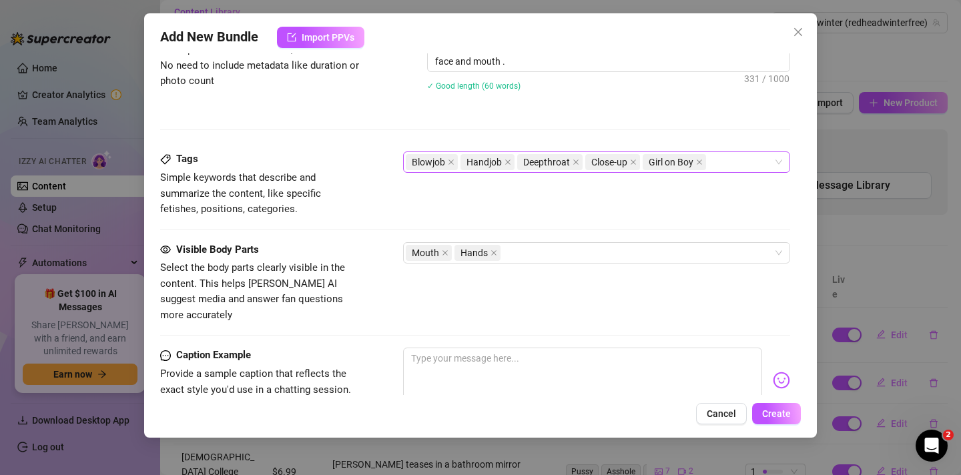
click at [746, 165] on div "Blowjob Handjob Deepthroat Close-up Girl on Boy" at bounding box center [590, 162] width 368 height 19
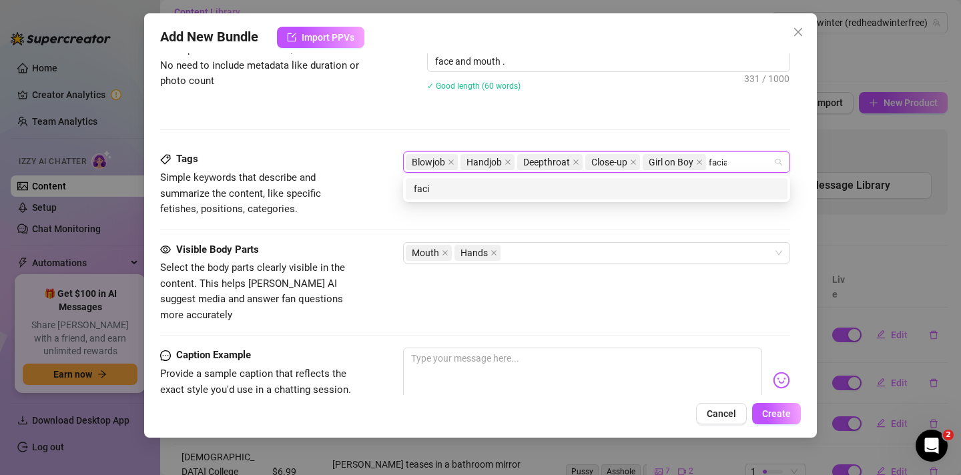
type input "facial"
click at [646, 185] on div "facial" at bounding box center [597, 188] width 366 height 15
type input "cum"
click at [720, 191] on div "cum" at bounding box center [597, 188] width 366 height 15
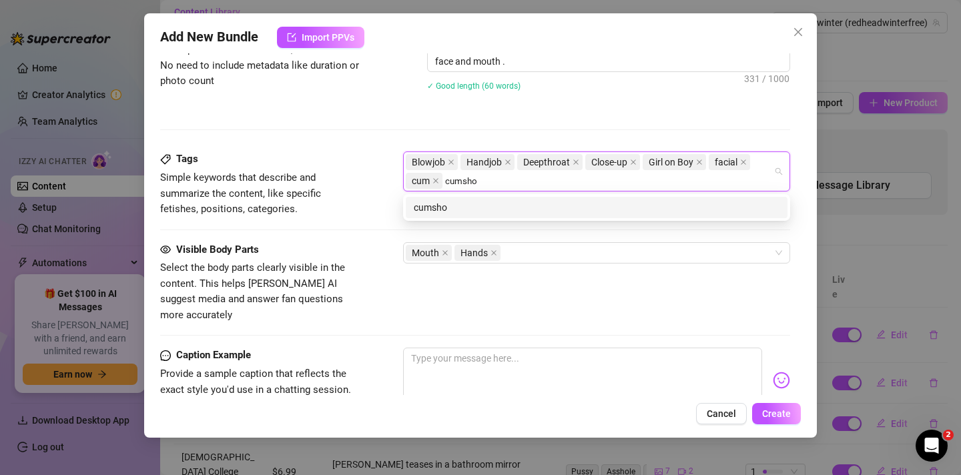
type input "cumshot"
click at [416, 202] on div "cumshot" at bounding box center [597, 207] width 366 height 15
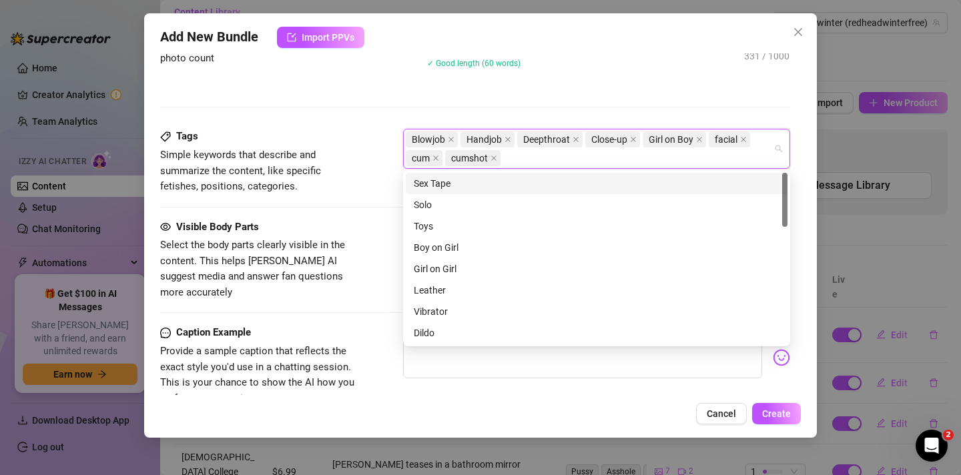
scroll to position [633, 0]
click at [372, 210] on div "Tags Simple keywords that describe and summarize the content, like specific fet…" at bounding box center [475, 172] width 630 height 90
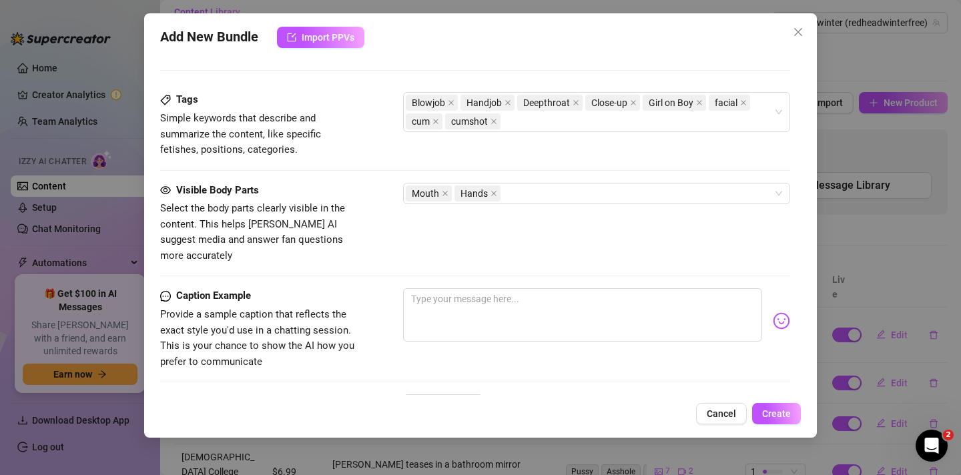
scroll to position [671, 0]
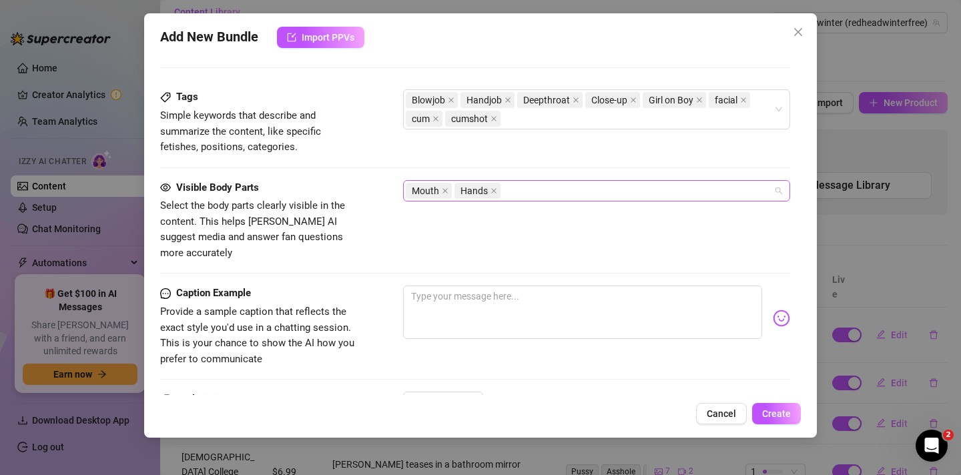
click at [549, 187] on div "Mouth Hands" at bounding box center [590, 190] width 368 height 19
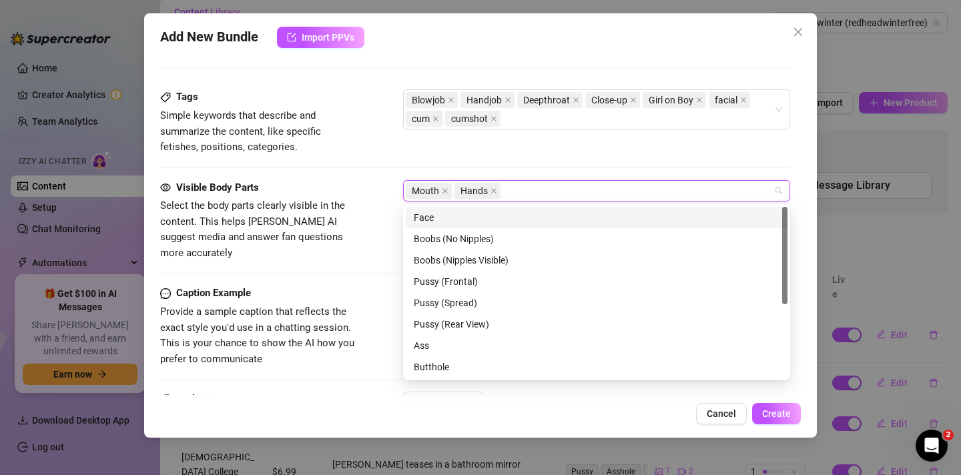
click at [460, 215] on div "Face" at bounding box center [597, 217] width 366 height 15
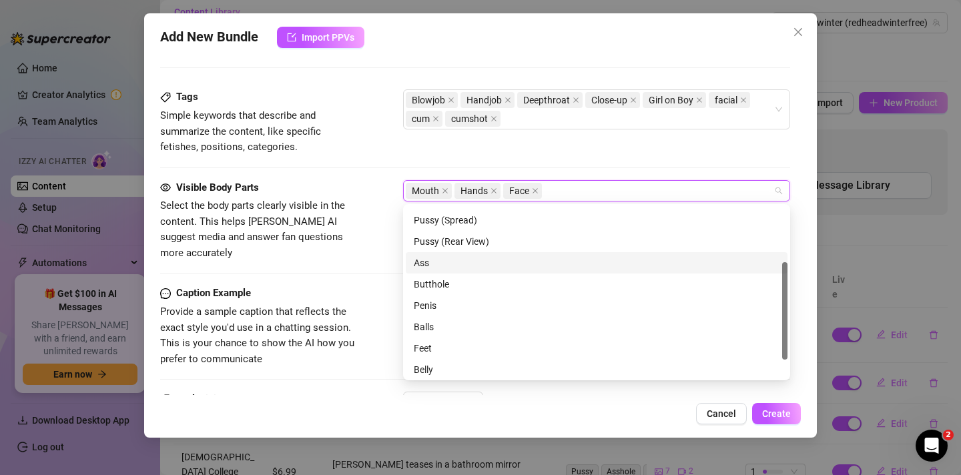
scroll to position [104, 0]
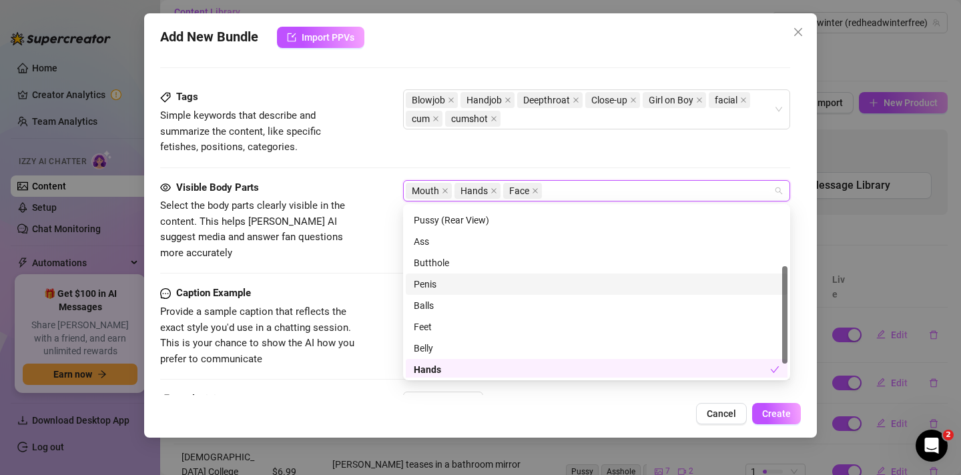
click at [467, 283] on div "Penis" at bounding box center [597, 284] width 366 height 15
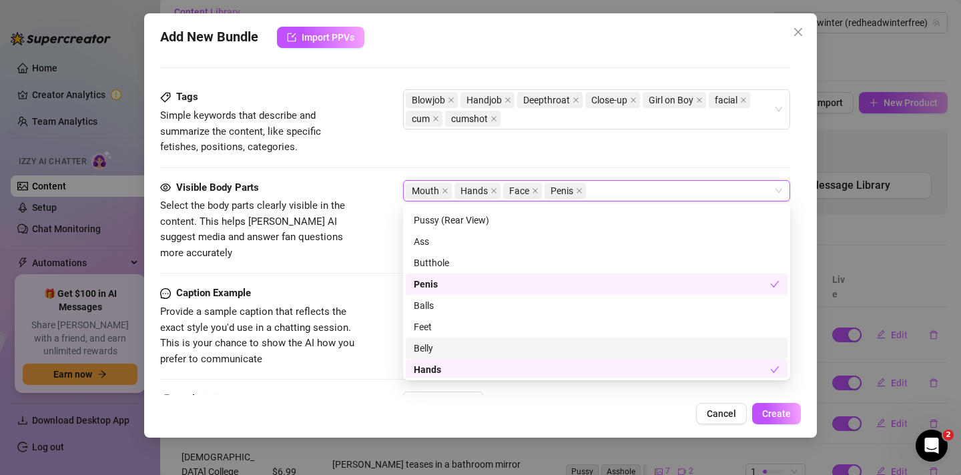
click at [353, 273] on div at bounding box center [475, 273] width 630 height 1
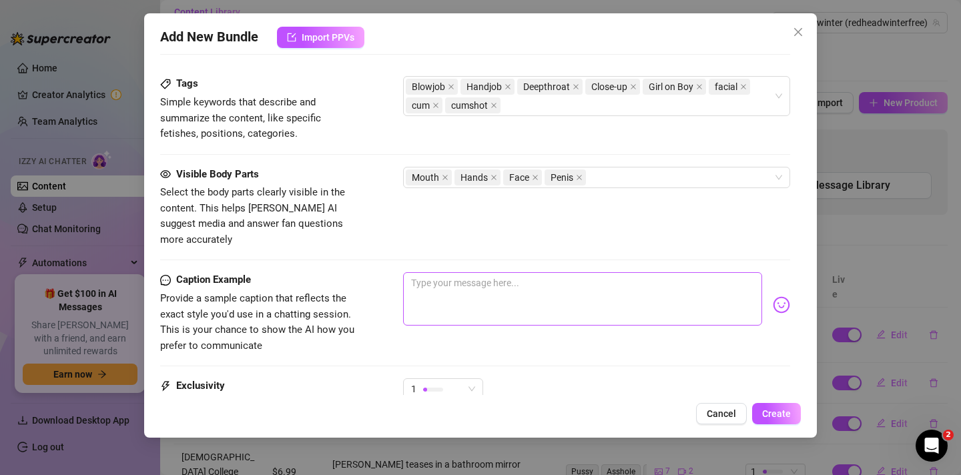
scroll to position [686, 0]
click at [442, 271] on textarea at bounding box center [582, 297] width 359 height 53
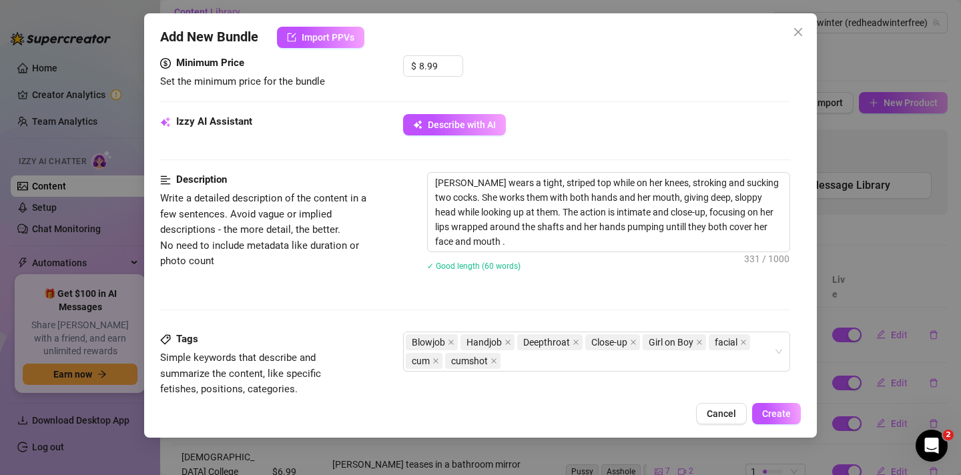
scroll to position [431, 0]
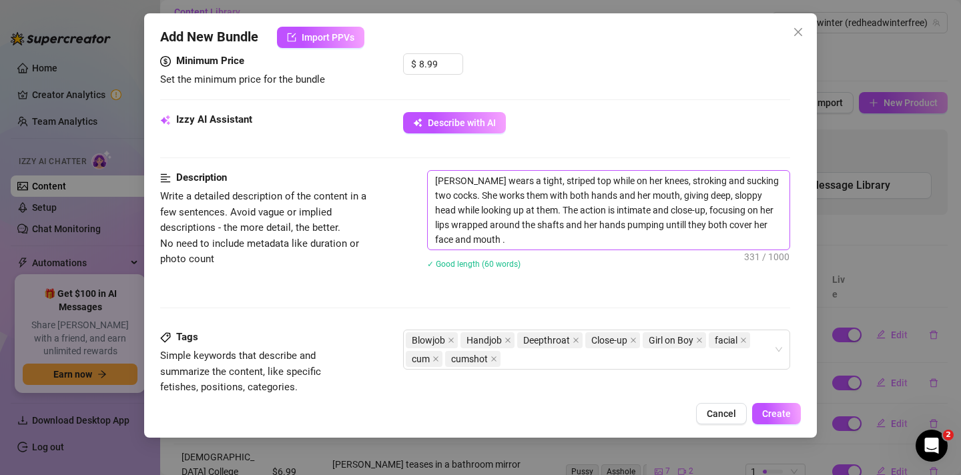
type textarea "I love being a naughty slut for multiple cocks!"
click at [518, 211] on textarea "[PERSON_NAME] wears a tight, striped top while on her knees, stroking and sucki…" at bounding box center [609, 210] width 362 height 79
click at [554, 237] on textarea "[PERSON_NAME] wears a tight, striped top while on her knees, stroking and sucki…" at bounding box center [609, 210] width 362 height 79
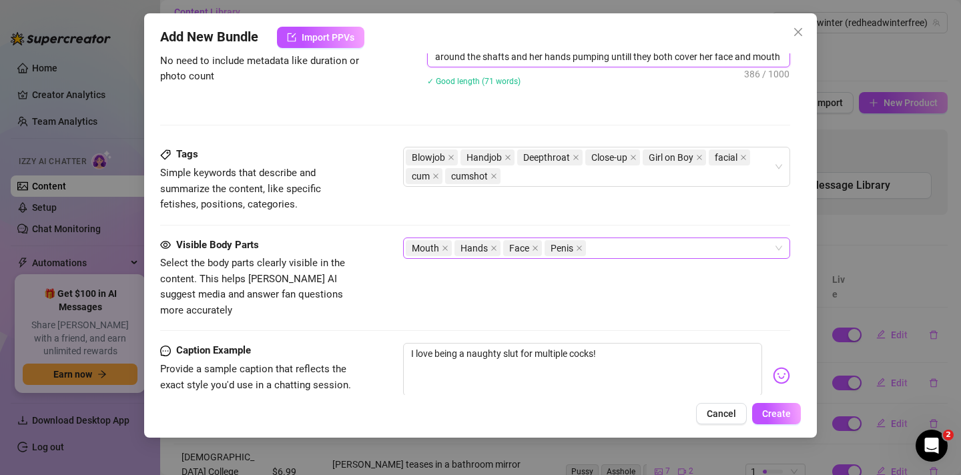
scroll to position [730, 0]
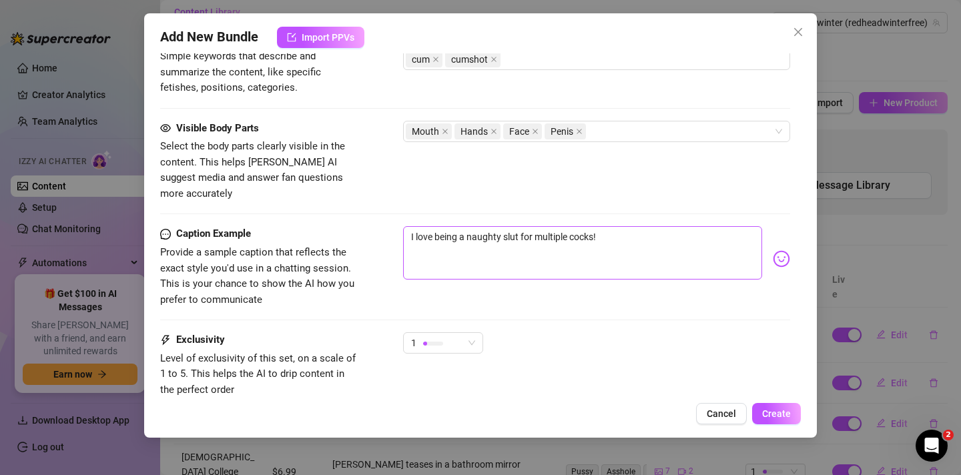
type textarea "[PERSON_NAME] wears a tight, striped top while on her knees, stroking and sucki…"
click at [538, 236] on textarea "I love being a naughty slut for multiple cocks!" at bounding box center [582, 252] width 359 height 53
click at [628, 236] on textarea "I love being a naughty slut for multiple cocks!" at bounding box center [582, 252] width 359 height 53
click at [630, 226] on textarea "I love being a naughty slut for multiple cocks!" at bounding box center [582, 252] width 359 height 53
click at [555, 283] on div "Caption Example Provide a sample caption that reflects the exact style you'd us…" at bounding box center [475, 266] width 630 height 81
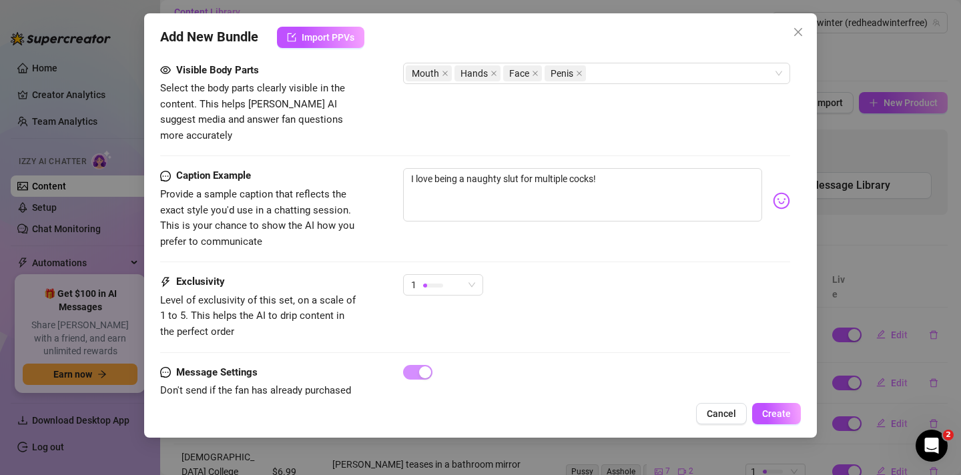
scroll to position [817, 0]
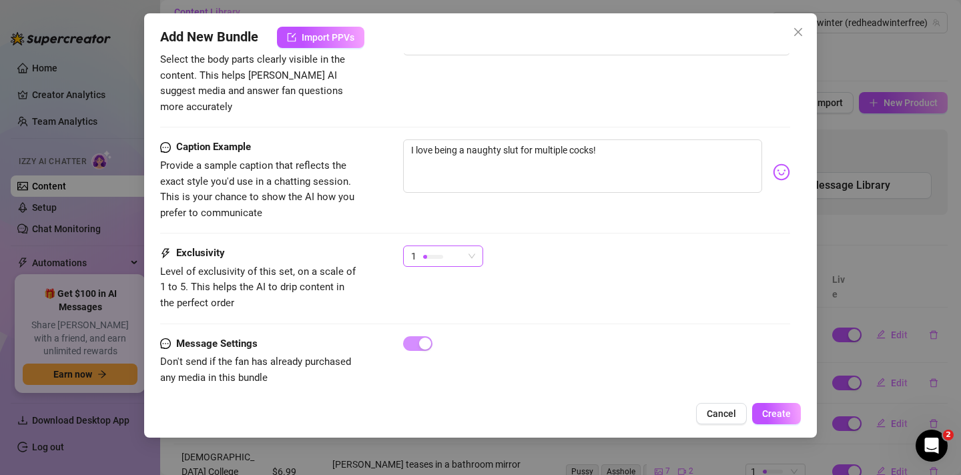
click at [468, 246] on span "1" at bounding box center [443, 256] width 64 height 20
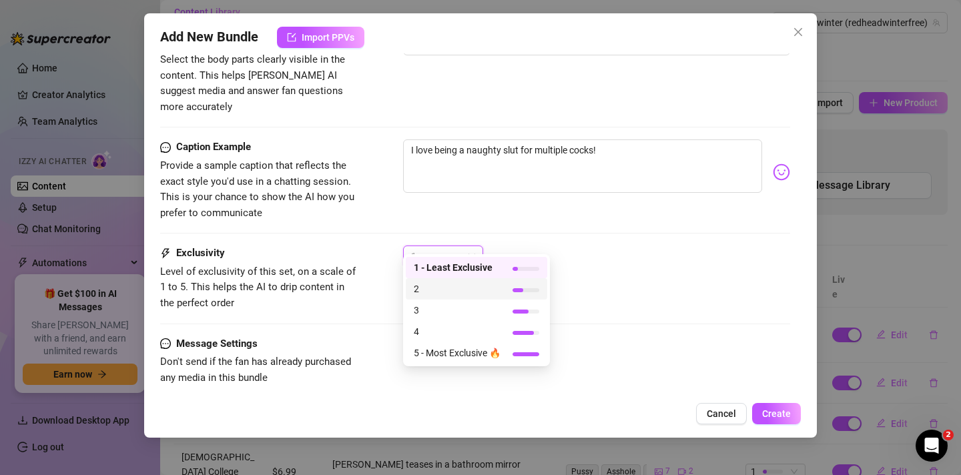
click at [540, 213] on div "Caption Example Provide a sample caption that reflects the exact style you'd us…" at bounding box center [475, 192] width 630 height 106
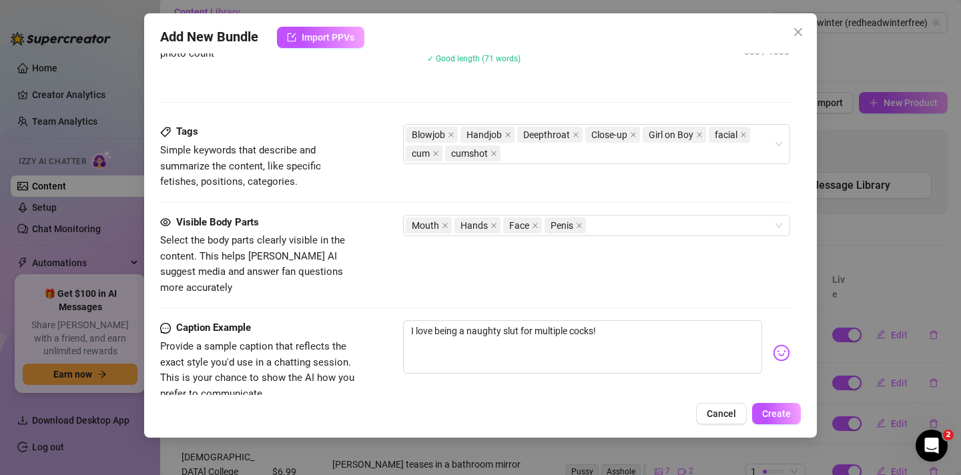
scroll to position [623, 0]
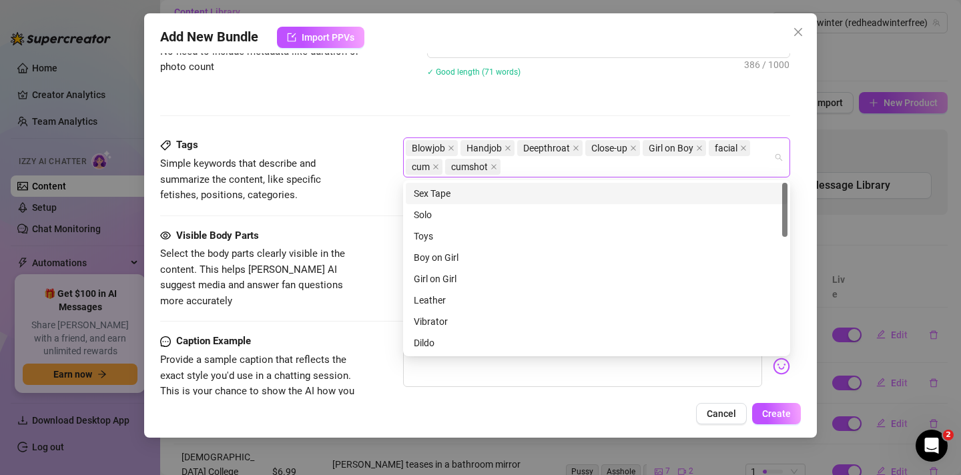
click at [702, 162] on div "Blowjob Handjob Deepthroat Close-up Girl on Boy facial cum cumshot" at bounding box center [590, 157] width 368 height 37
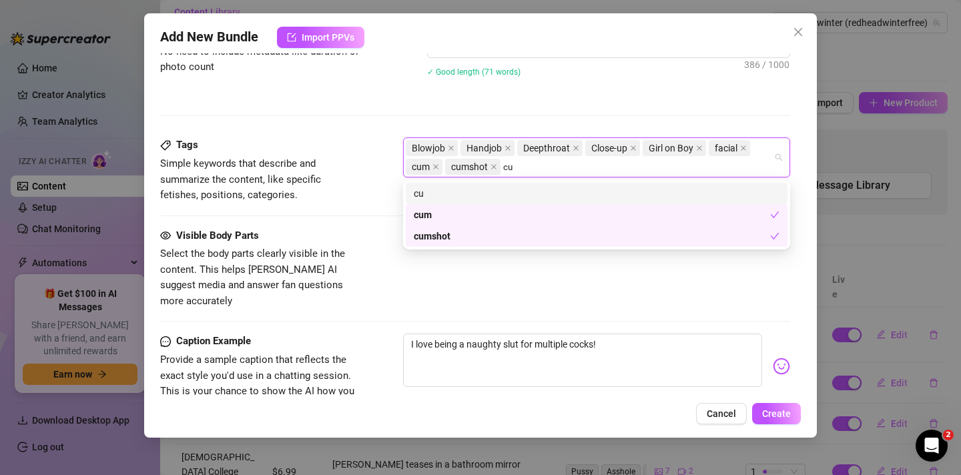
type input "c"
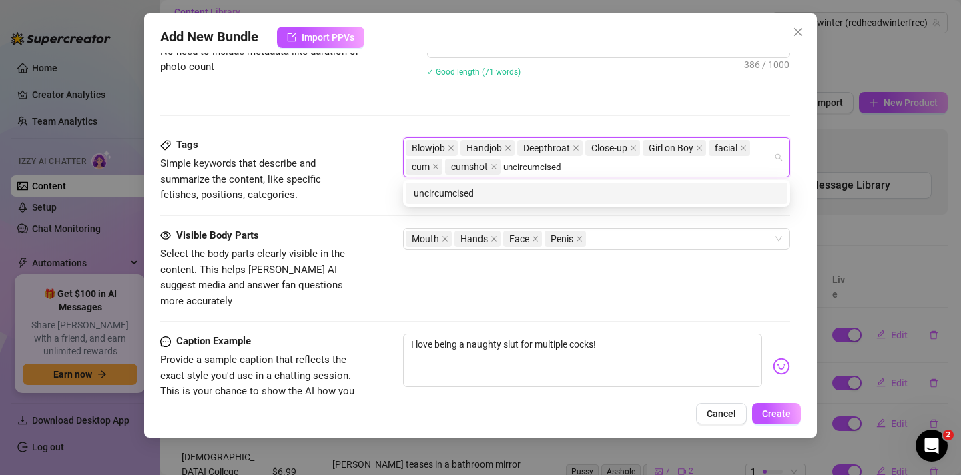
type input "uncircumcised"
click at [544, 197] on div "uncircumcised" at bounding box center [597, 193] width 366 height 15
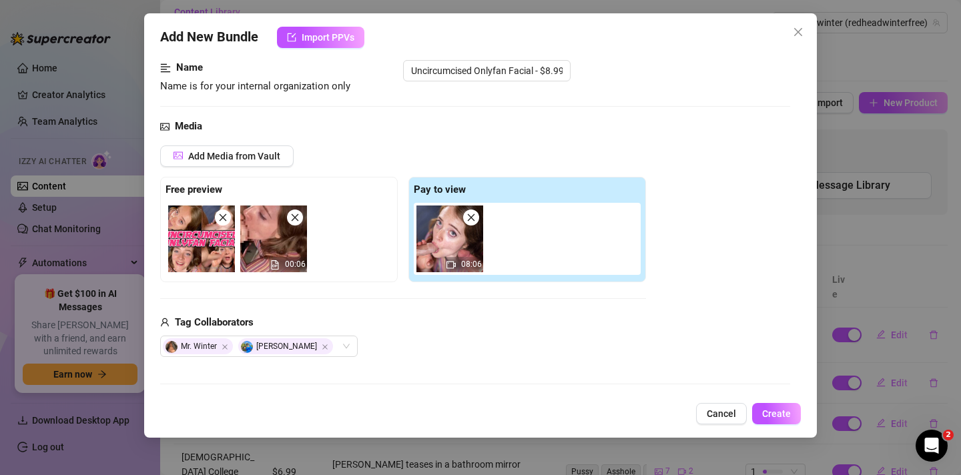
scroll to position [0, 0]
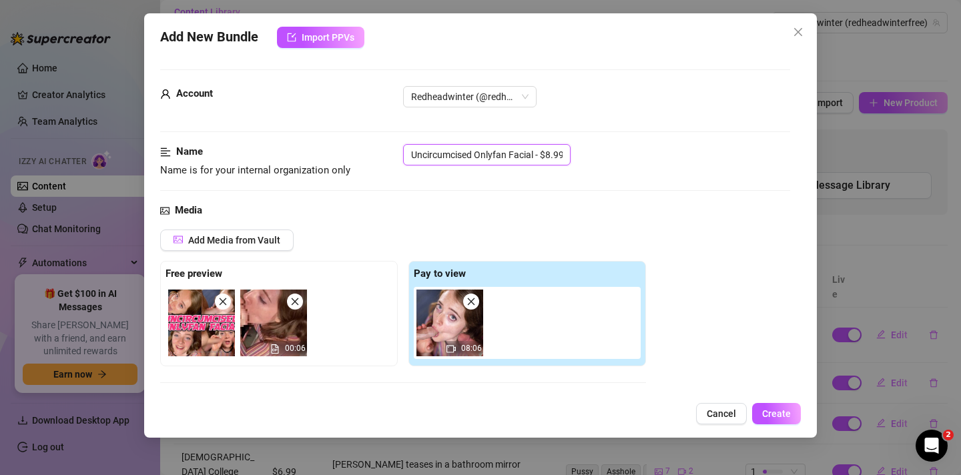
click at [411, 156] on input "Uncircumcised Onlyfan Facial - $8.99" at bounding box center [486, 154] width 167 height 21
click at [378, 217] on div "Media" at bounding box center [475, 211] width 630 height 16
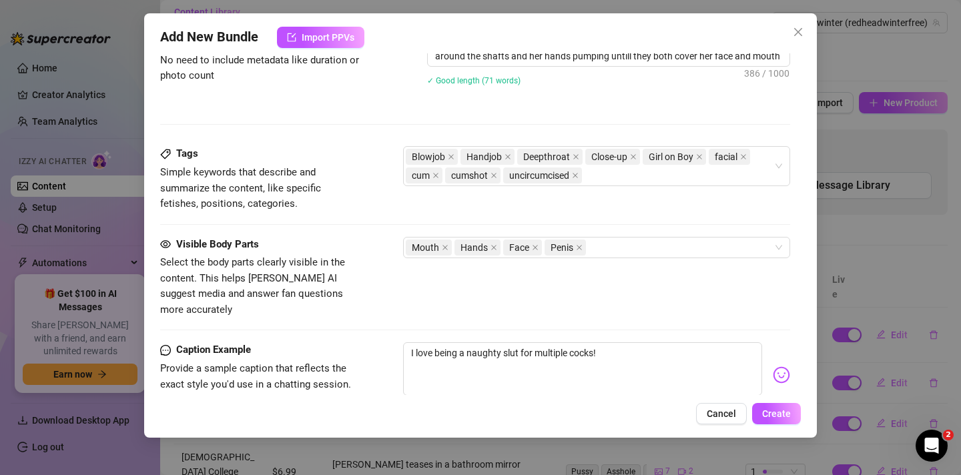
scroll to position [640, 0]
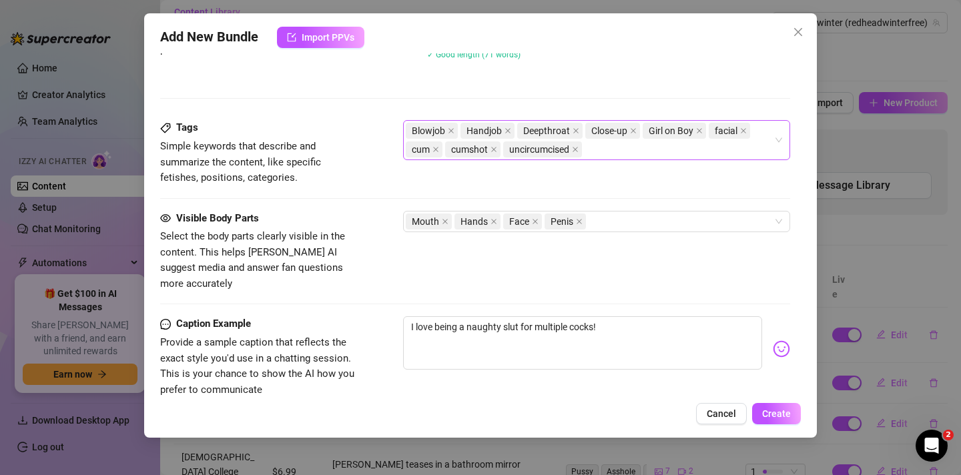
click at [550, 151] on span "uncircumcised" at bounding box center [539, 149] width 60 height 15
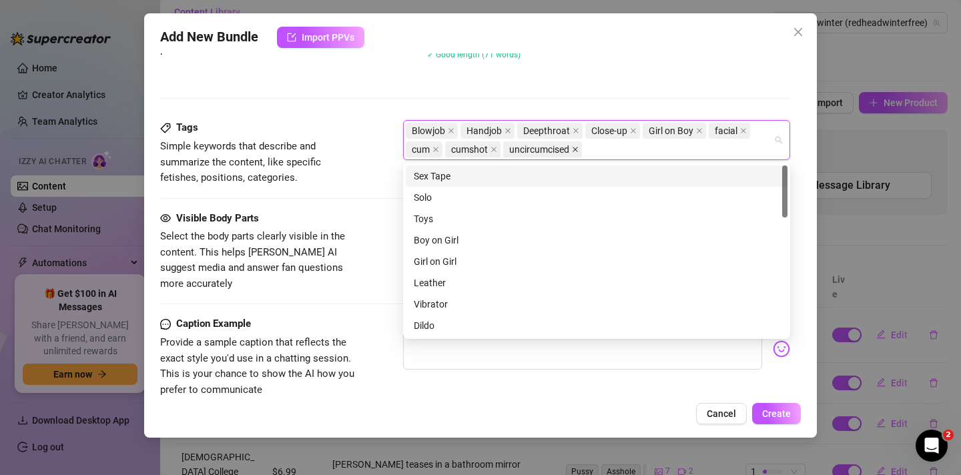
click at [576, 149] on icon "close" at bounding box center [575, 149] width 7 height 7
click at [562, 150] on div "Blowjob Handjob Deepthroat Close-up Girl on Boy facial cum cumshot" at bounding box center [590, 139] width 368 height 37
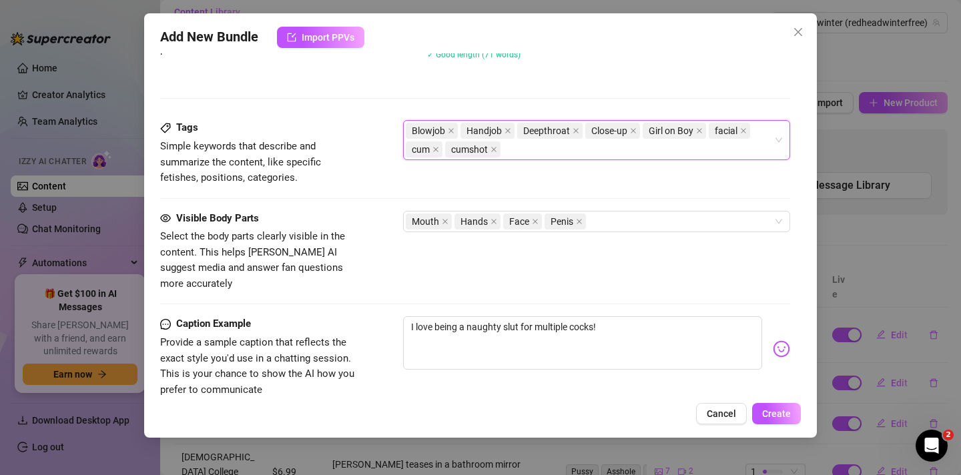
paste input "Uncircumcised"
type input "Uncircumcised"
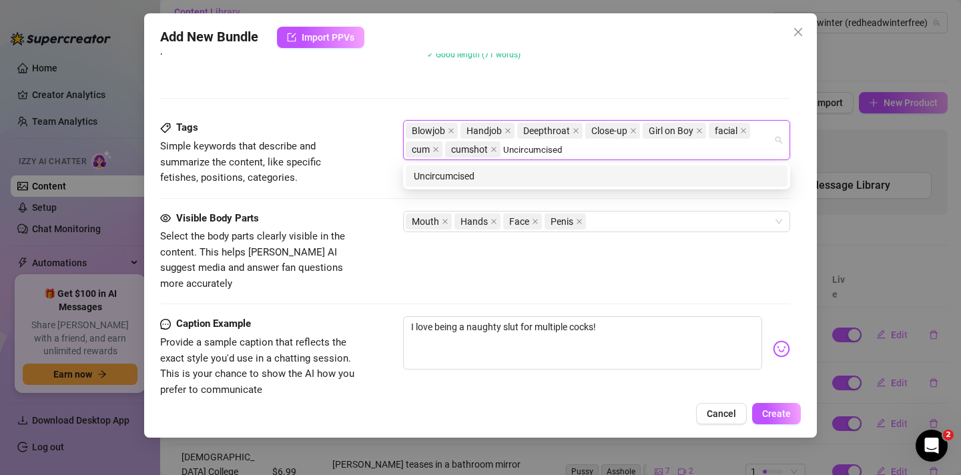
click at [440, 175] on div "Uncircumcised" at bounding box center [597, 176] width 366 height 15
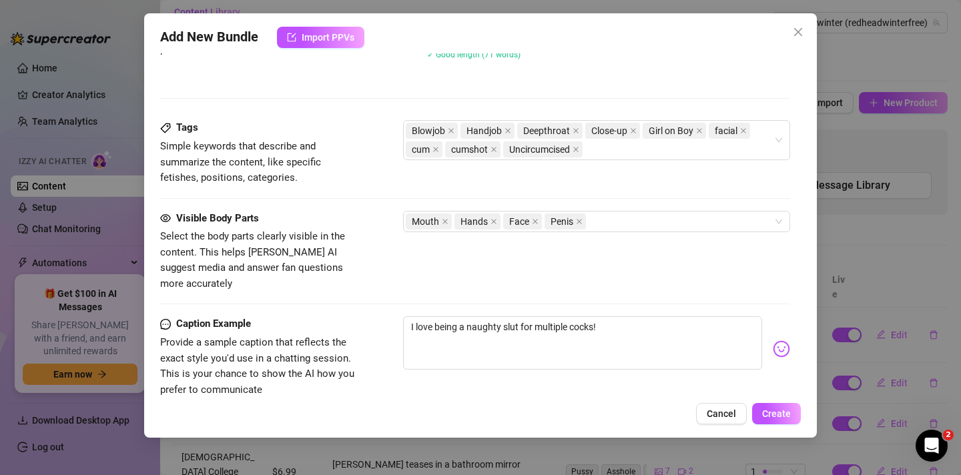
click at [378, 193] on div "Tags Simple keywords that describe and summarize the content, like specific fet…" at bounding box center [475, 165] width 630 height 90
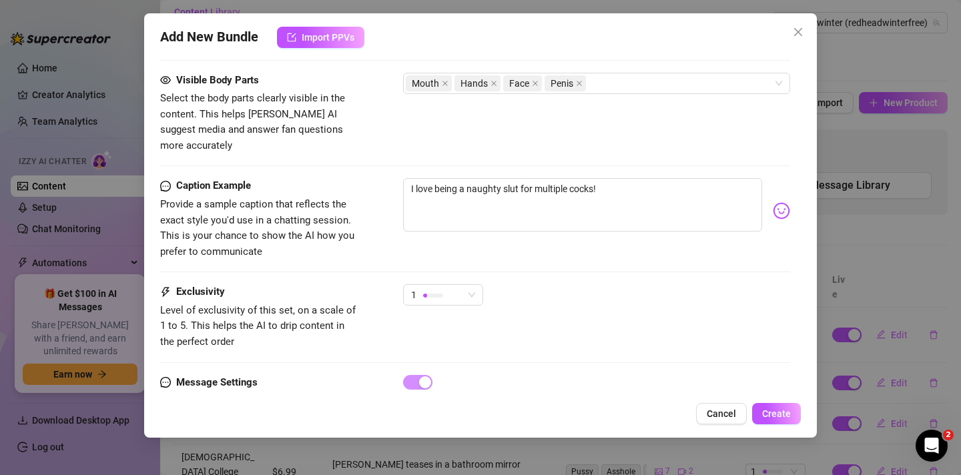
scroll to position [793, 0]
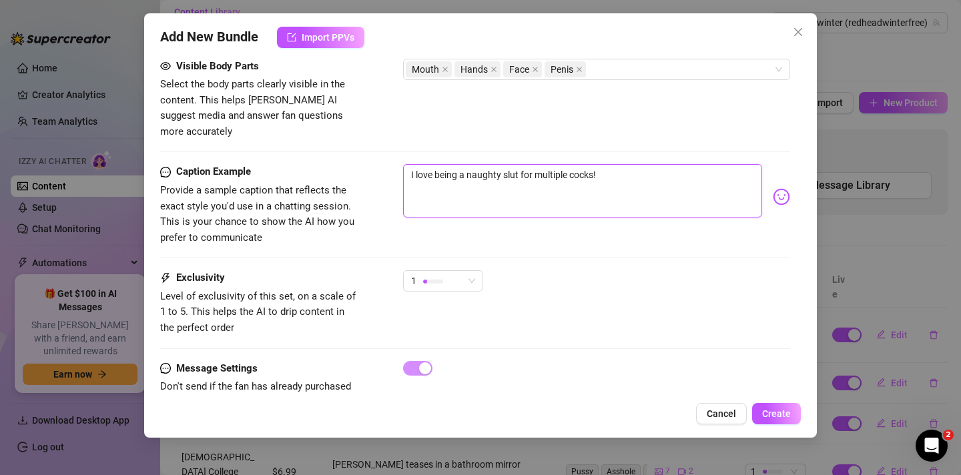
click at [436, 187] on textarea "I love being a naughty slut for multiple cocks!" at bounding box center [582, 190] width 359 height 53
click at [572, 164] on textarea "I love being a naughty slut for multiple cocks!" at bounding box center [582, 190] width 359 height 53
click at [634, 164] on textarea "I love being a naughty slut for multiple cocks!" at bounding box center [582, 190] width 359 height 53
click at [602, 164] on textarea "I love being a naughty slut for multiple cocks!" at bounding box center [582, 190] width 359 height 53
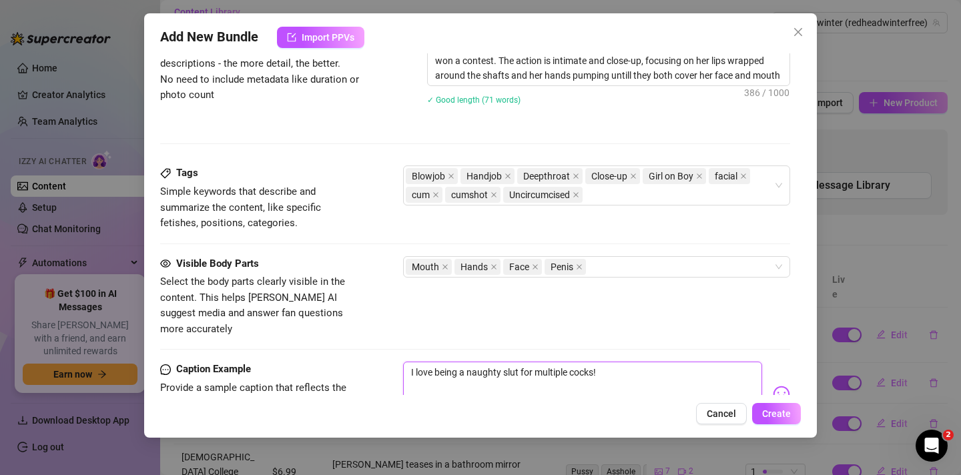
scroll to position [596, 0]
type textarea "I love being a naughty slut for multiple cocks!"
type textarea "[PERSON_NAME] wears a tight, striped top while on her knees, stroking and sucki…"
click at [422, 136] on div "Description Write a detailed description of the content in a few sentences. Avo…" at bounding box center [475, 84] width 630 height 159
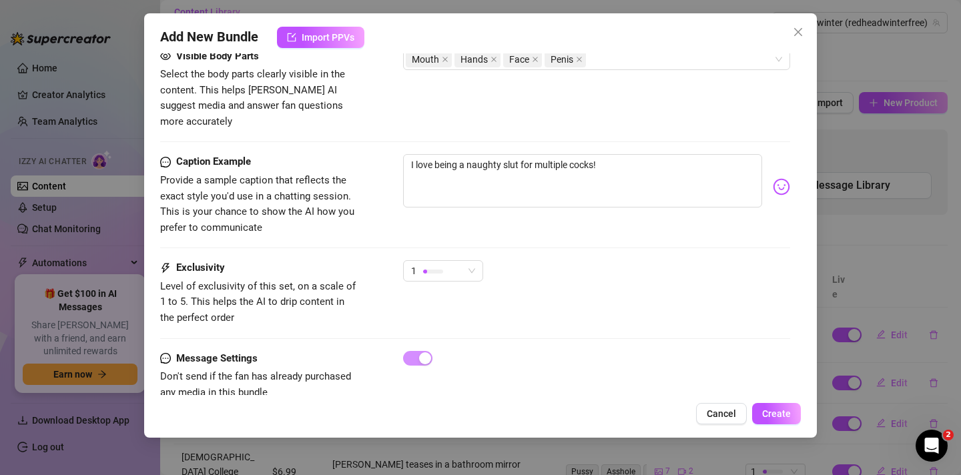
scroll to position [817, 0]
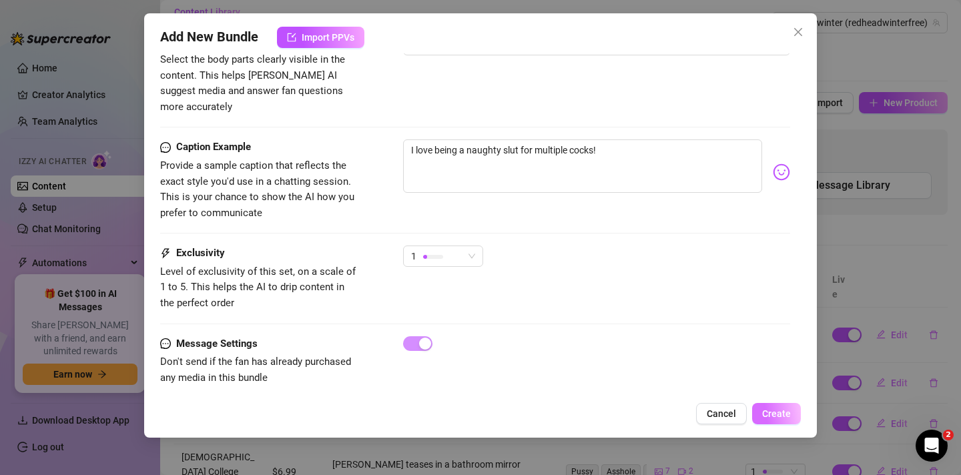
click at [768, 406] on button "Create" at bounding box center [776, 413] width 49 height 21
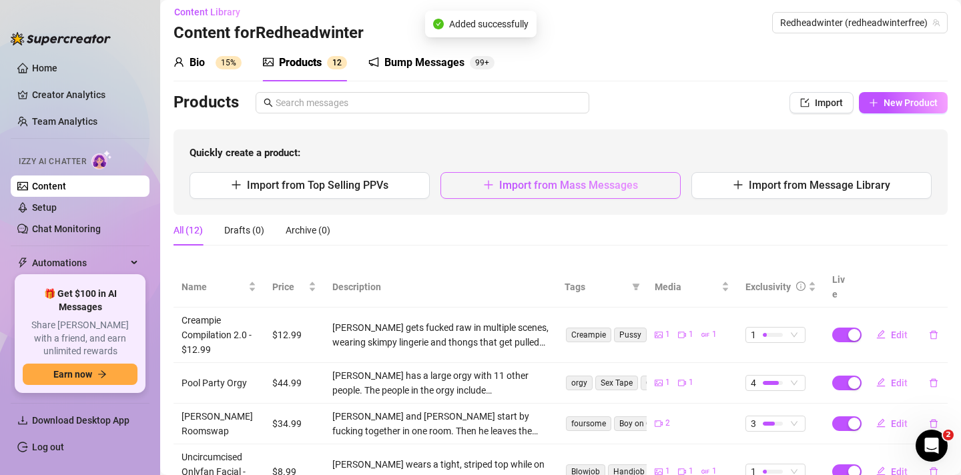
click at [512, 186] on span "Import from Mass Messages" at bounding box center [568, 185] width 139 height 13
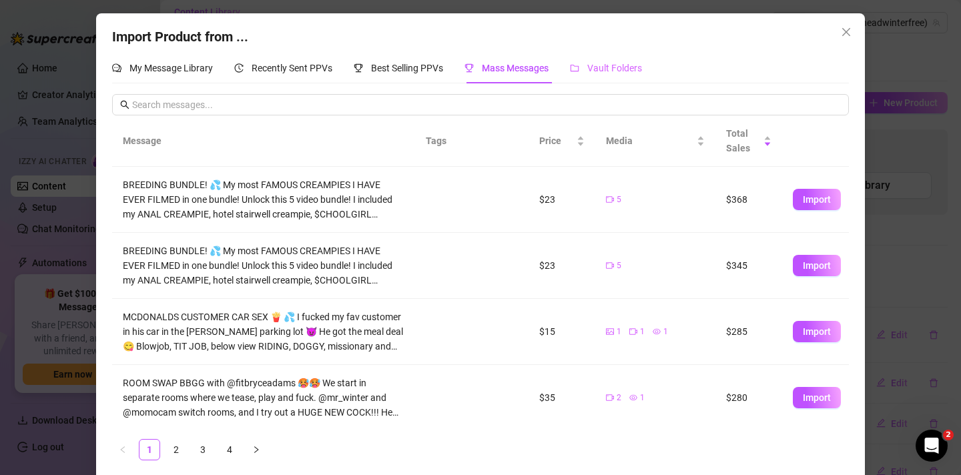
click at [627, 76] on div "Vault Folders" at bounding box center [606, 68] width 72 height 31
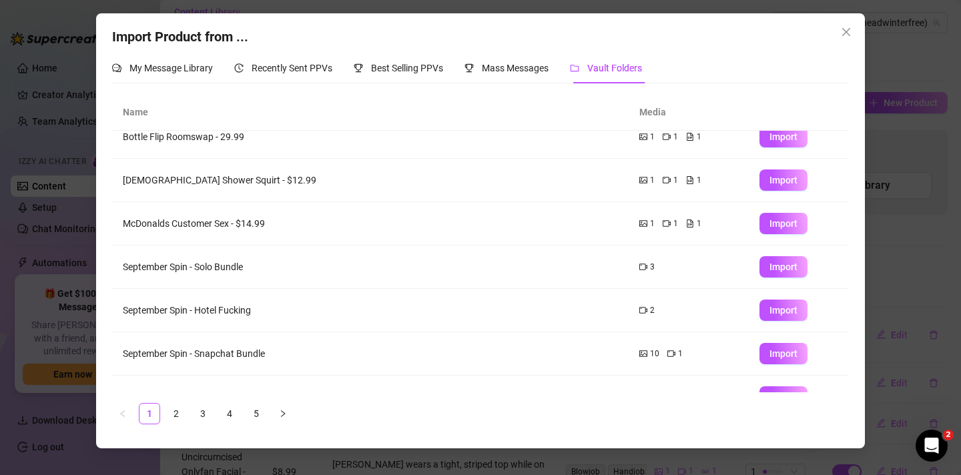
scroll to position [172, 0]
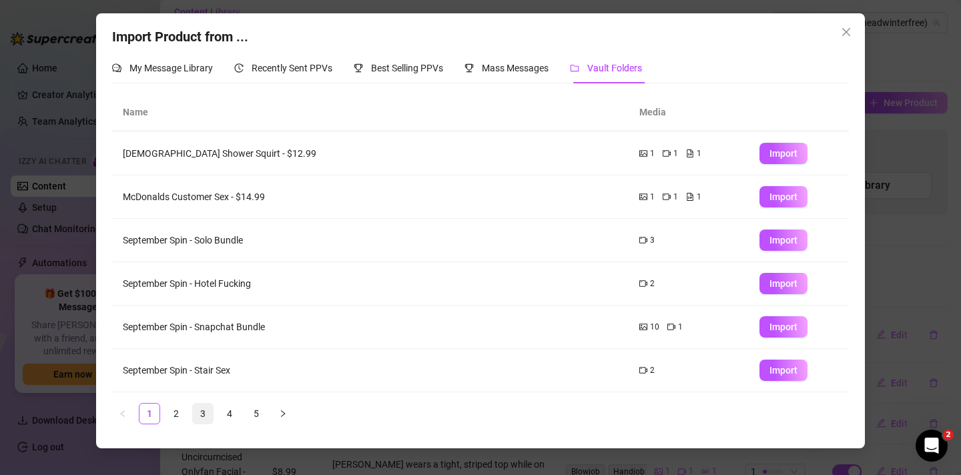
click at [202, 414] on link "3" at bounding box center [203, 414] width 20 height 20
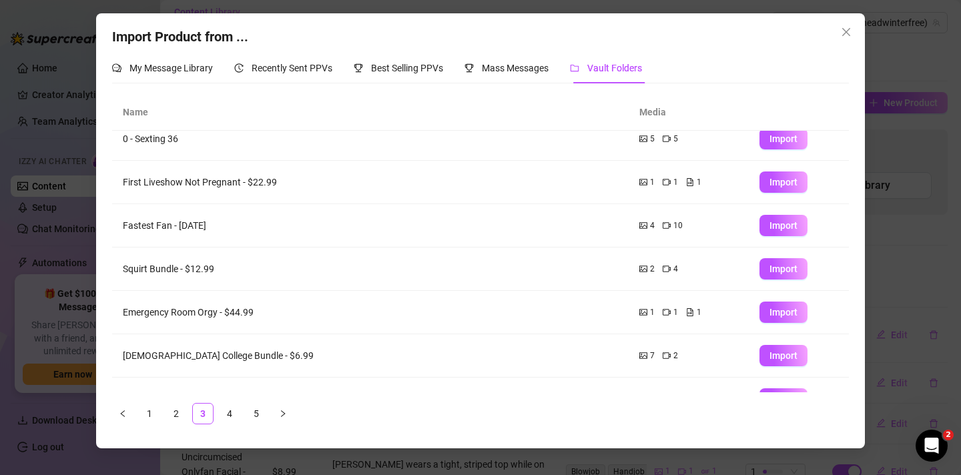
scroll to position [0, 0]
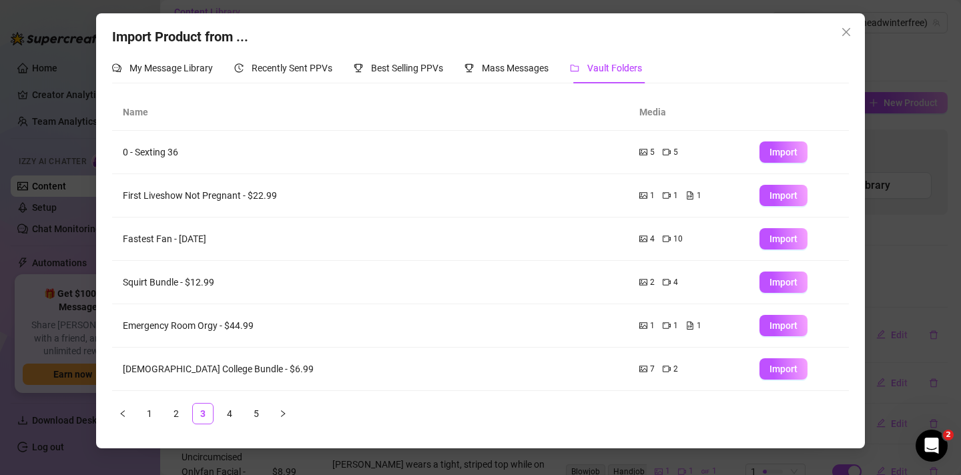
click at [303, 198] on td "First Liveshow Not Pregnant - $22.99" at bounding box center [370, 195] width 516 height 43
click at [789, 198] on span "Import" at bounding box center [783, 195] width 28 height 11
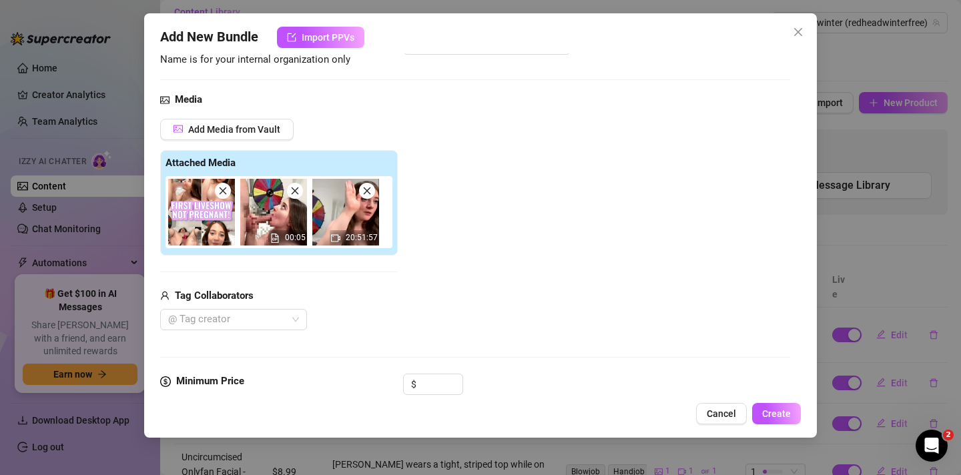
scroll to position [197, 0]
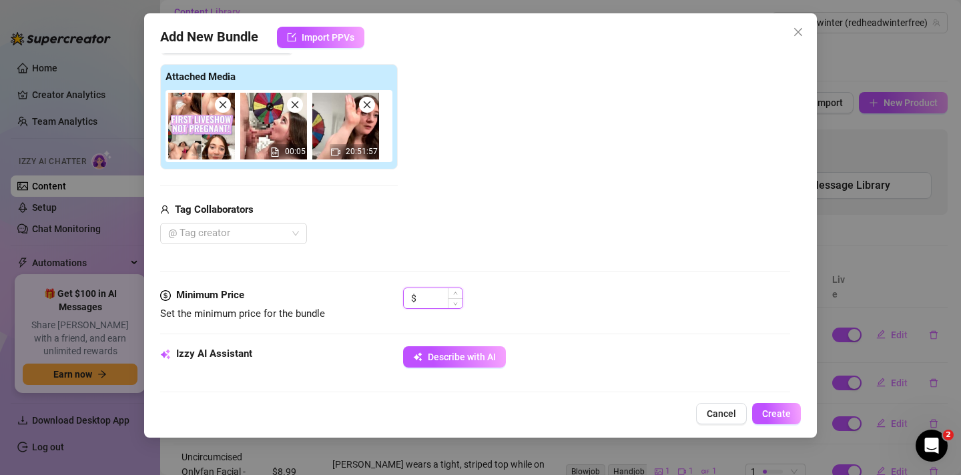
click at [434, 298] on input at bounding box center [440, 298] width 43 height 20
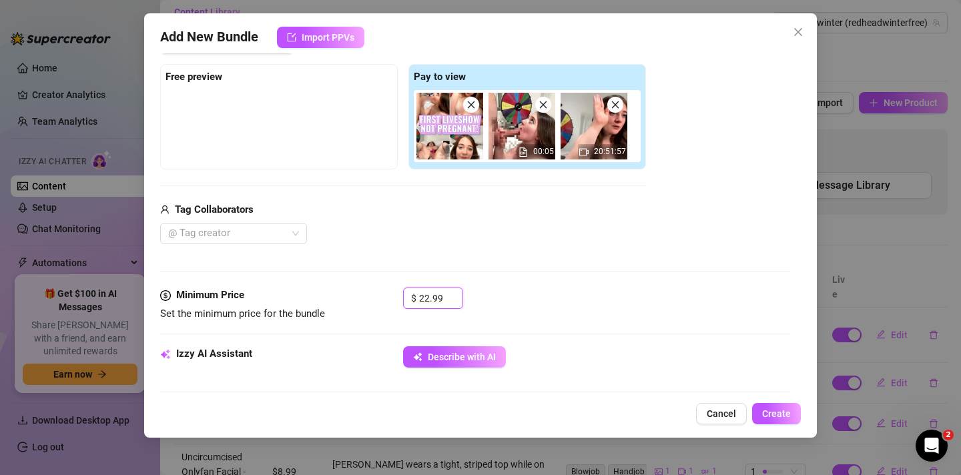
type input "22.99"
click at [442, 233] on div "@ Tag creator" at bounding box center [403, 233] width 486 height 21
click at [289, 235] on div at bounding box center [226, 233] width 127 height 19
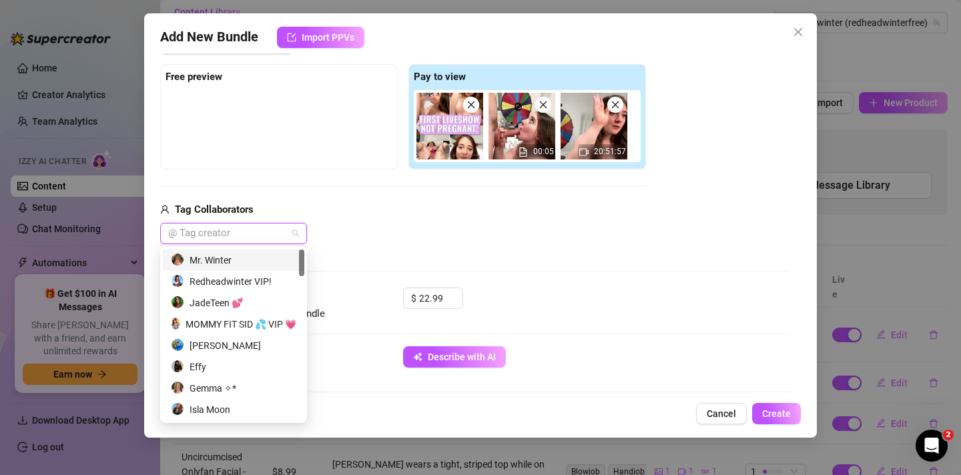
click at [238, 257] on div "Mr. Winter" at bounding box center [233, 260] width 125 height 15
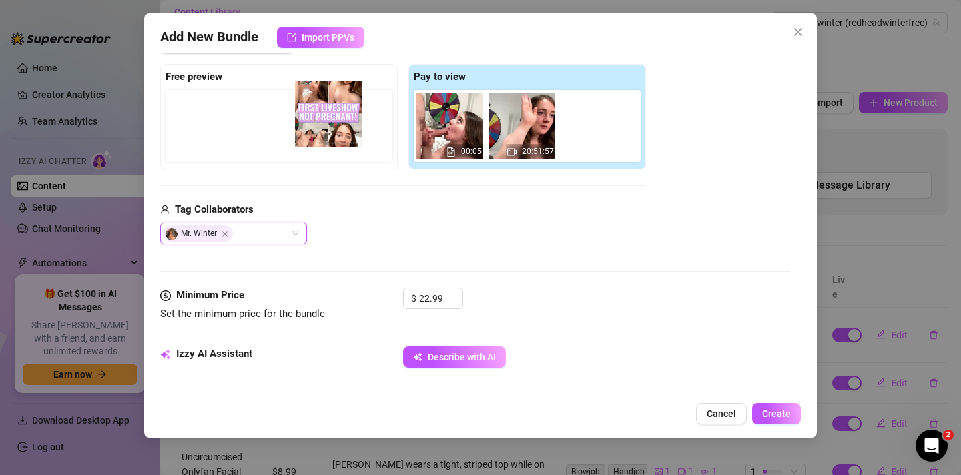
drag, startPoint x: 461, startPoint y: 140, endPoint x: 334, endPoint y: 128, distance: 128.0
click at [334, 128] on div "Free preview Pay to view 00:05 20:51:57" at bounding box center [403, 116] width 486 height 105
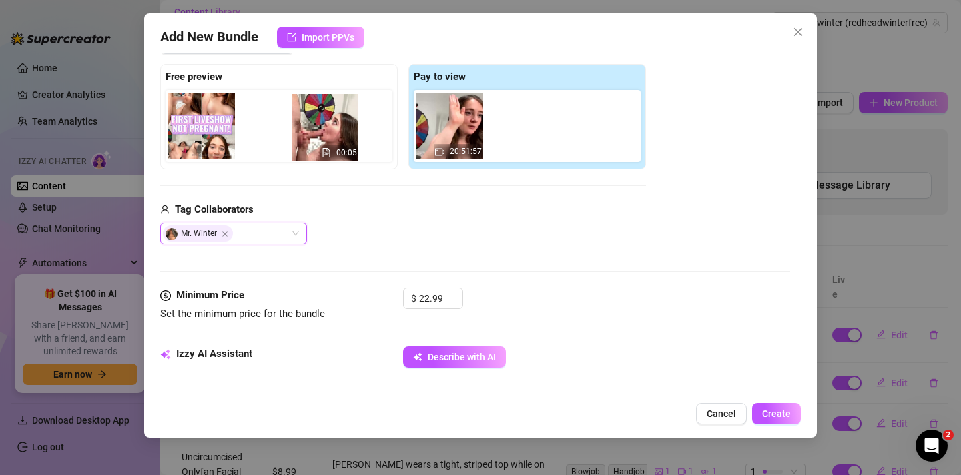
drag, startPoint x: 448, startPoint y: 128, endPoint x: 320, endPoint y: 126, distance: 127.4
click at [320, 126] on div "Free preview Pay to view 00:05 20:51:57" at bounding box center [403, 116] width 486 height 105
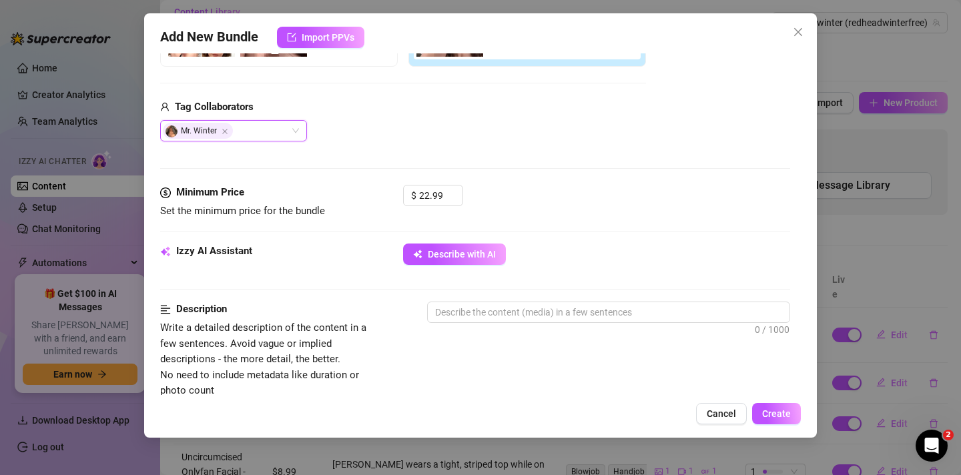
scroll to position [350, 0]
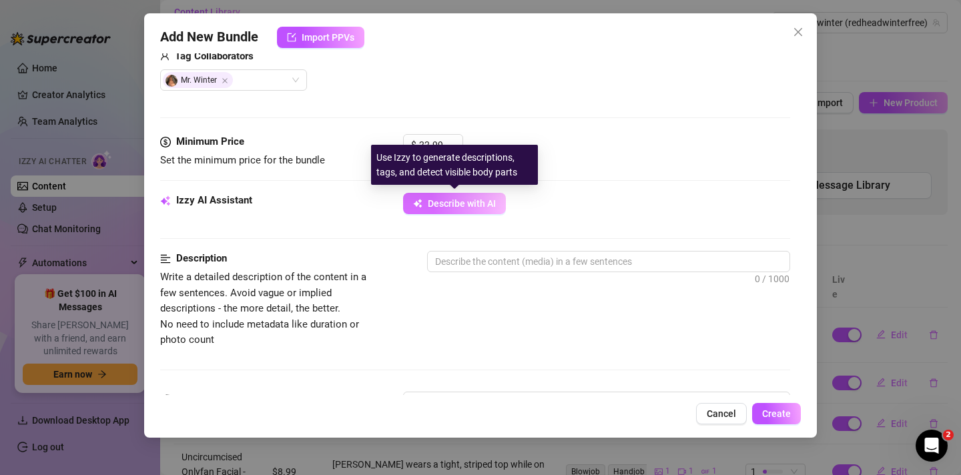
click at [466, 195] on button "Describe with AI" at bounding box center [454, 203] width 103 height 21
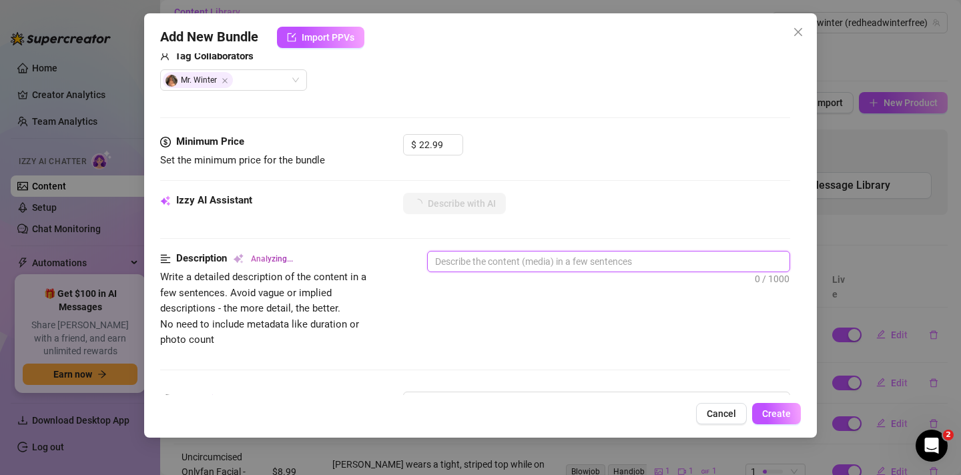
click at [453, 261] on textarea at bounding box center [609, 261] width 362 height 20
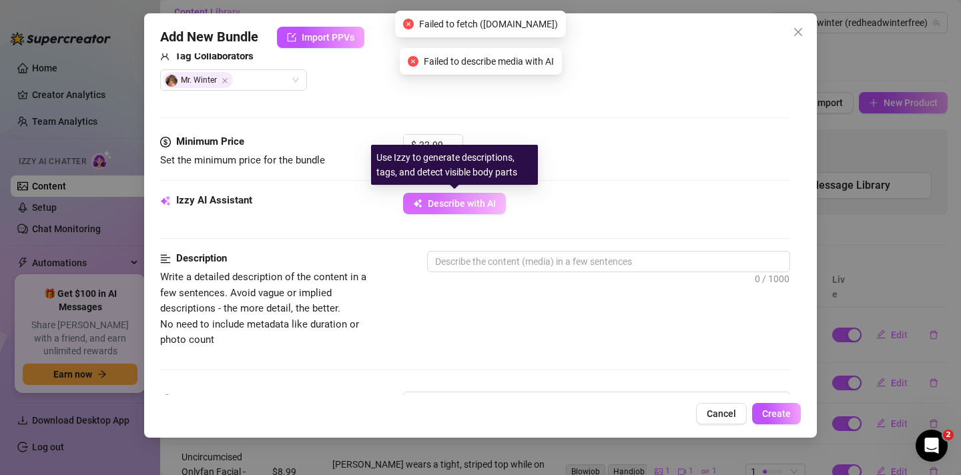
click at [442, 205] on span "Describe with AI" at bounding box center [462, 203] width 68 height 11
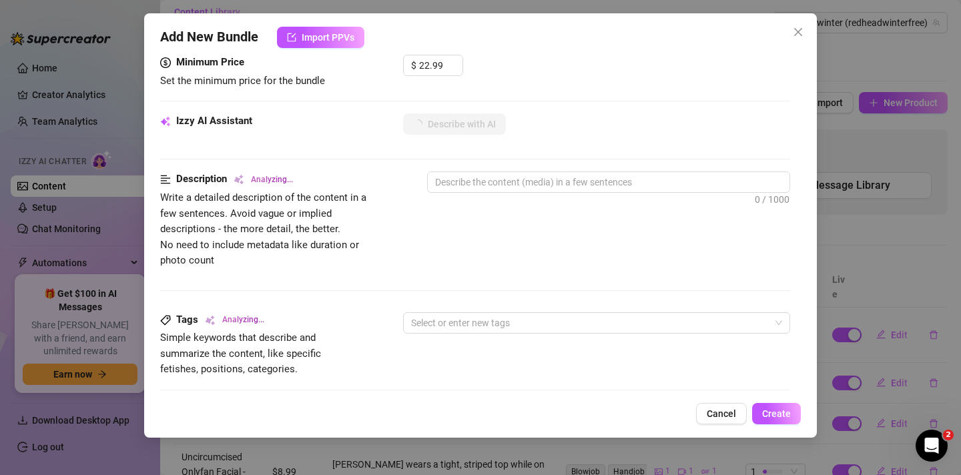
scroll to position [414, 0]
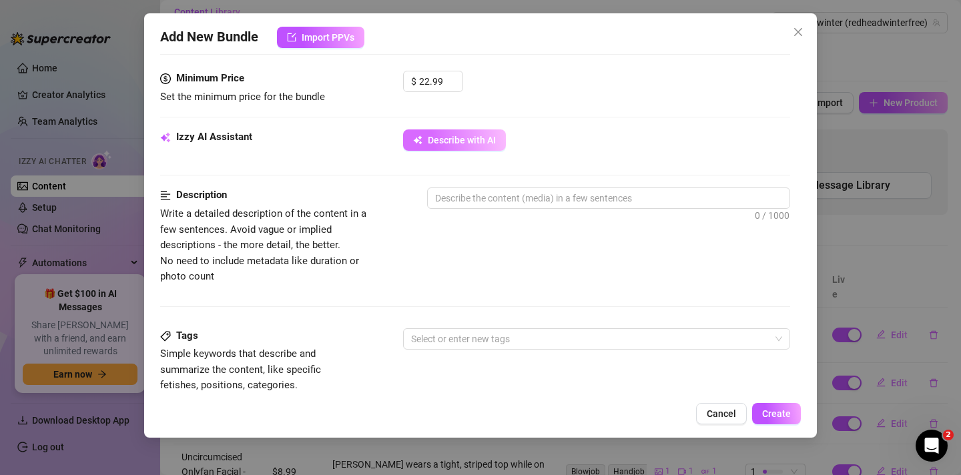
click at [432, 145] on button "Describe with AI" at bounding box center [454, 139] width 103 height 21
click at [432, 141] on span "Describe with AI" at bounding box center [462, 140] width 68 height 11
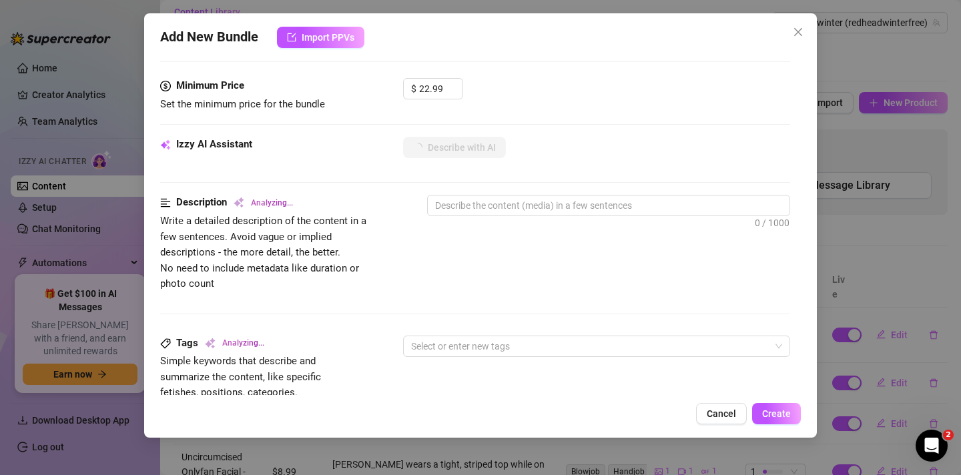
scroll to position [408, 0]
click at [419, 153] on button "Describe with AI" at bounding box center [454, 145] width 103 height 21
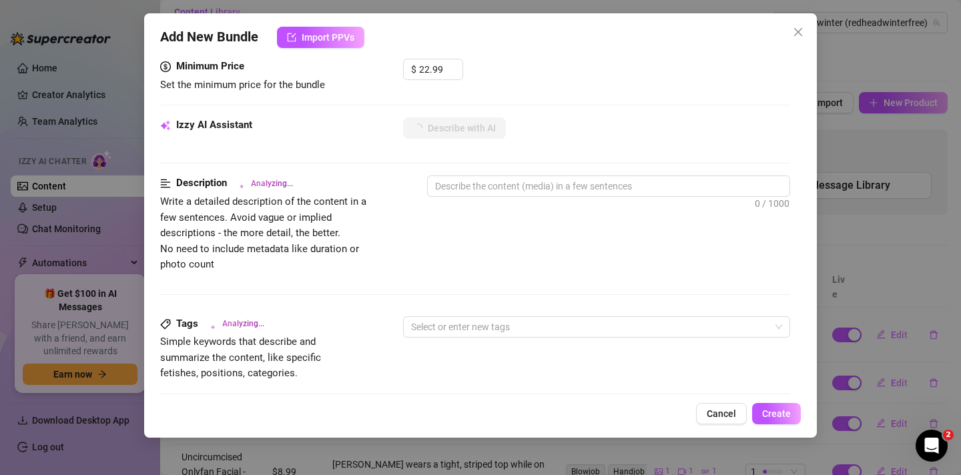
scroll to position [432, 0]
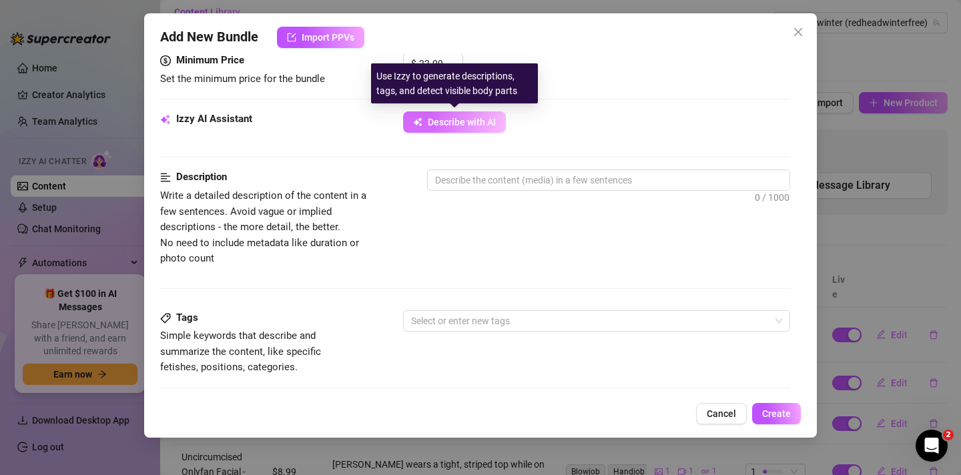
click at [443, 127] on button "Describe with AI" at bounding box center [454, 121] width 103 height 21
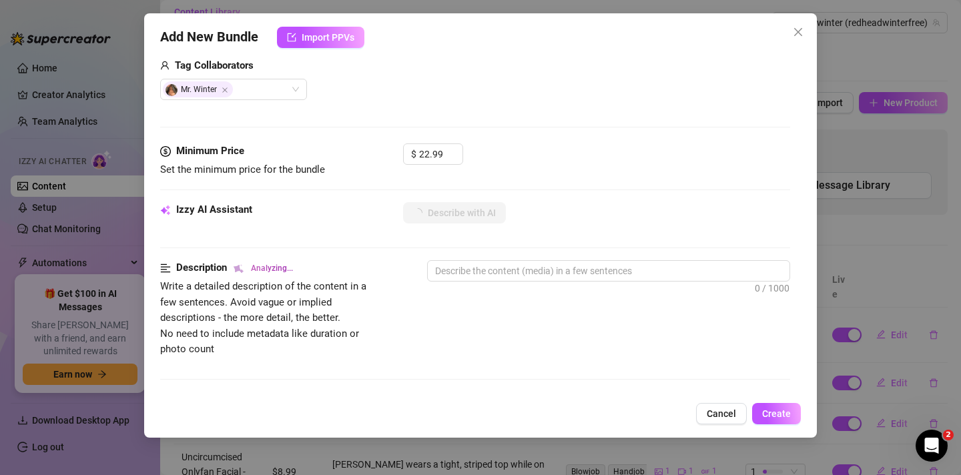
scroll to position [337, 0]
